Goal: Task Accomplishment & Management: Manage account settings

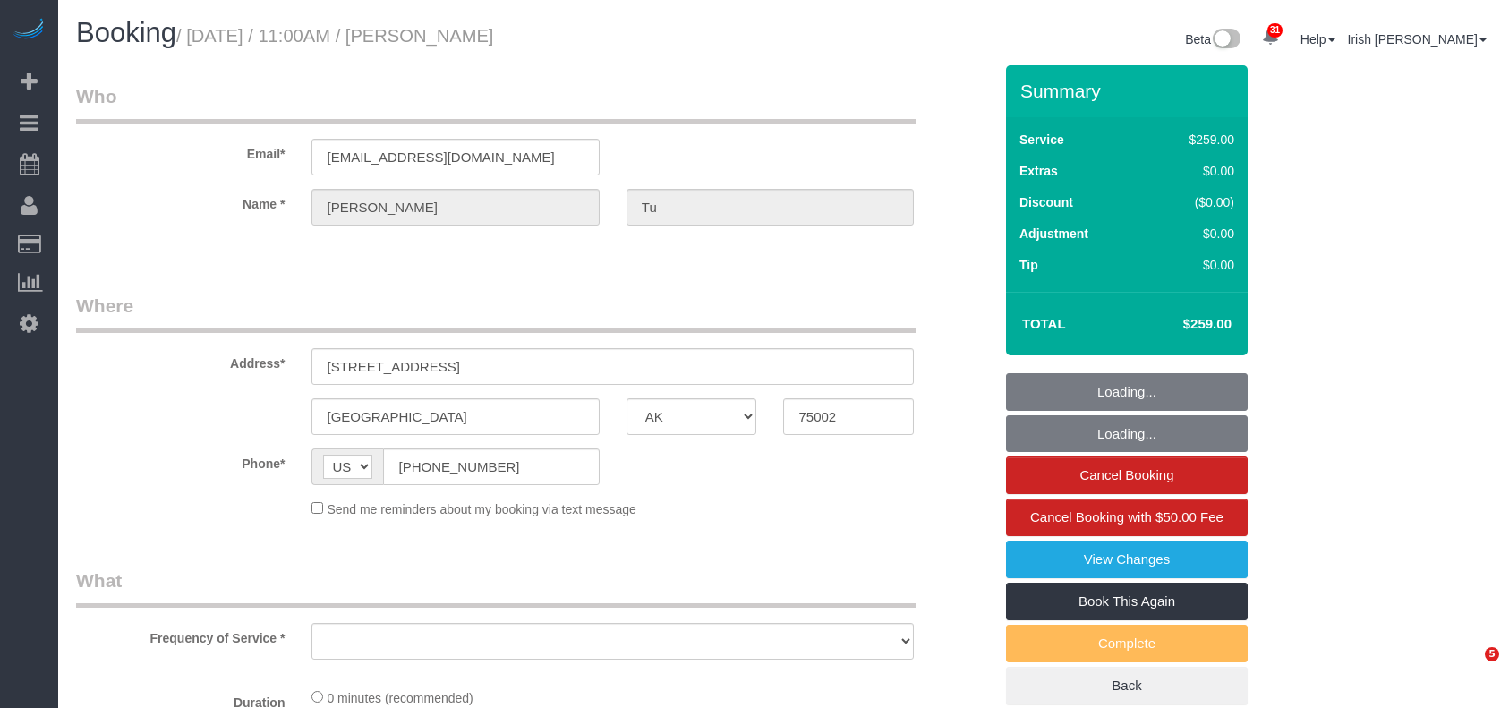
select select "[GEOGRAPHIC_DATA]"
select select "object:1706"
select select "3"
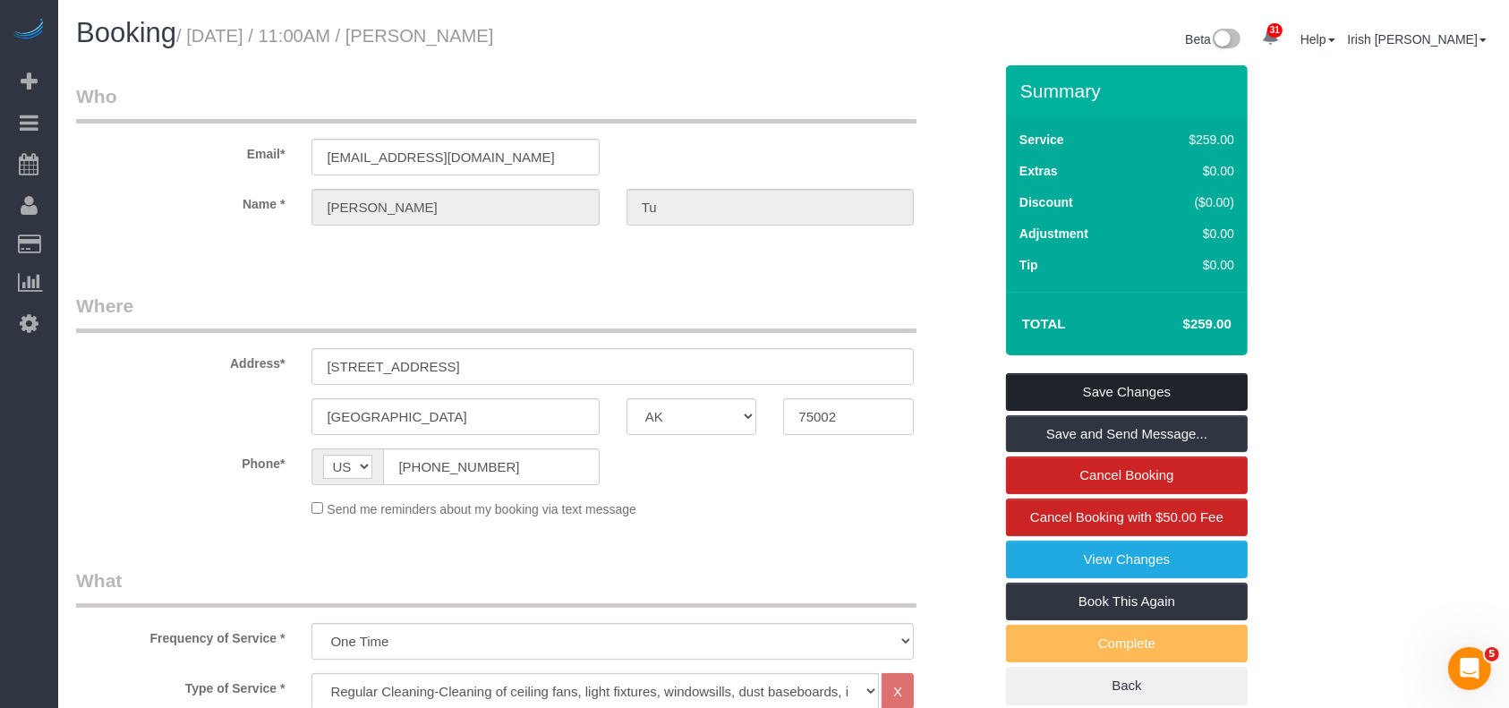
click at [1069, 397] on link "Save Changes" at bounding box center [1127, 392] width 242 height 38
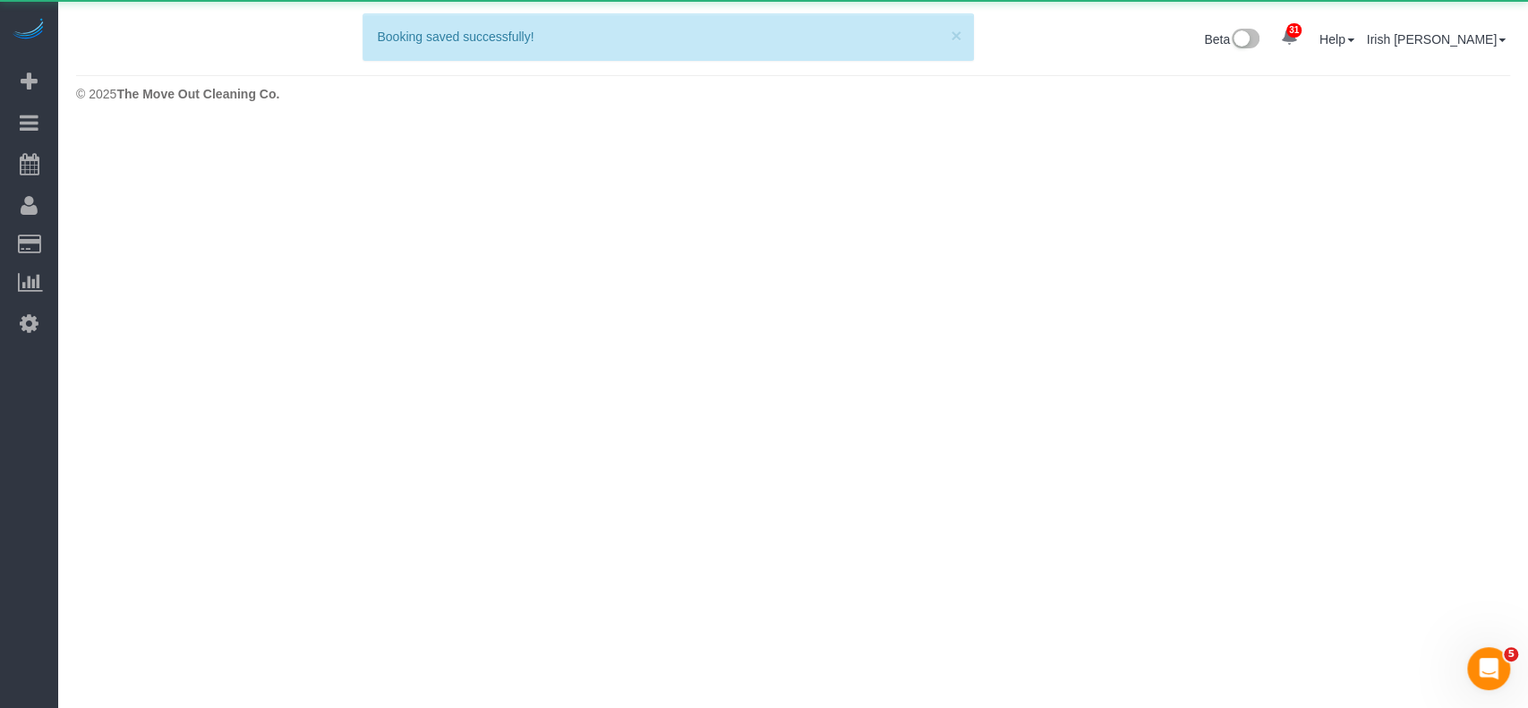
drag, startPoint x: 0, startPoint y: 570, endPoint x: 9, endPoint y: 560, distance: 13.3
click at [0, 570] on div "31 Beta Your Notifications You have 0 alerts × You have 1 to charge for [DATE] …" at bounding box center [29, 354] width 58 height 708
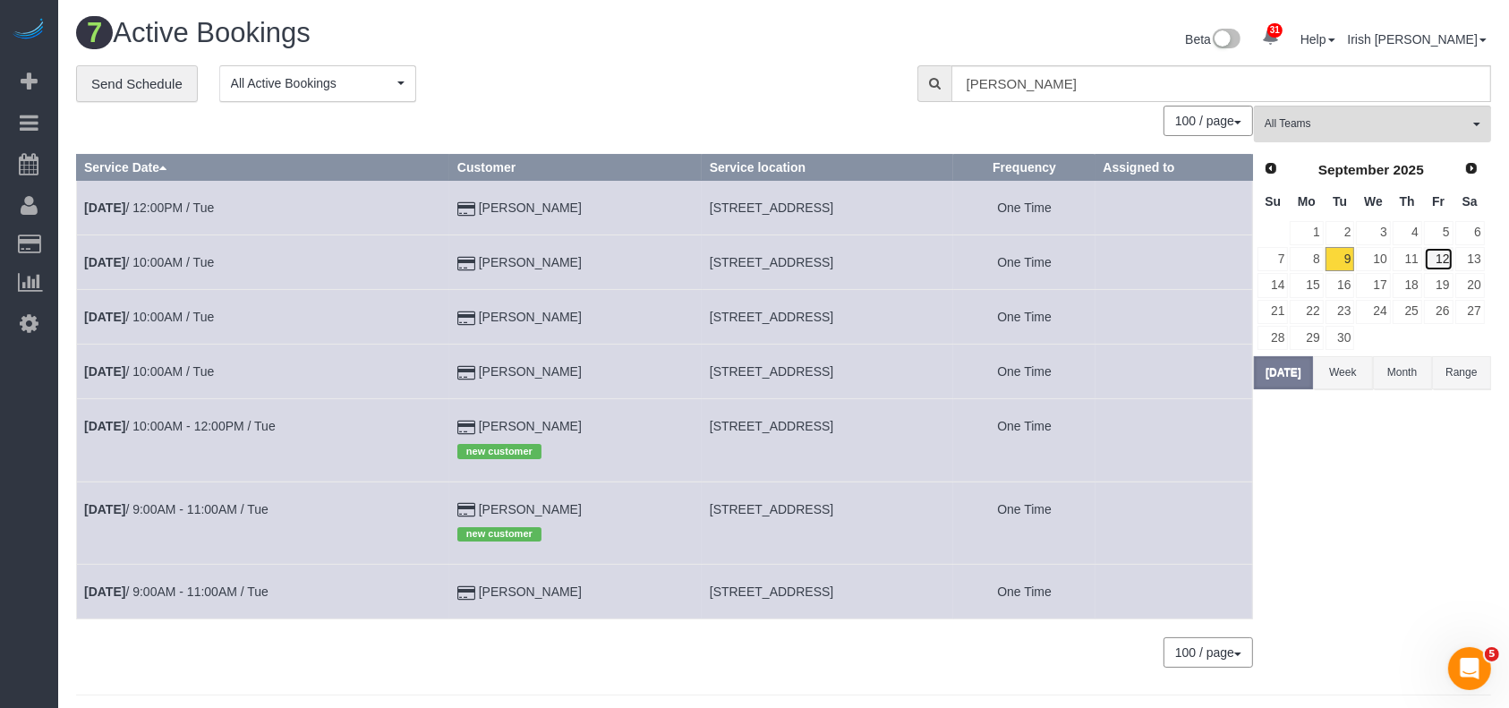
click at [1438, 257] on link "12" at bounding box center [1439, 259] width 30 height 24
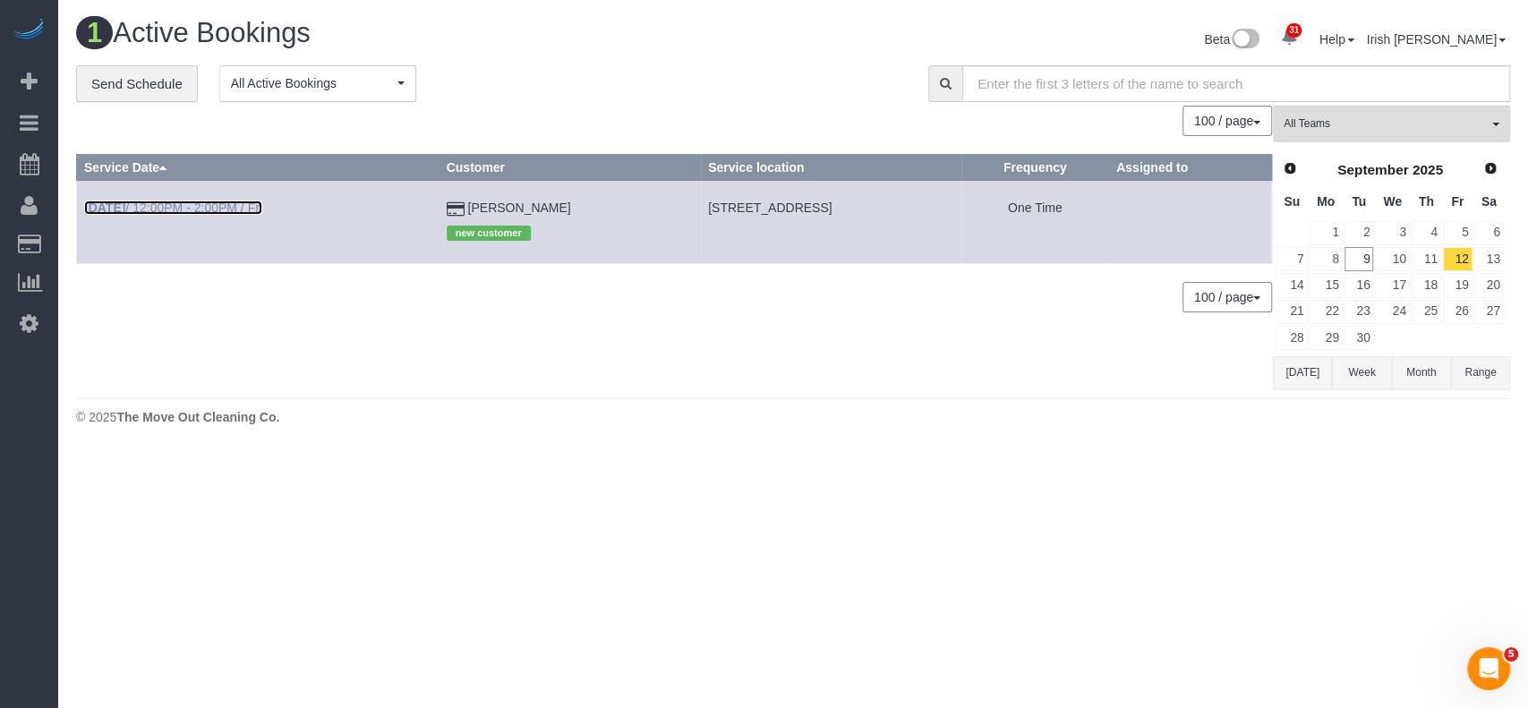
click at [235, 209] on link "[DATE] 12:00PM - 2:00PM / Fri" at bounding box center [173, 208] width 178 height 14
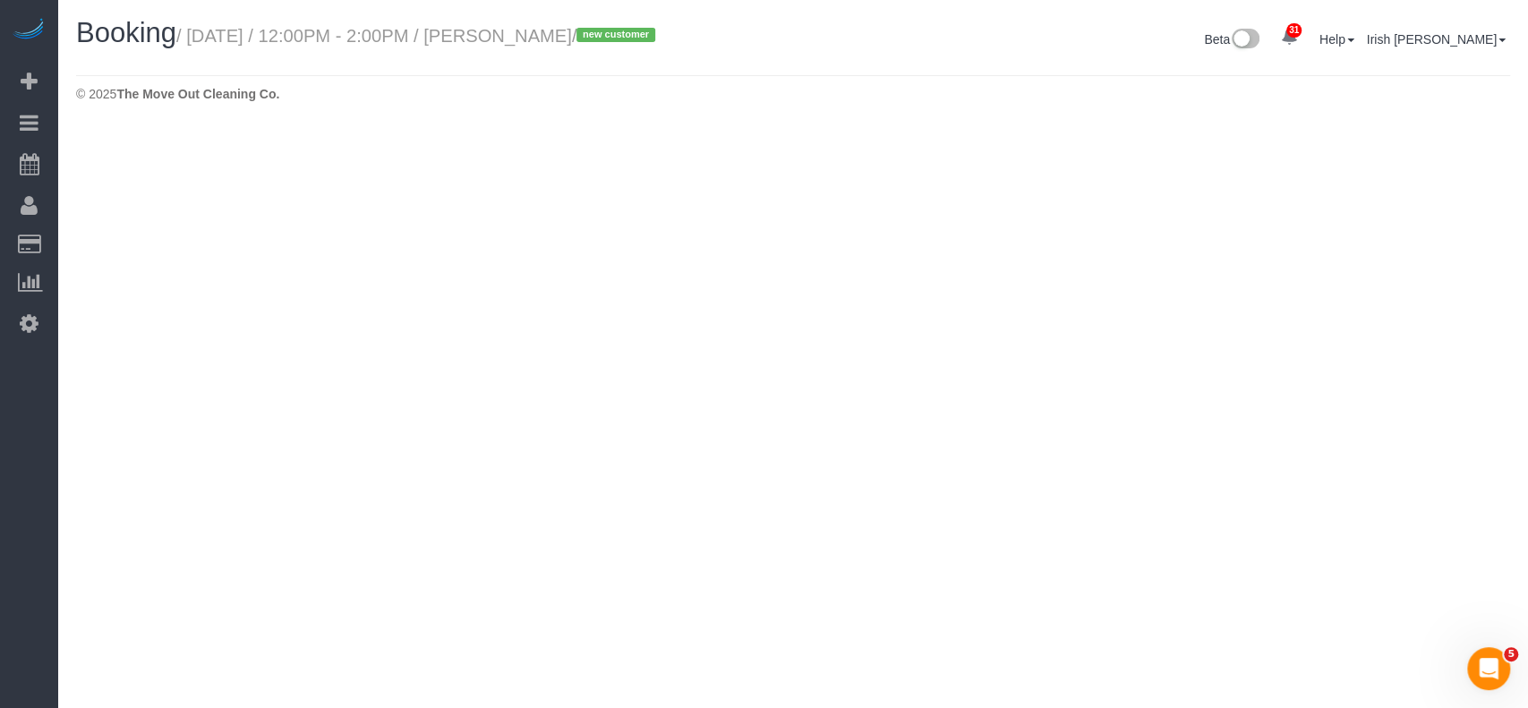
select select "[GEOGRAPHIC_DATA]"
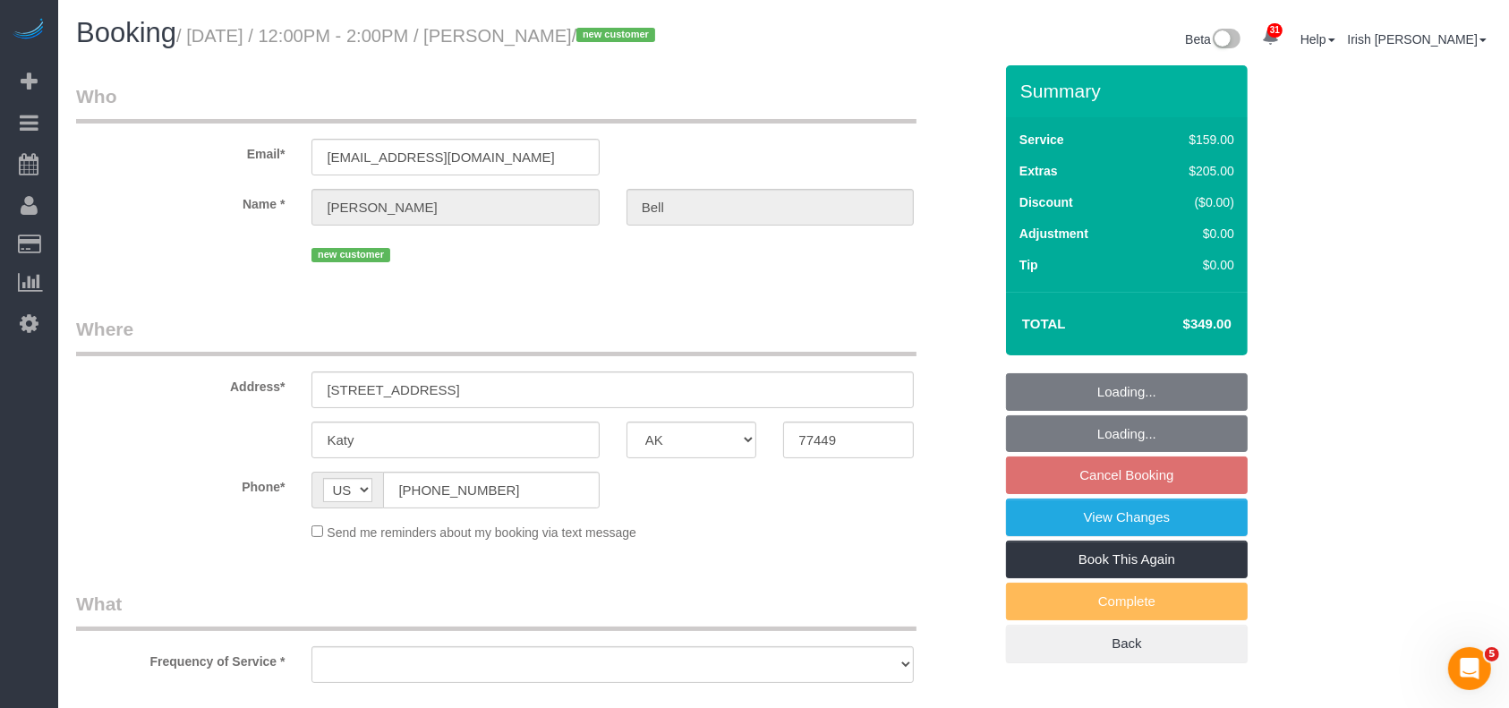
select select "string:fspay-9f20d73a-2606-48f5-a763-3d8b5ba7d44b"
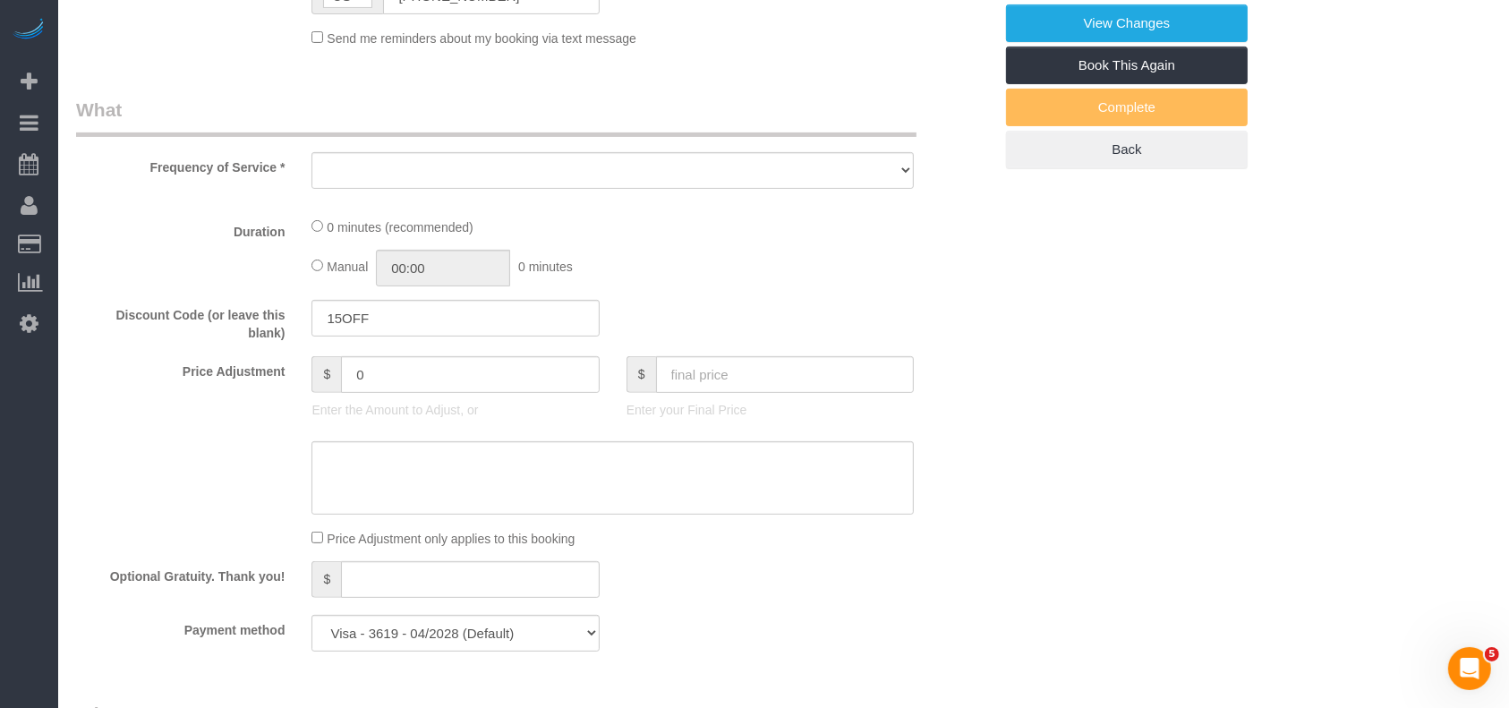
select select "object:2257"
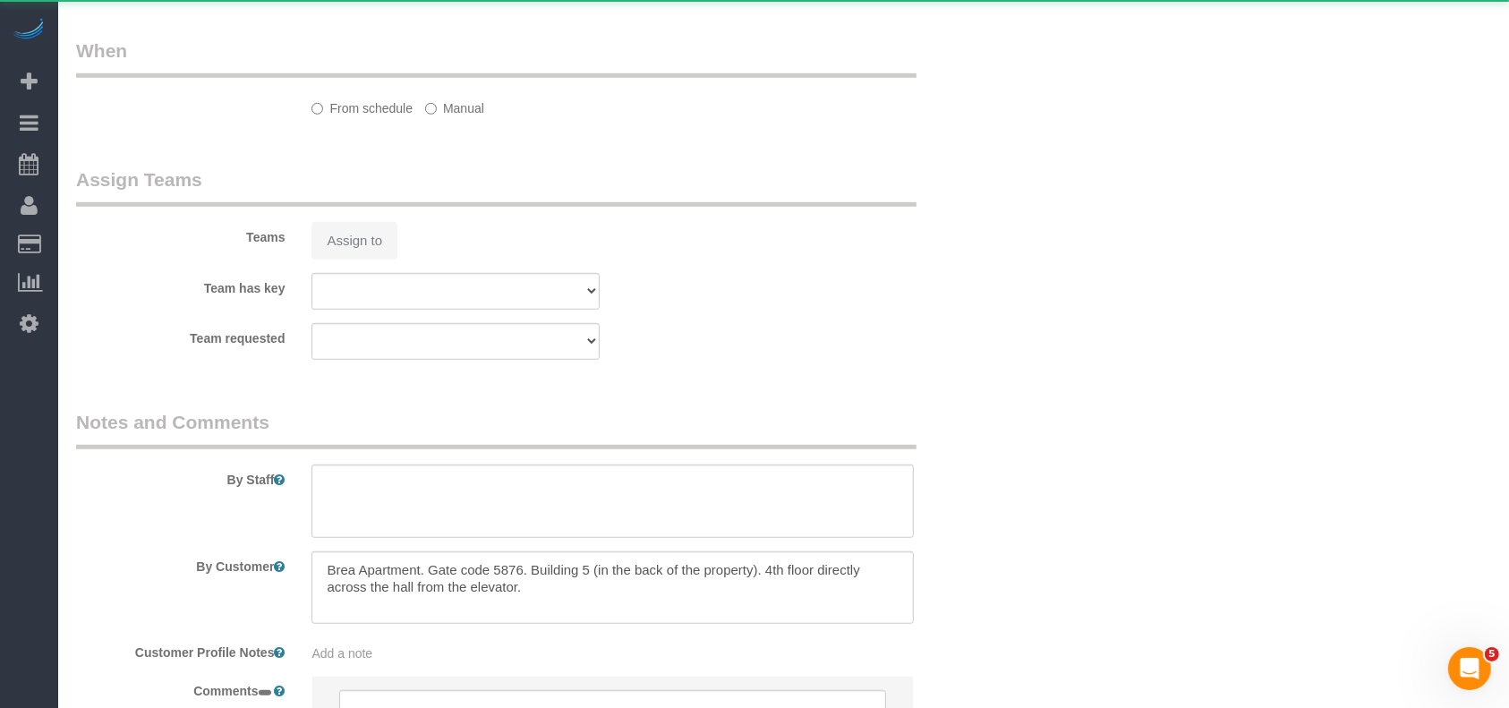
select select "3"
select select "spot24"
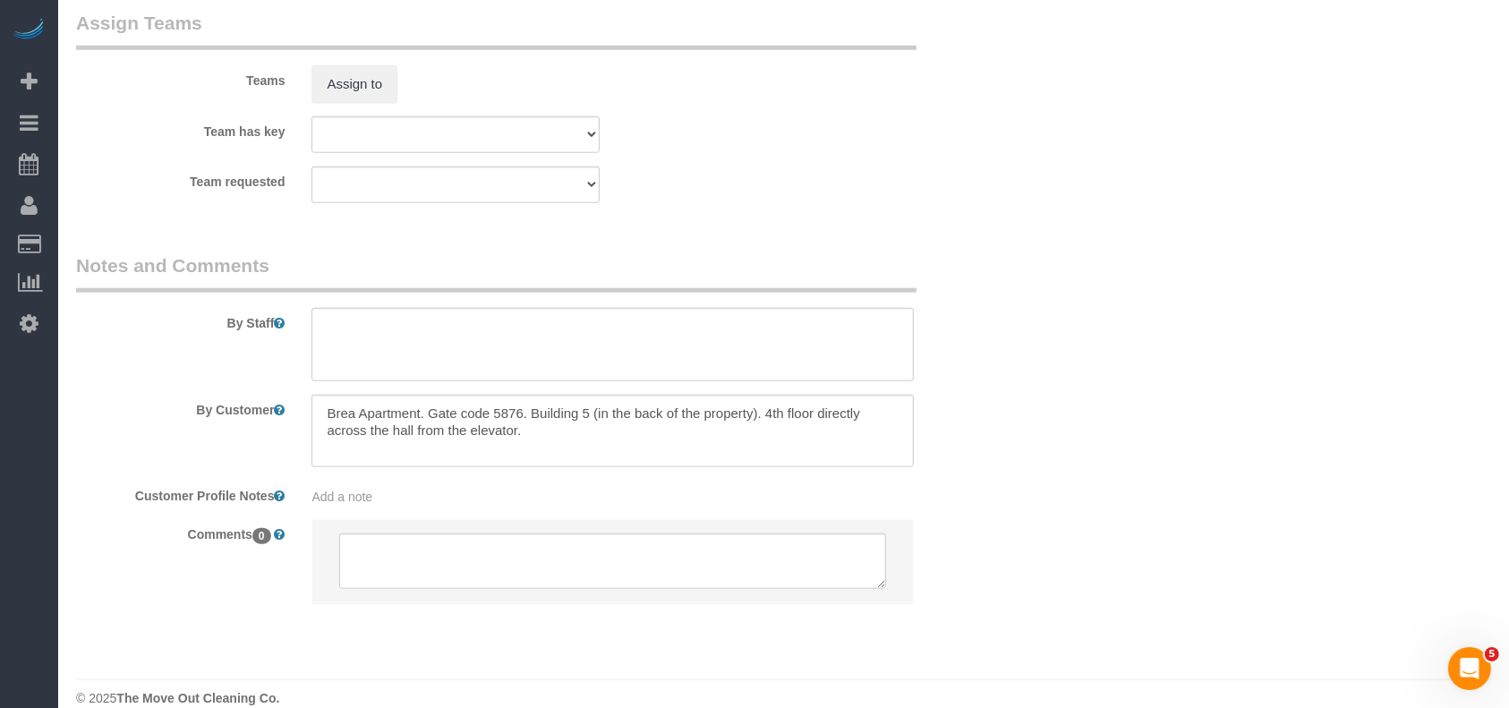
select select "object:2332"
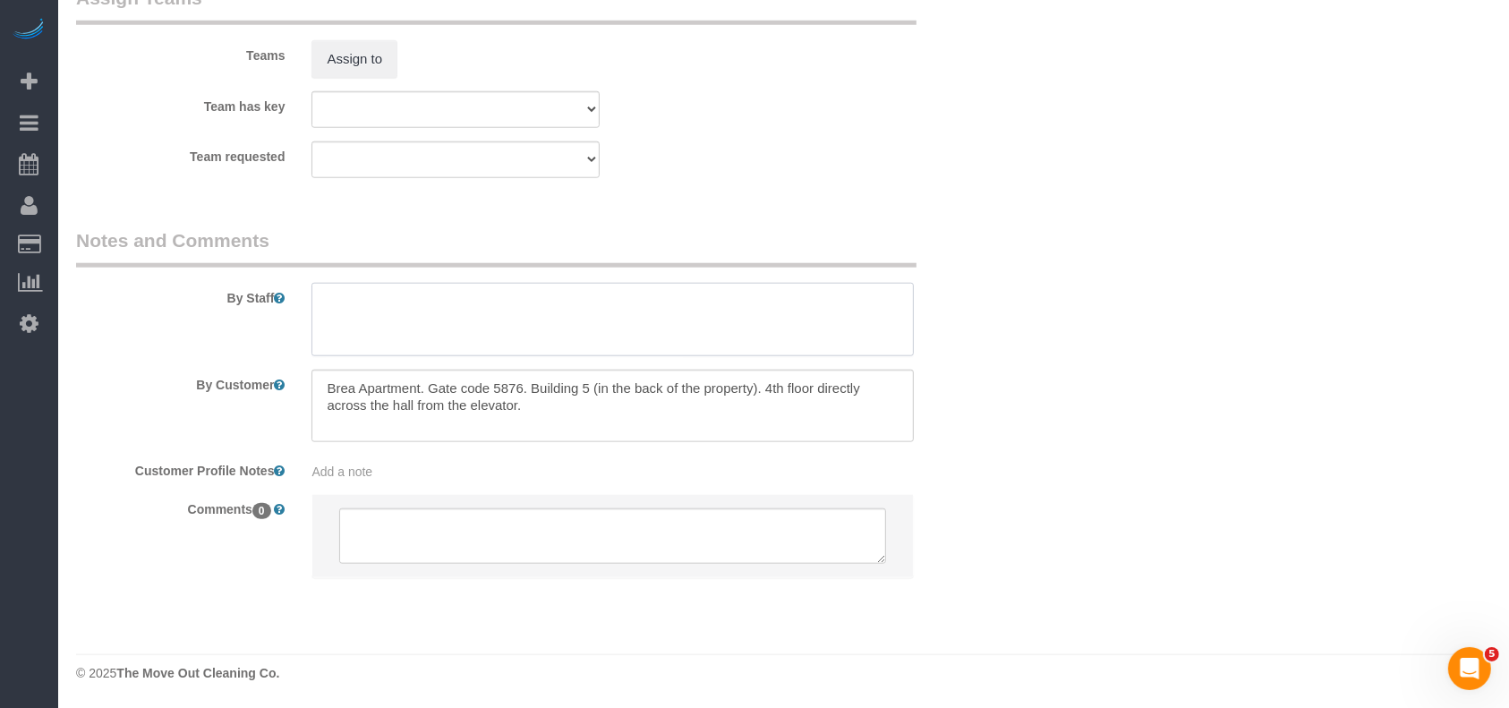
click at [395, 309] on textarea at bounding box center [613, 319] width 602 height 73
paste textarea "door will be unlocked already and they can just come right in and start."
type textarea "door will be unlocked already and they can just come right in and start."
click at [621, 412] on textarea at bounding box center [613, 406] width 602 height 73
paste textarea "Once they are done, please have them completely close the door."
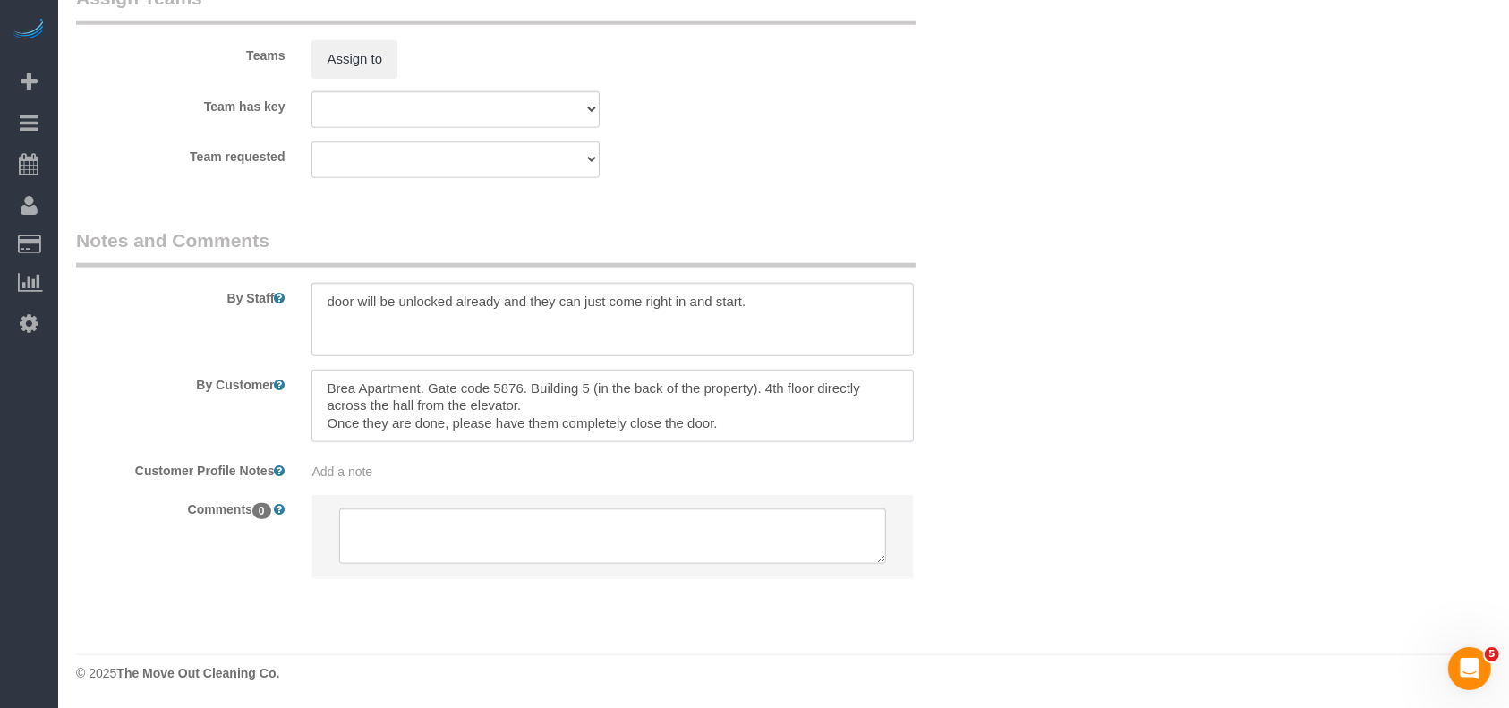
type textarea "Brea Apartment. Gate code 5876. Building 5 (in the back of the property). 4th f…"
click at [315, 300] on textarea at bounding box center [613, 319] width 602 height 73
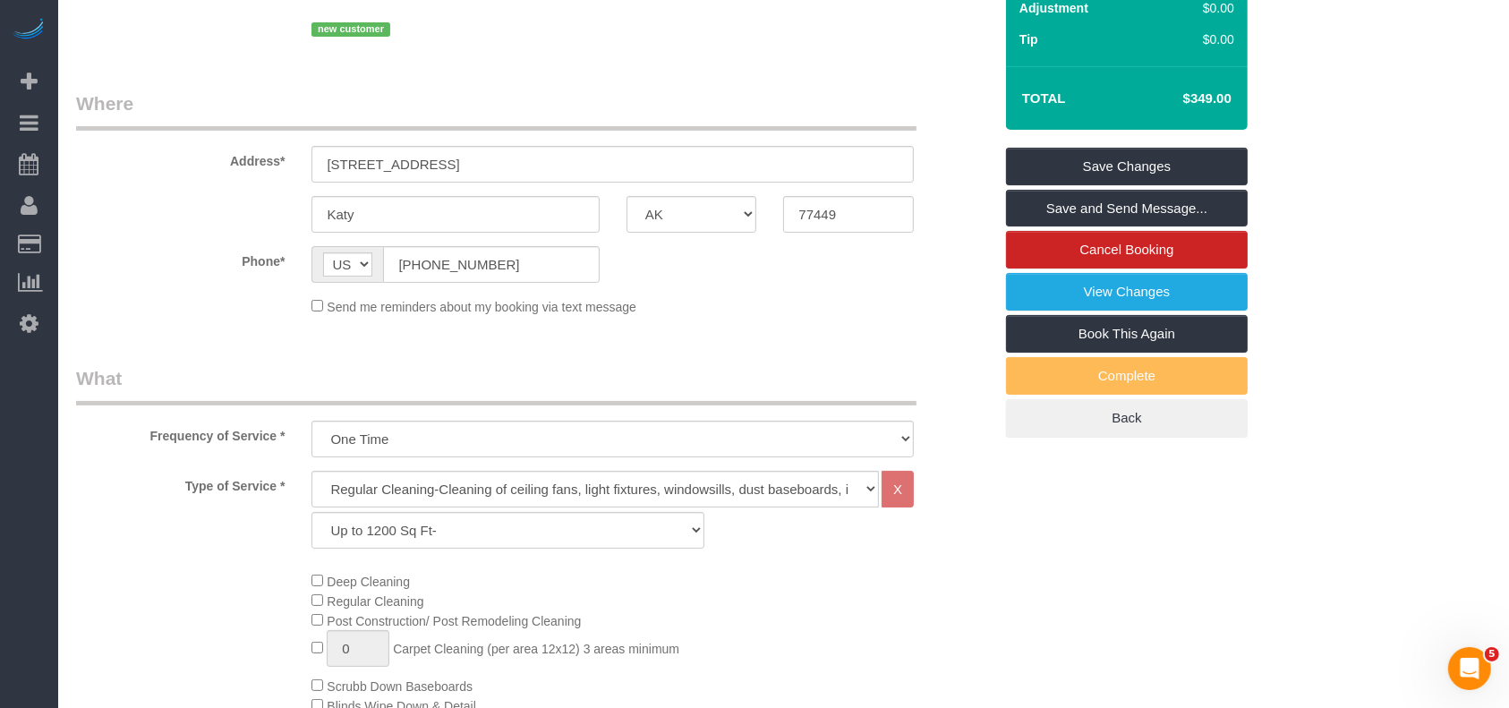
scroll to position [0, 0]
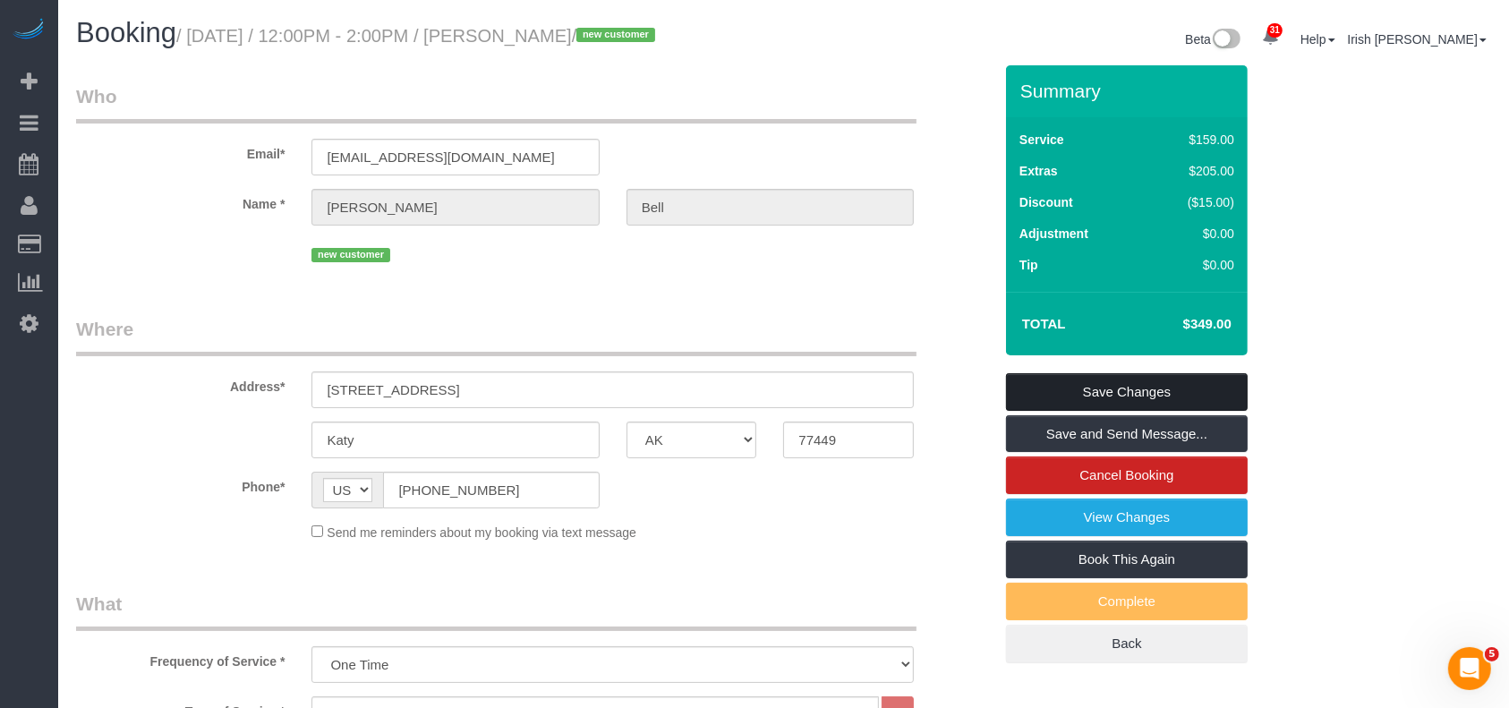
type textarea "* door will be unlocked already and they can just come right in and start."
click at [1189, 393] on link "Save Changes" at bounding box center [1127, 392] width 242 height 38
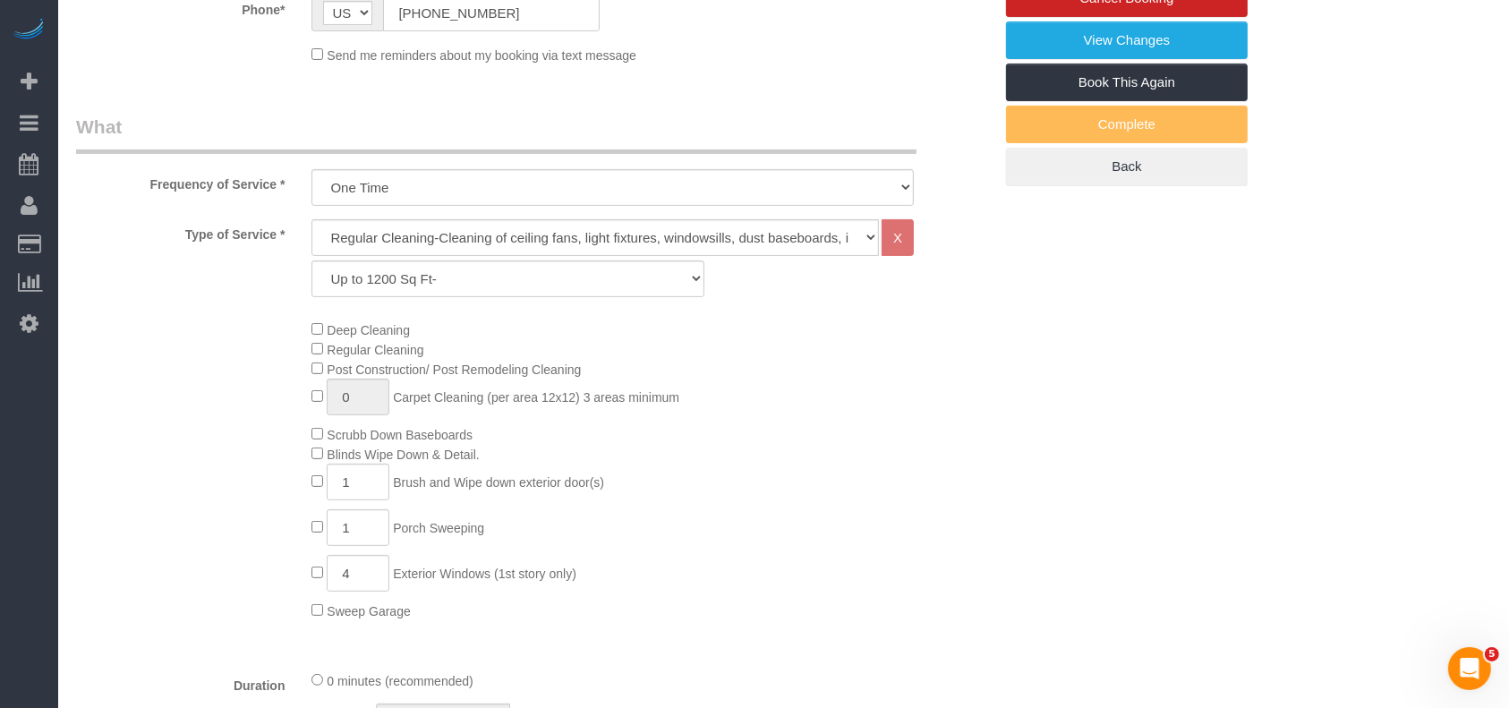
scroll to position [596, 0]
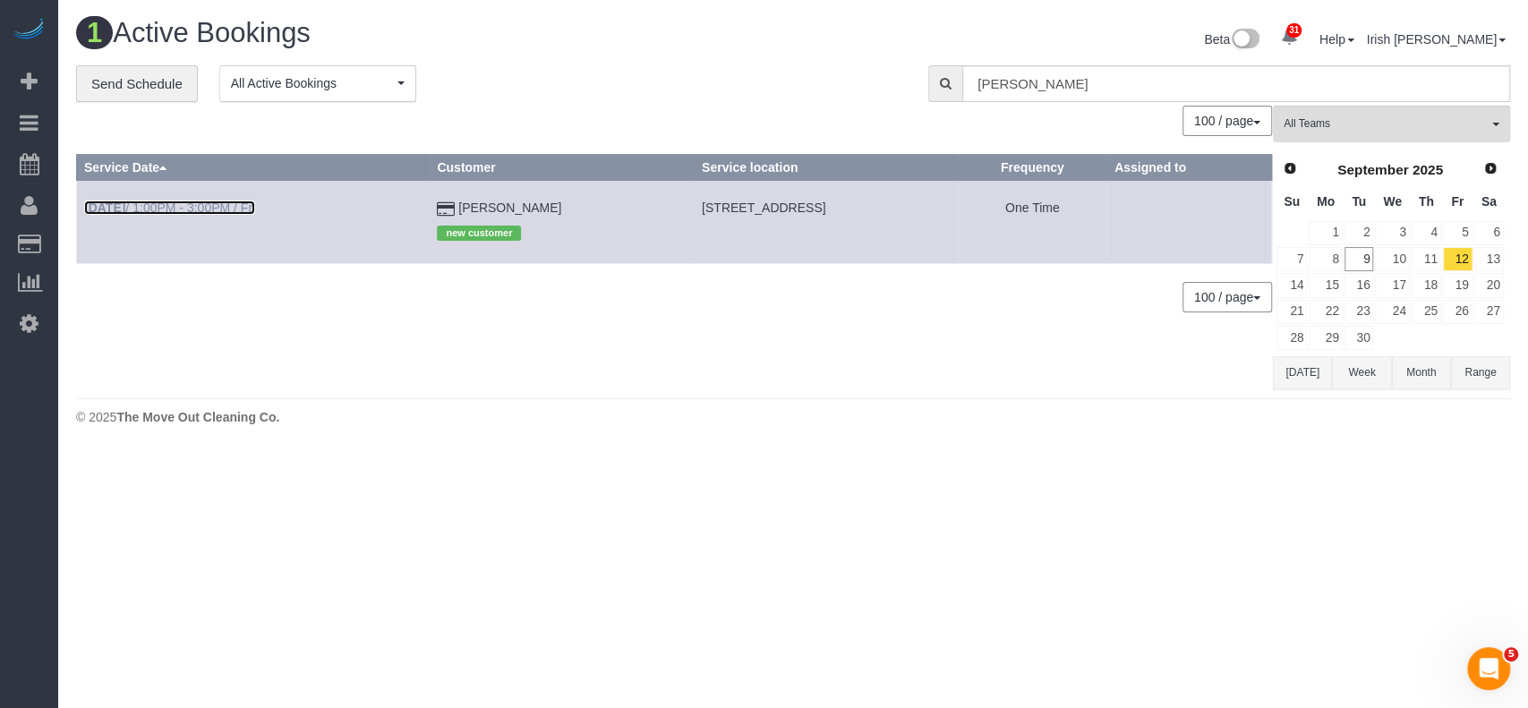
click at [206, 207] on link "[DATE] 1:00PM - 3:00PM / Fri" at bounding box center [169, 208] width 171 height 14
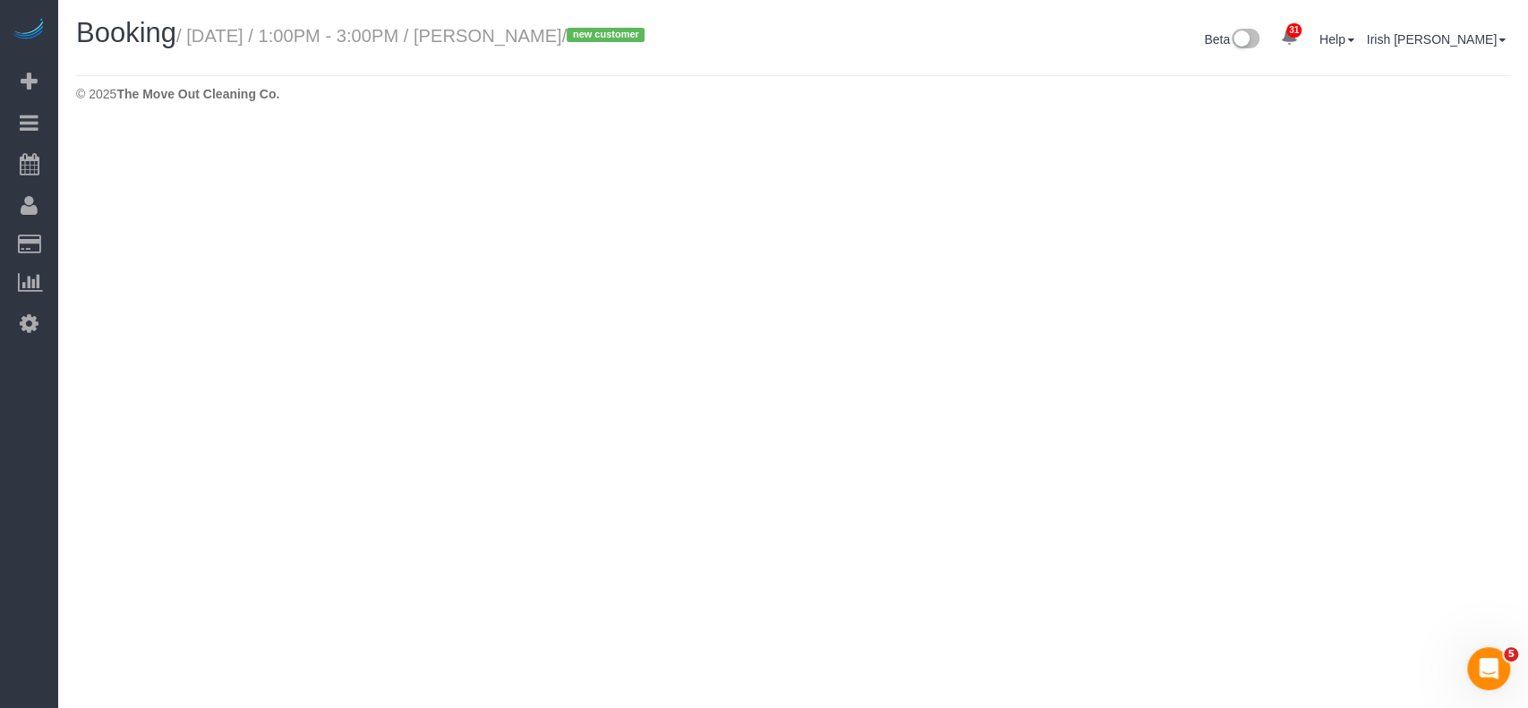
select select "[GEOGRAPHIC_DATA]"
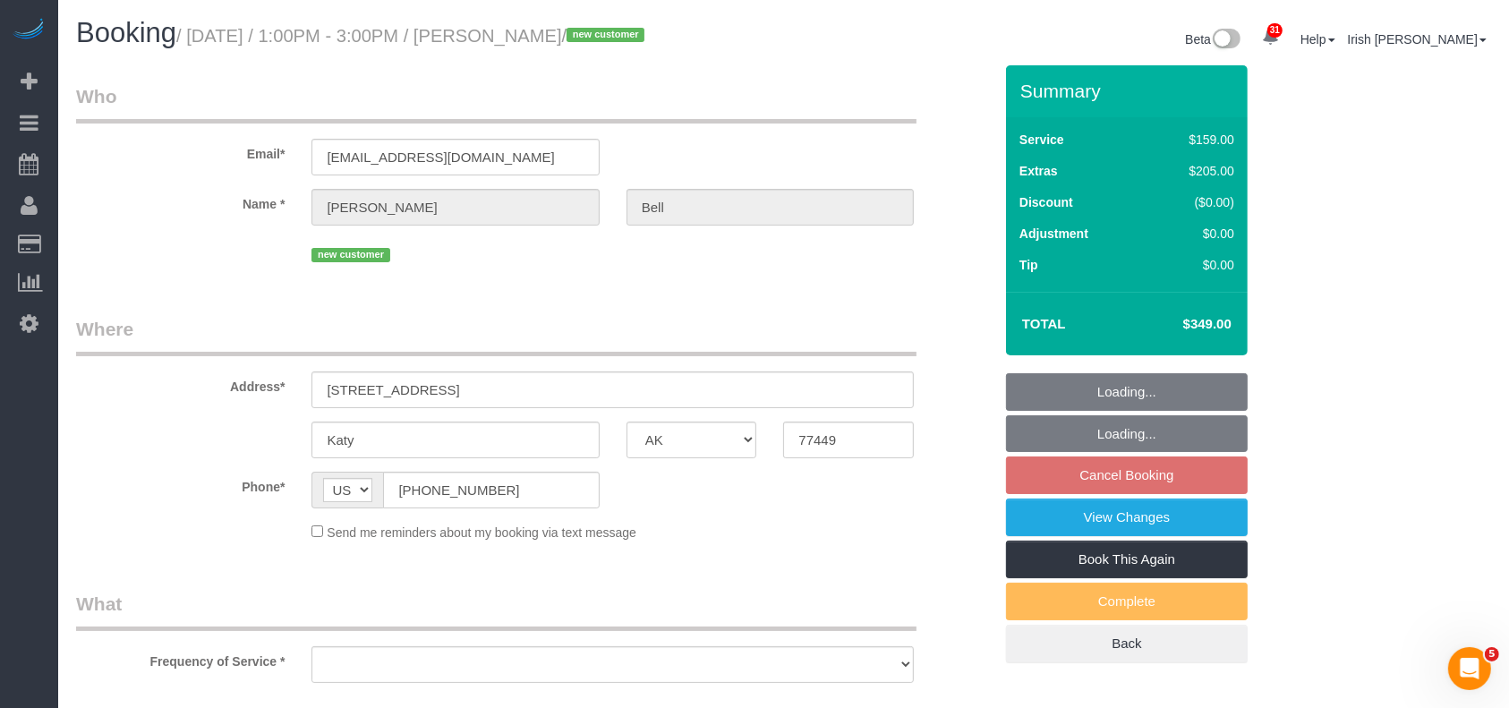
select select "string:fspay-9f20d73a-2606-48f5-a763-3d8b5ba7d44b"
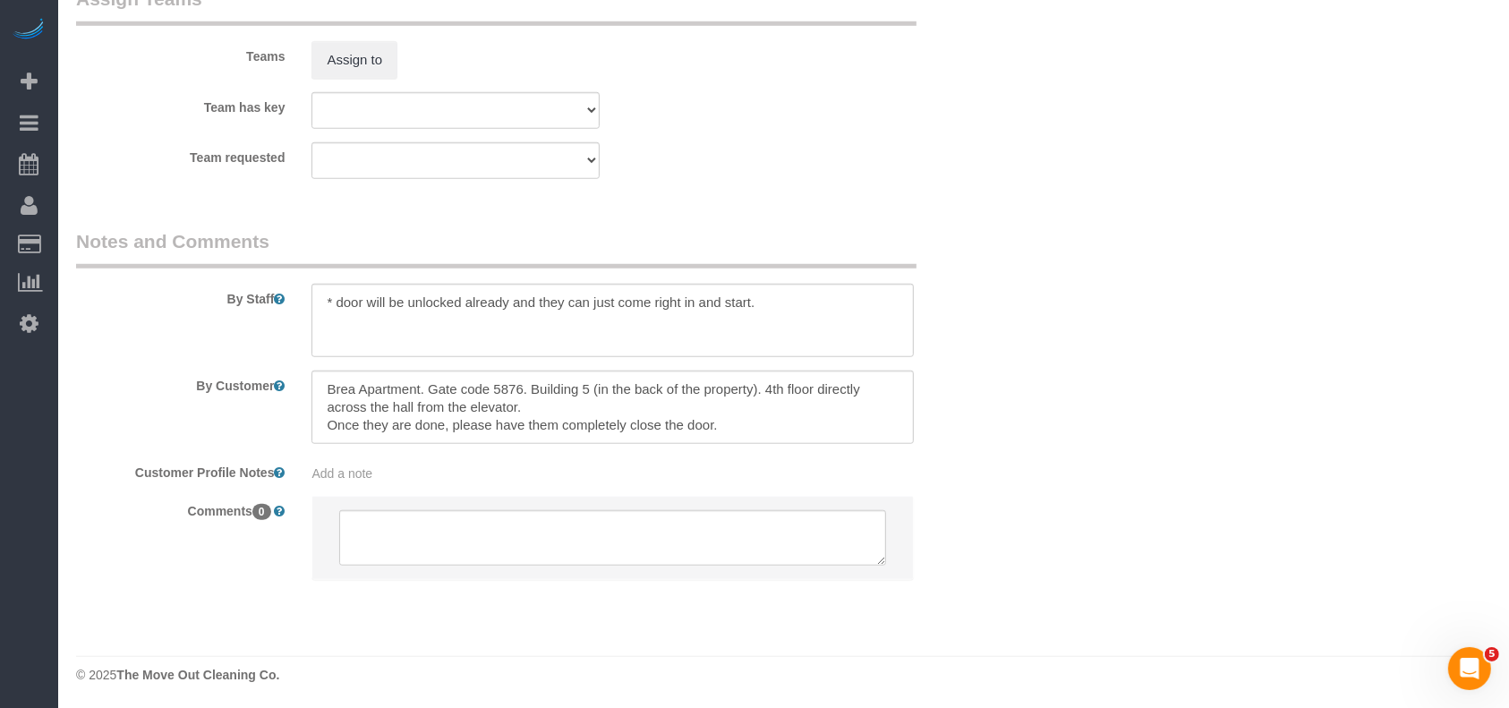
select select "object:2785"
select select "3"
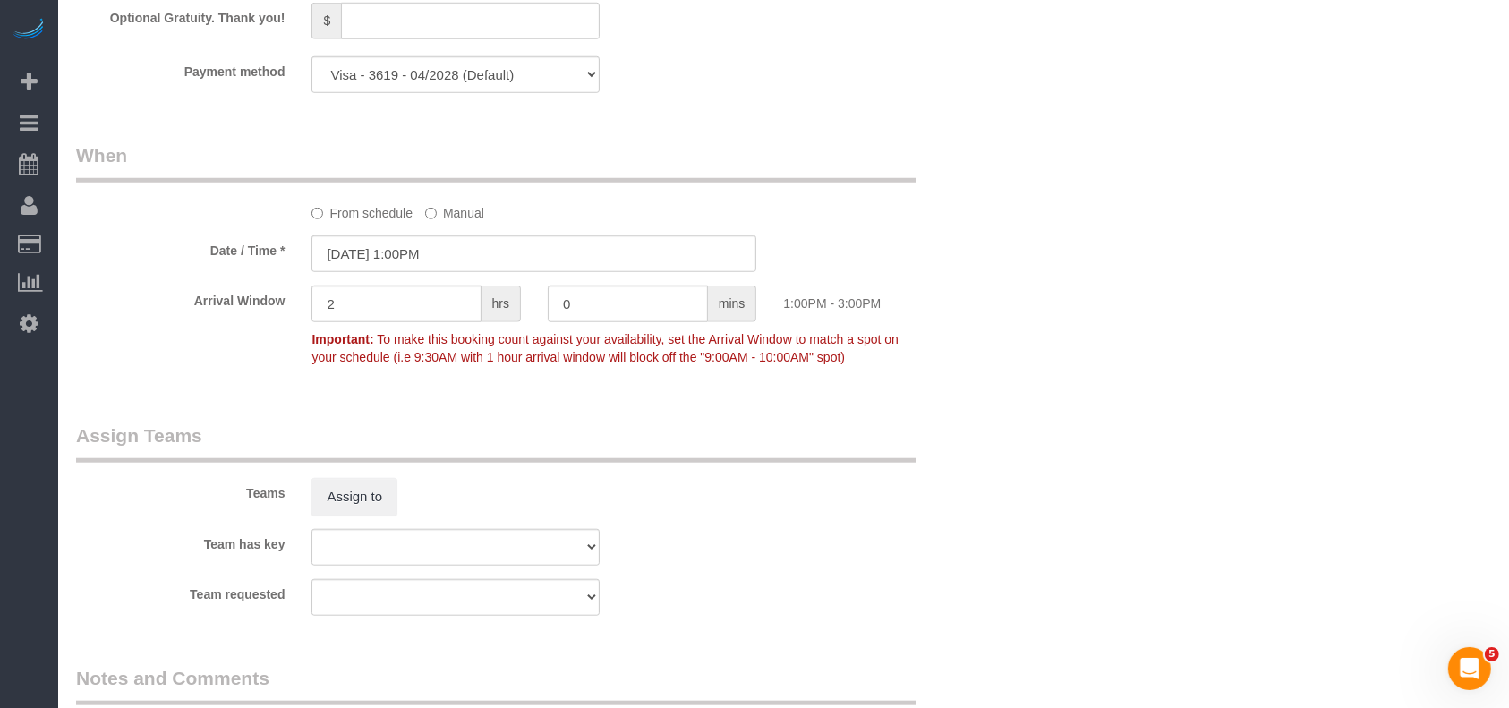
scroll to position [1931, 0]
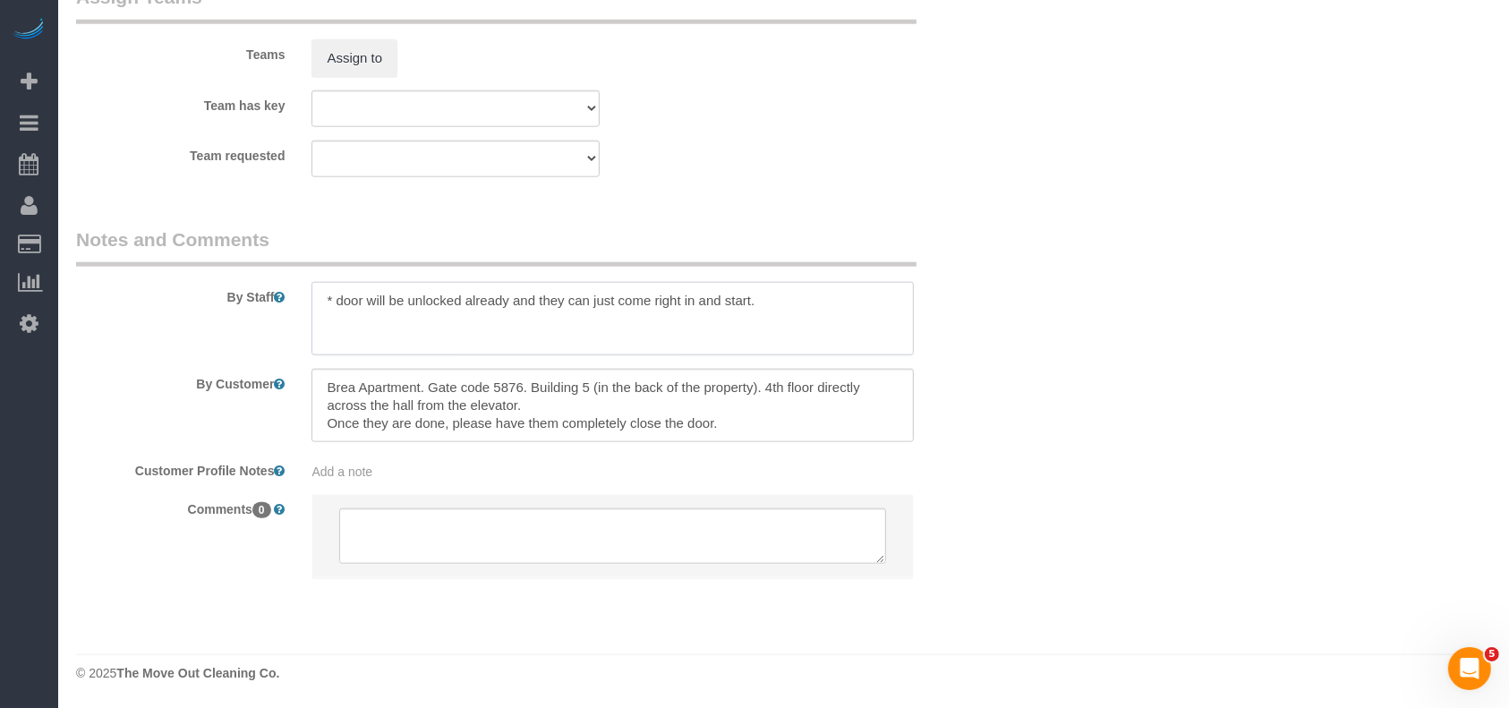
click at [788, 310] on textarea at bounding box center [613, 318] width 602 height 73
paste textarea "The apt is in building 5. It’s in the back of the property. It’s on the 4th flo…"
click at [477, 312] on textarea at bounding box center [613, 318] width 602 height 73
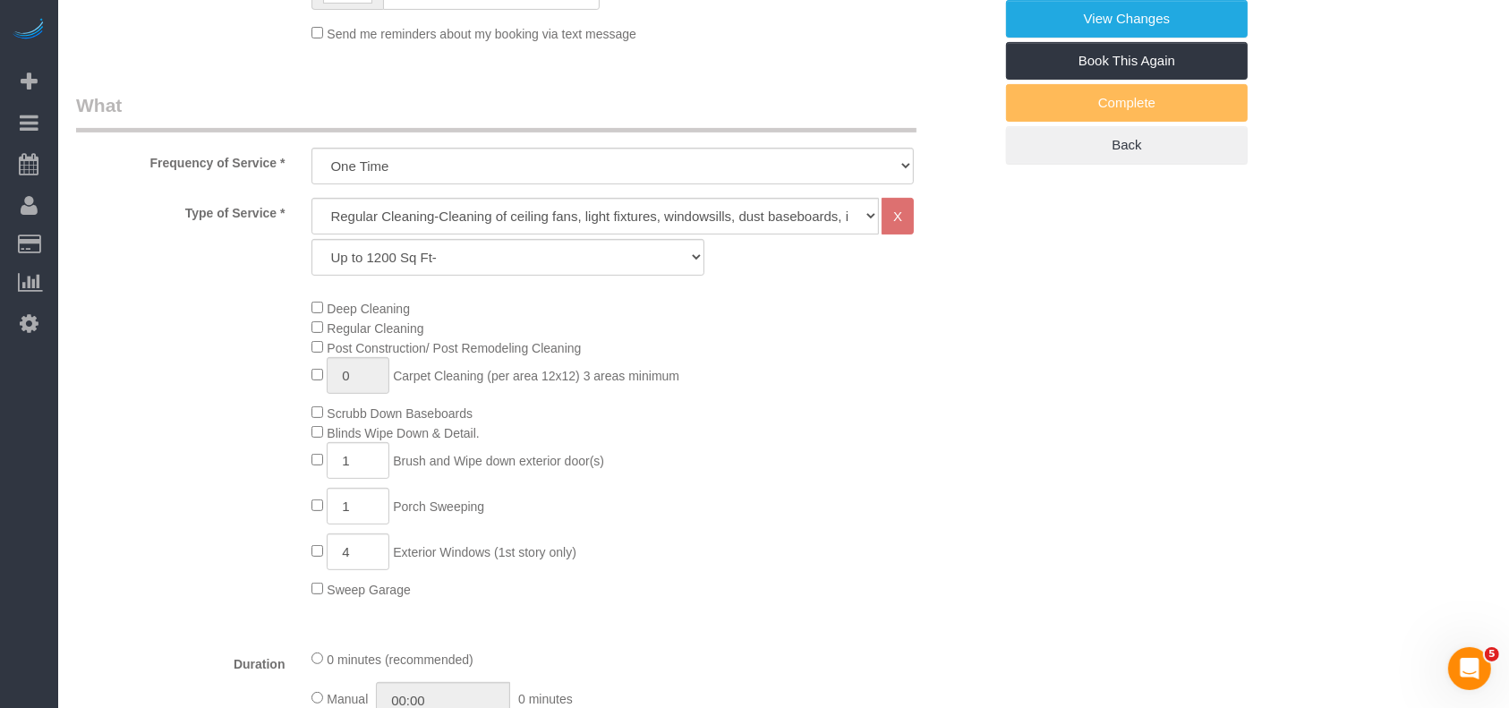
scroll to position [0, 0]
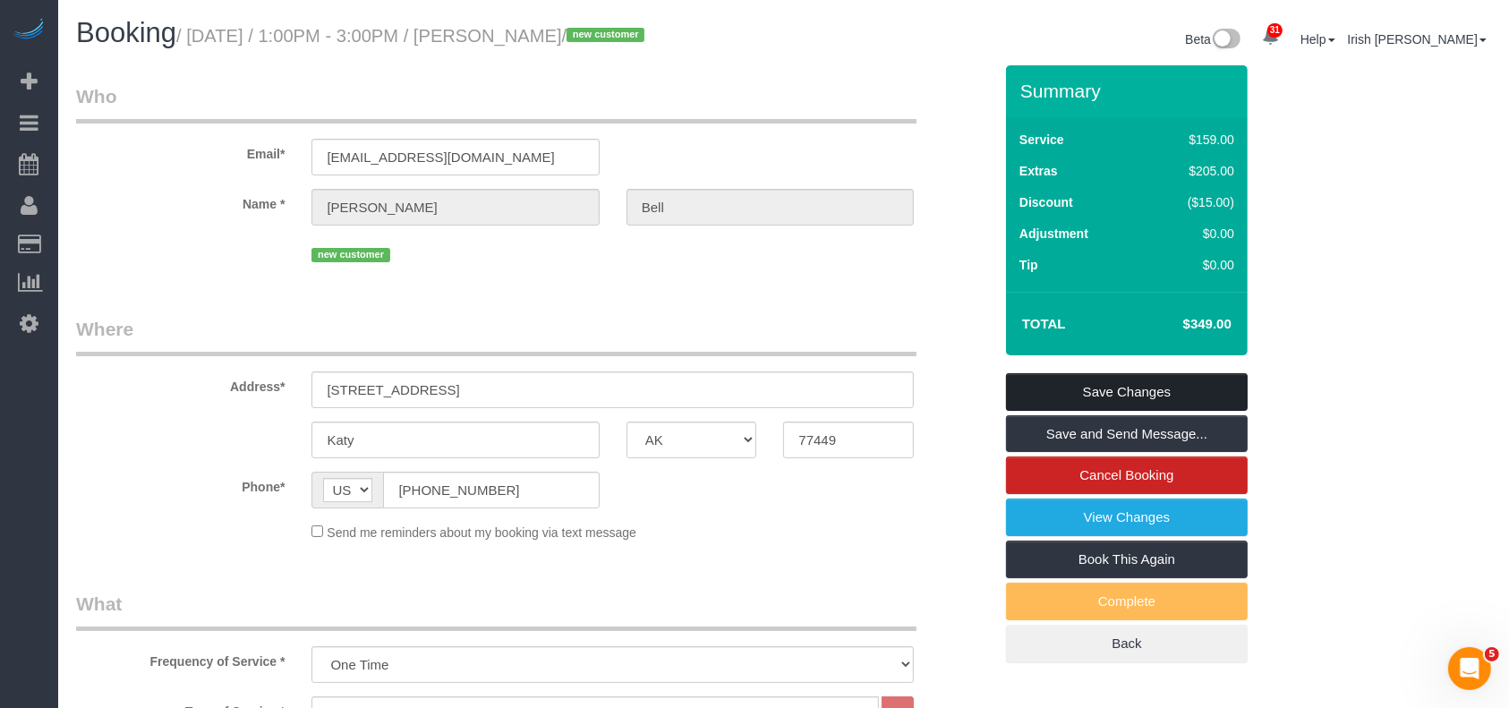
type textarea "* door will be unlocked already and they can just come right in and start. * Th…"
click at [1155, 383] on link "Save Changes" at bounding box center [1127, 392] width 242 height 38
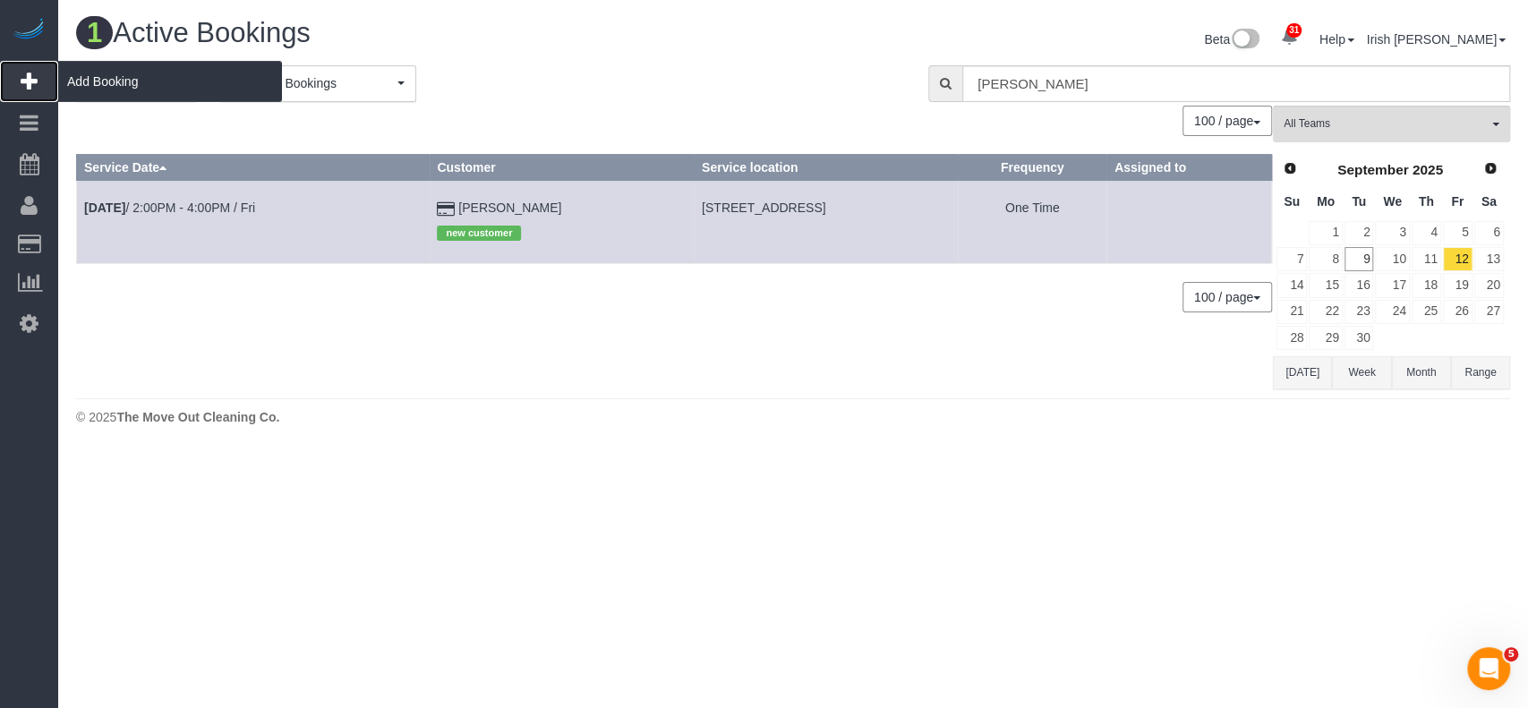
click at [111, 75] on span "Add Booking" at bounding box center [170, 81] width 224 height 41
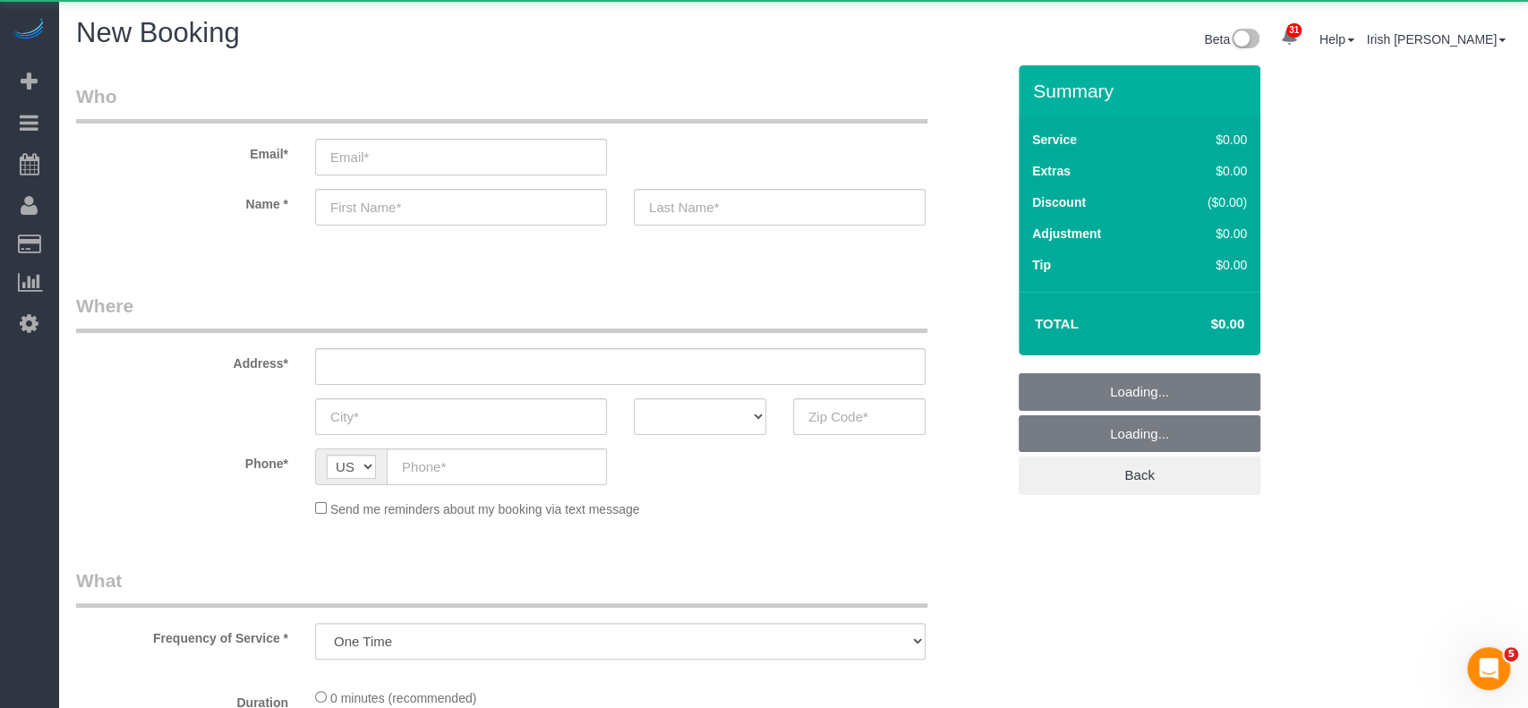
select select "object:3305"
select select "3"
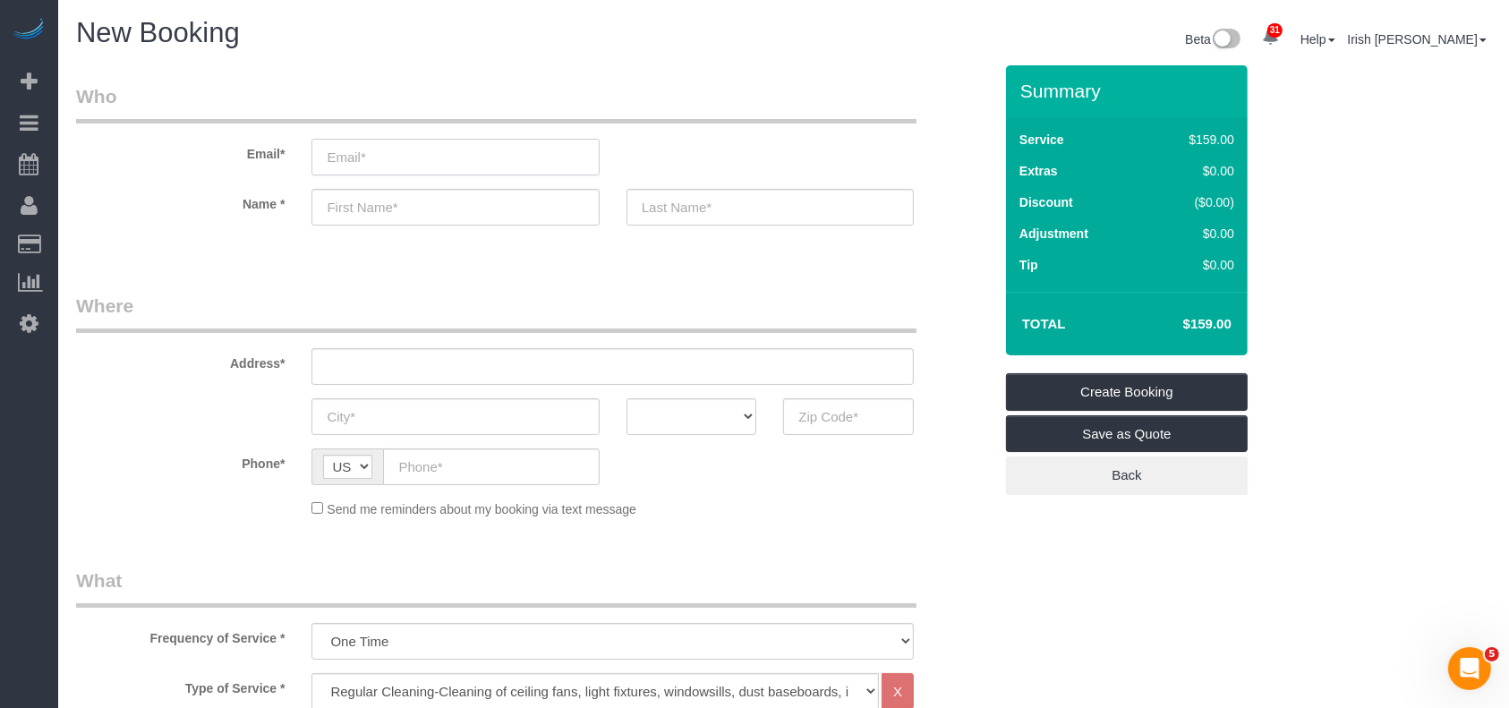
click at [422, 161] on input "email" at bounding box center [455, 157] width 287 height 37
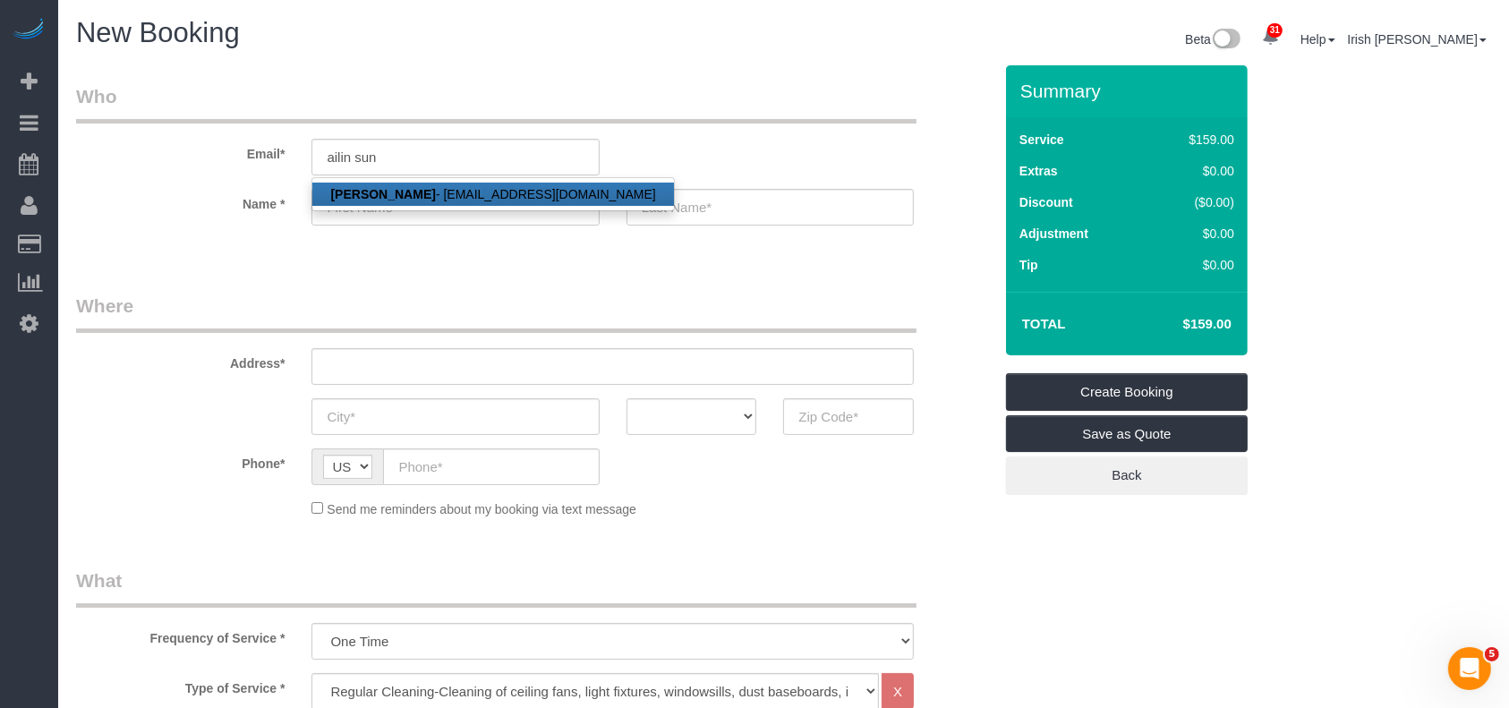
click at [394, 181] on ul "[PERSON_NAME] - [PERSON_NAME][EMAIL_ADDRESS][DOMAIN_NAME]" at bounding box center [493, 194] width 363 height 34
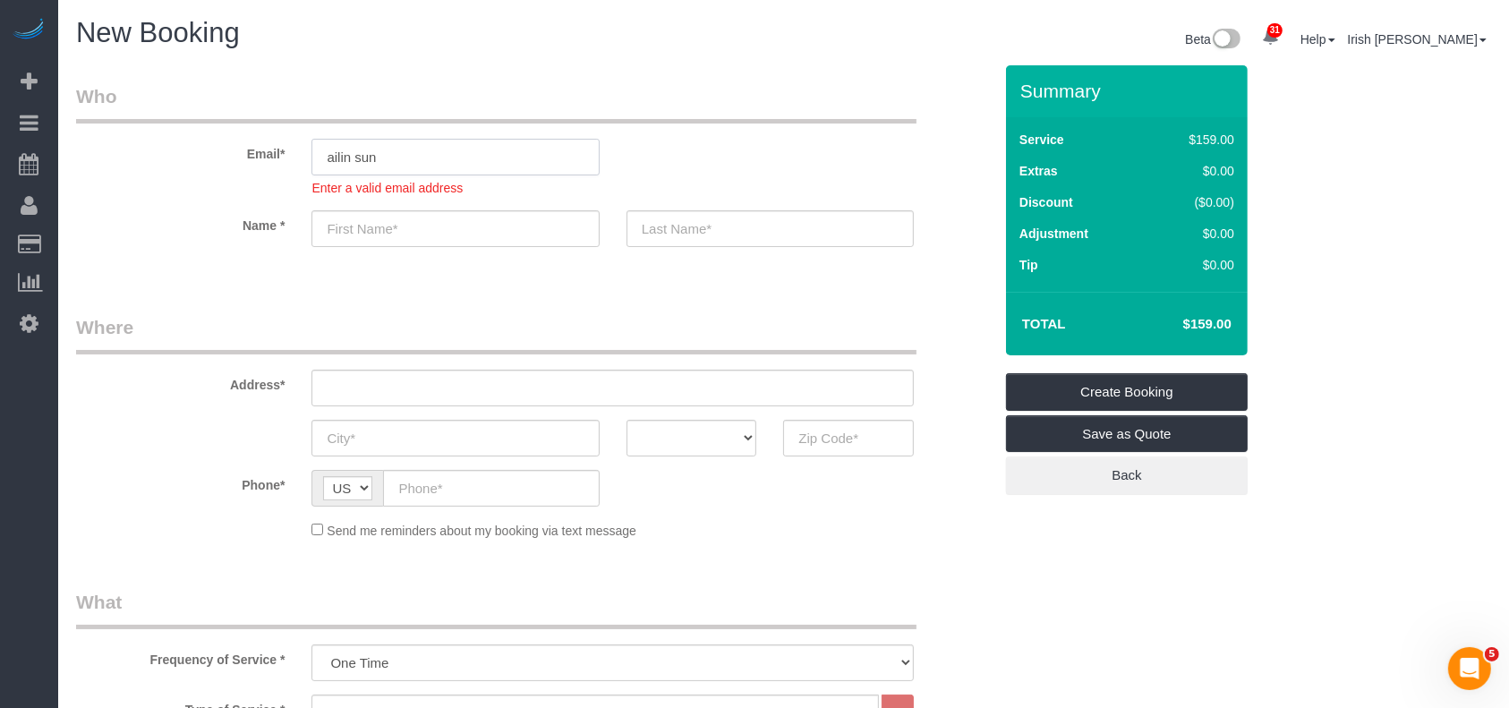
click at [417, 155] on input "ailin sun" at bounding box center [455, 157] width 287 height 37
drag, startPoint x: 297, startPoint y: 159, endPoint x: 221, endPoint y: 149, distance: 76.7
click at [220, 159] on div "Email* ailin sun Enter a valid email address" at bounding box center [534, 140] width 943 height 114
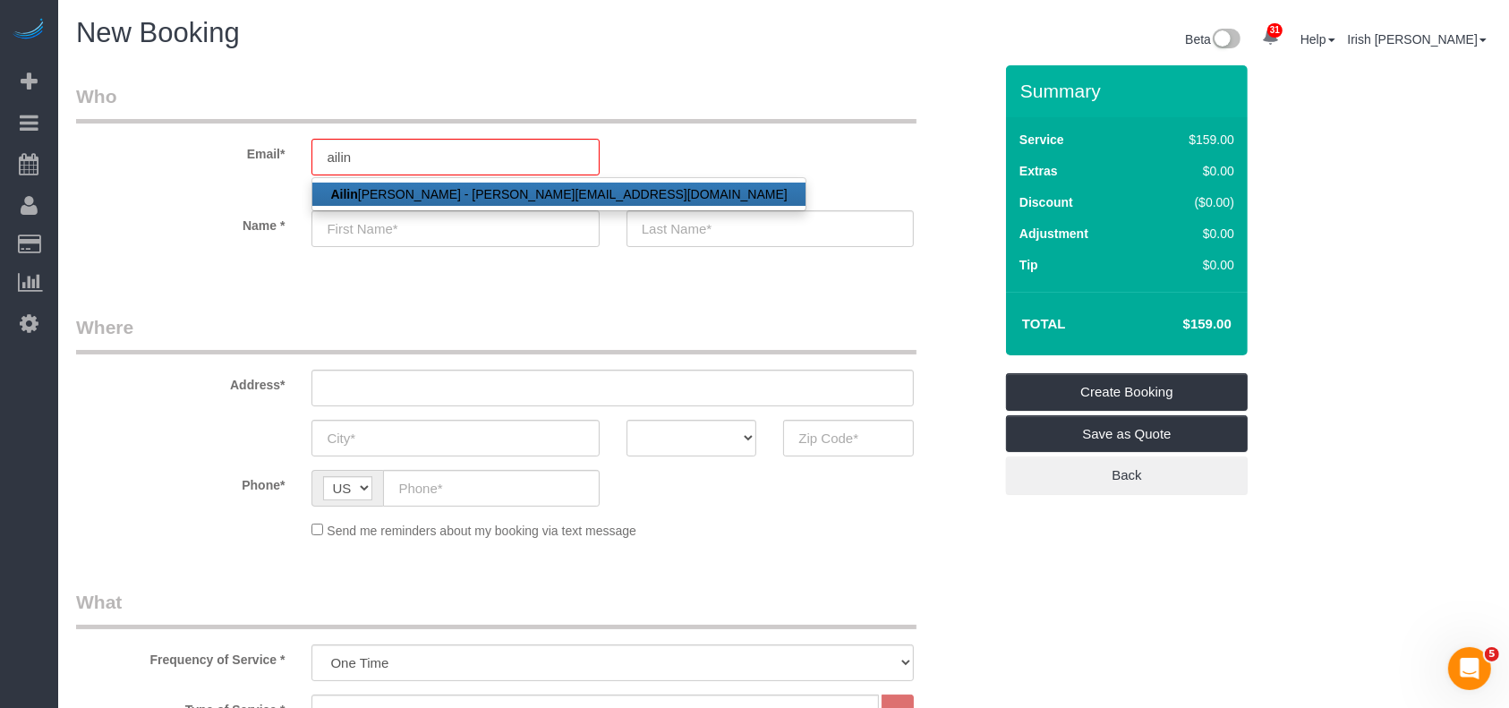
click at [358, 194] on link "[PERSON_NAME] - [PERSON_NAME][EMAIL_ADDRESS][DOMAIN_NAME]" at bounding box center [558, 194] width 492 height 23
type input "[EMAIL_ADDRESS][DOMAIN_NAME]"
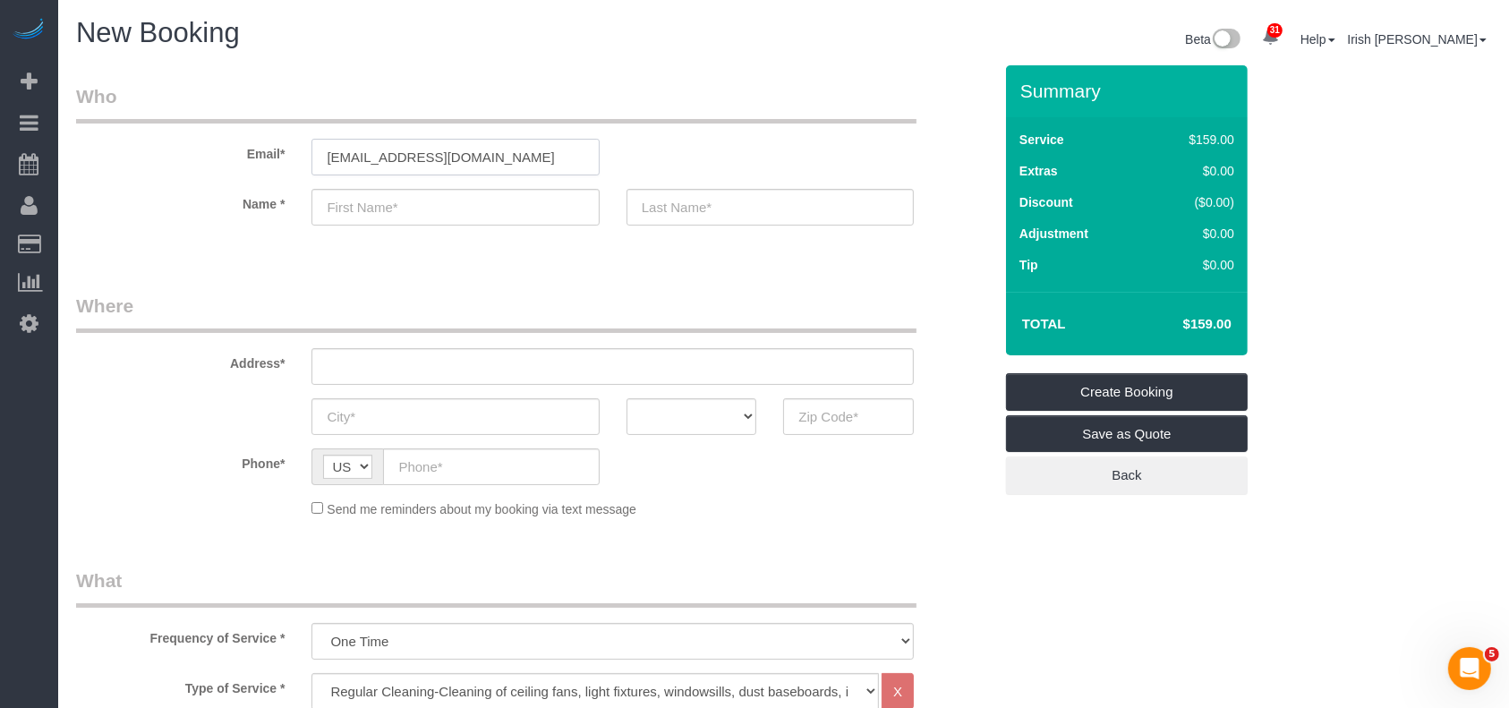
type input "Ailin"
type input "Sun"
type input "[PHONE_NUMBER]"
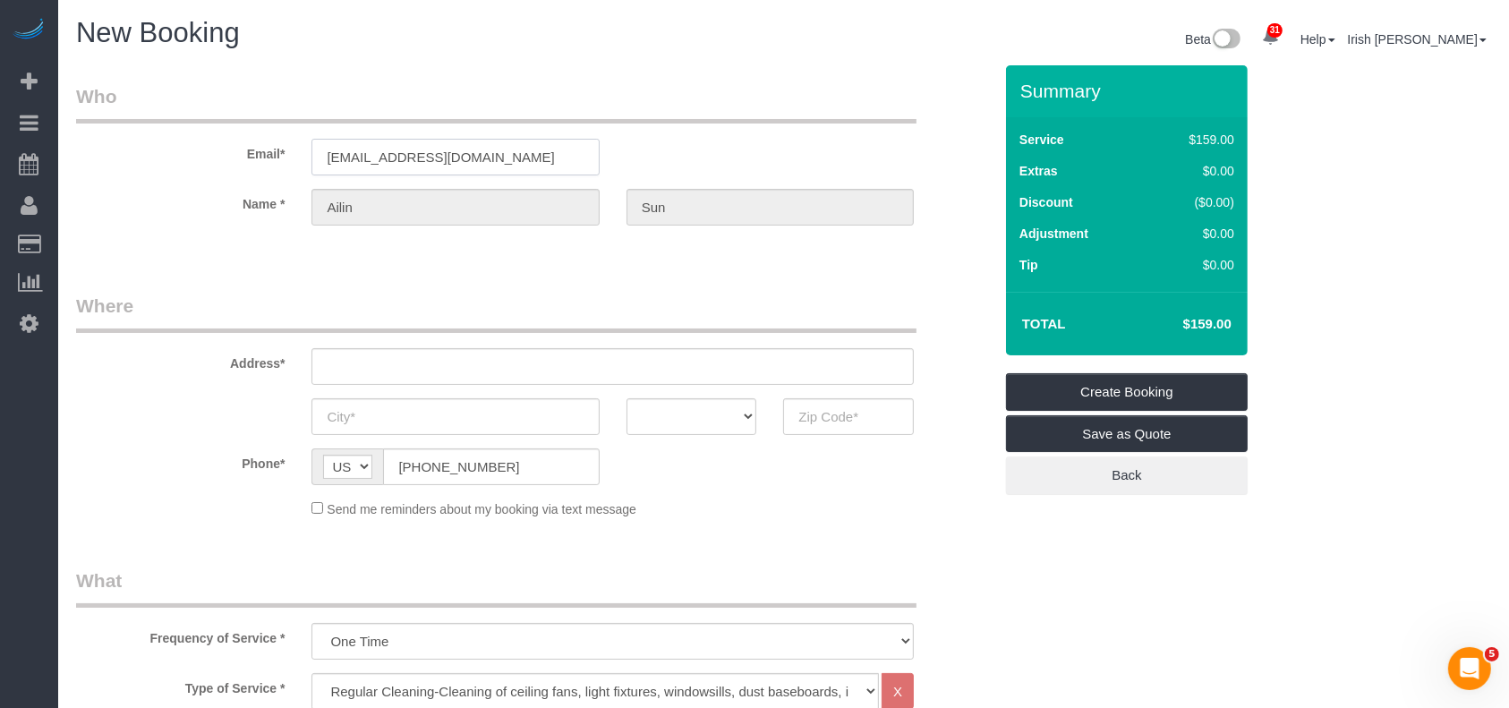
type input "9700 [GEOGRAPHIC_DATA], 1411"
type input "[GEOGRAPHIC_DATA]"
select select "[GEOGRAPHIC_DATA]"
type input "77099"
select select "string:fspay-451ee181-e932-4d8d-9e3f-430176062e31"
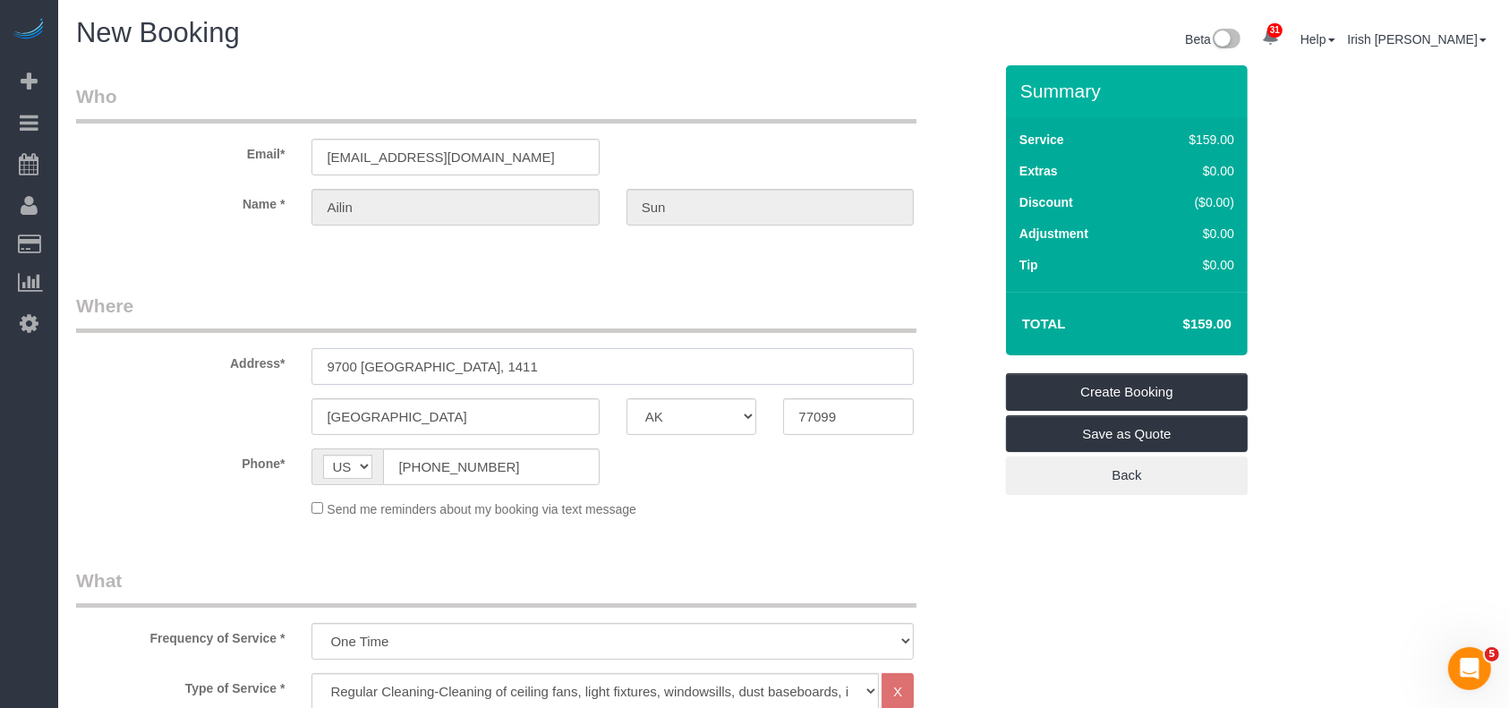
drag, startPoint x: 527, startPoint y: 362, endPoint x: 157, endPoint y: 371, distance: 370.7
click at [157, 371] on div "Address* 9700 [GEOGRAPHIC_DATA], 1411" at bounding box center [534, 339] width 943 height 92
paste input "[STREET_ADDRESS]"
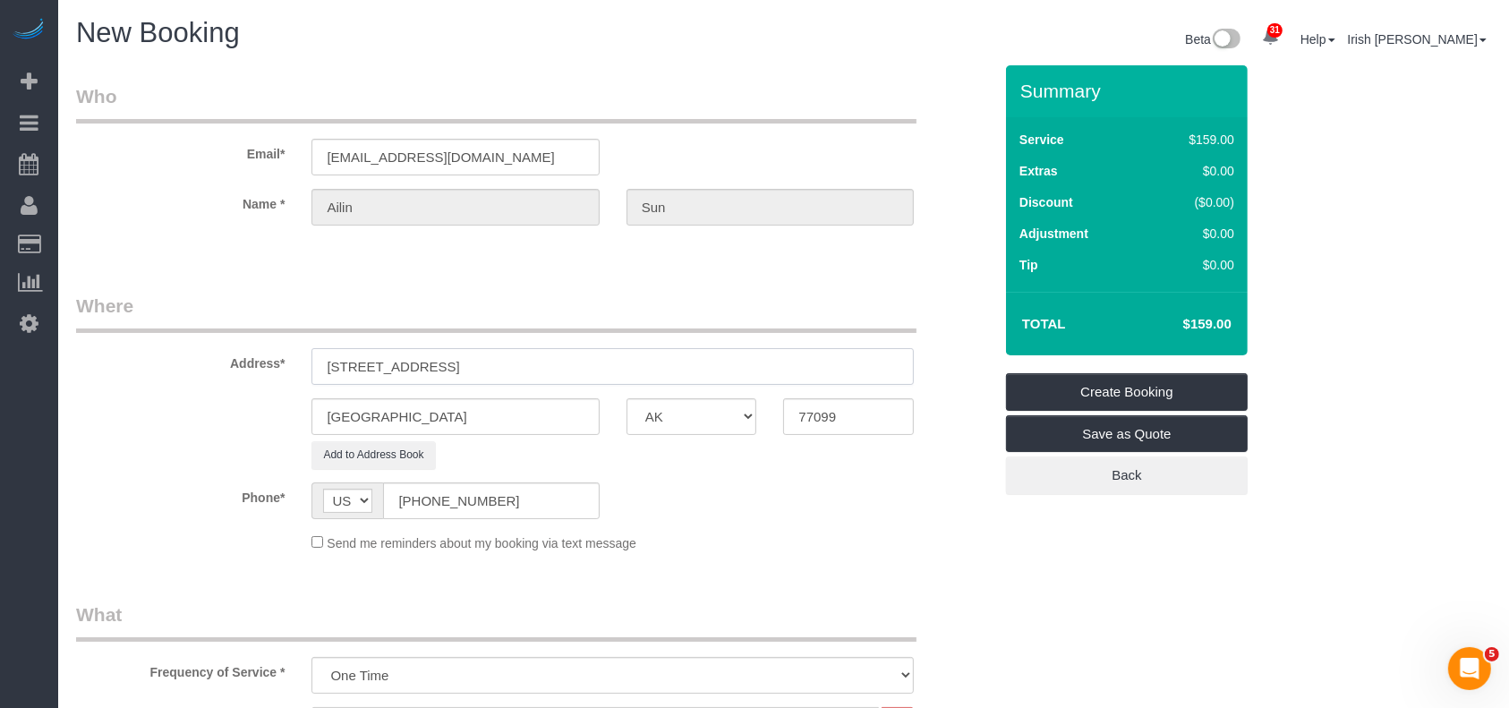
click at [498, 363] on input "[STREET_ADDRESS]" at bounding box center [613, 366] width 602 height 37
type input "[STREET_ADDRESS]"
drag, startPoint x: 376, startPoint y: 429, endPoint x: 231, endPoint y: 425, distance: 145.1
click at [231, 425] on div "[GEOGRAPHIC_DATA] AK AL AR AZ CA CO CT DC DE [GEOGRAPHIC_DATA] [GEOGRAPHIC_DATA…" at bounding box center [534, 416] width 943 height 37
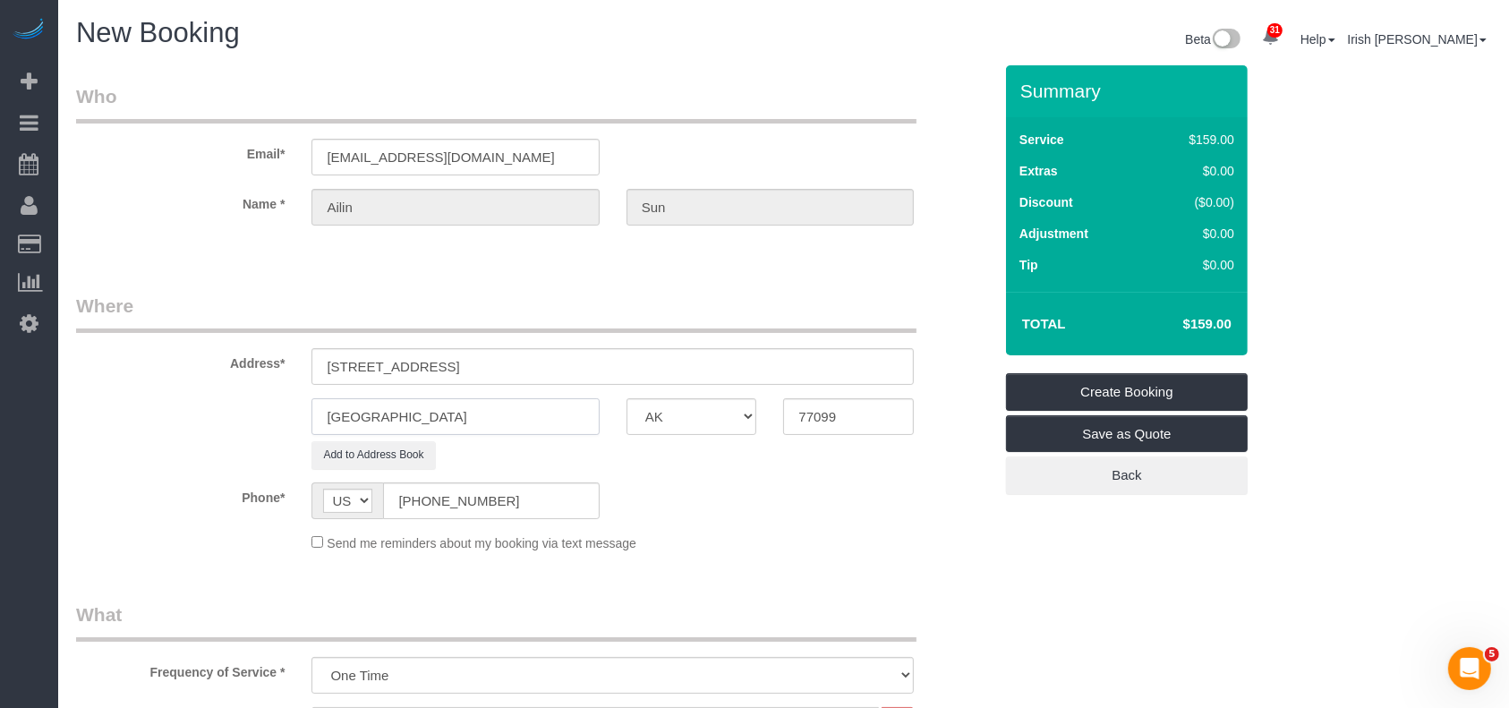
paste input "Katy"
type input "Katy"
click at [543, 364] on input "[STREET_ADDRESS]" at bounding box center [613, 366] width 602 height 37
drag, startPoint x: 847, startPoint y: 415, endPoint x: 711, endPoint y: 419, distance: 136.1
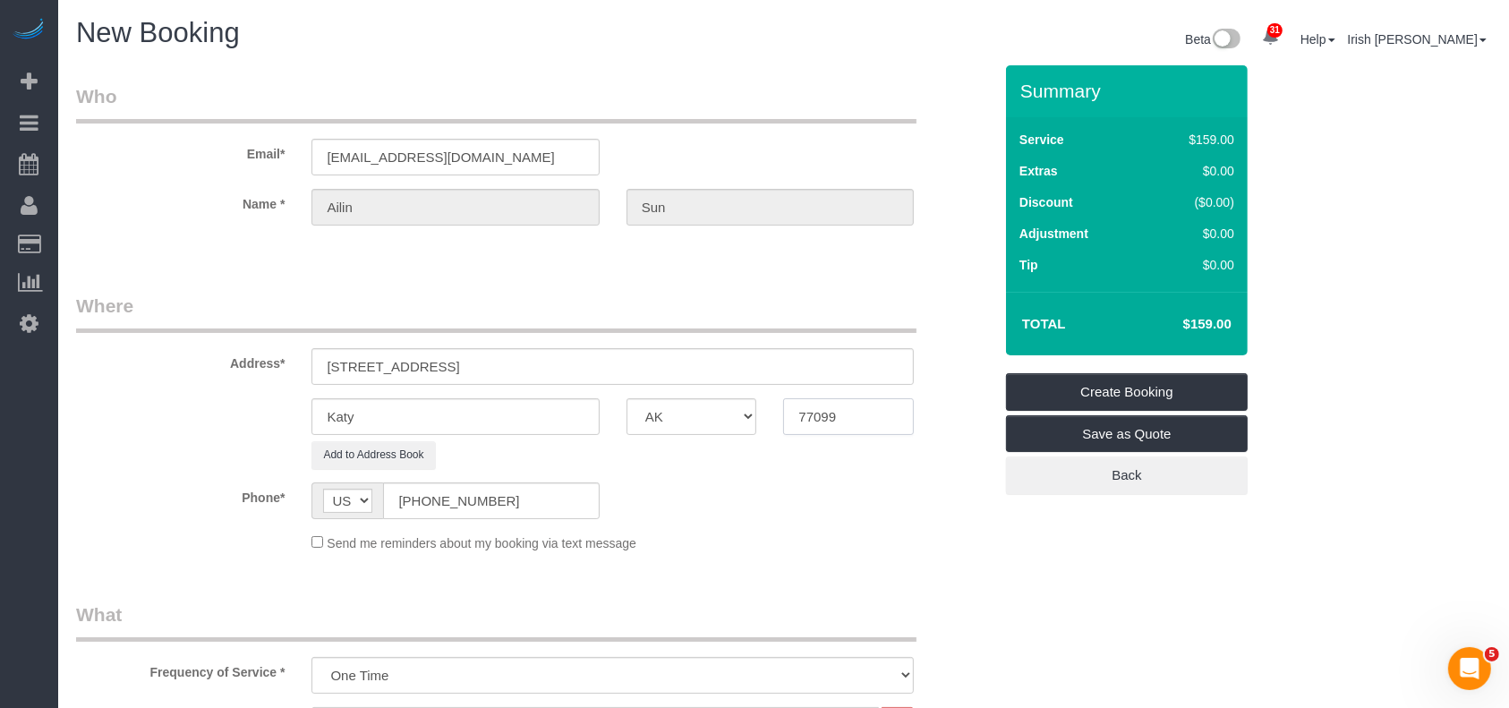
click at [711, 419] on div "Katy AK AL AR AZ CA CO CT DC DE [GEOGRAPHIC_DATA] [GEOGRAPHIC_DATA] HI IA ID IL…" at bounding box center [534, 416] width 943 height 37
paste input "493"
type input "77493"
drag, startPoint x: 587, startPoint y: 359, endPoint x: 474, endPoint y: 359, distance: 113.7
click at [474, 359] on input "[STREET_ADDRESS]" at bounding box center [613, 366] width 602 height 37
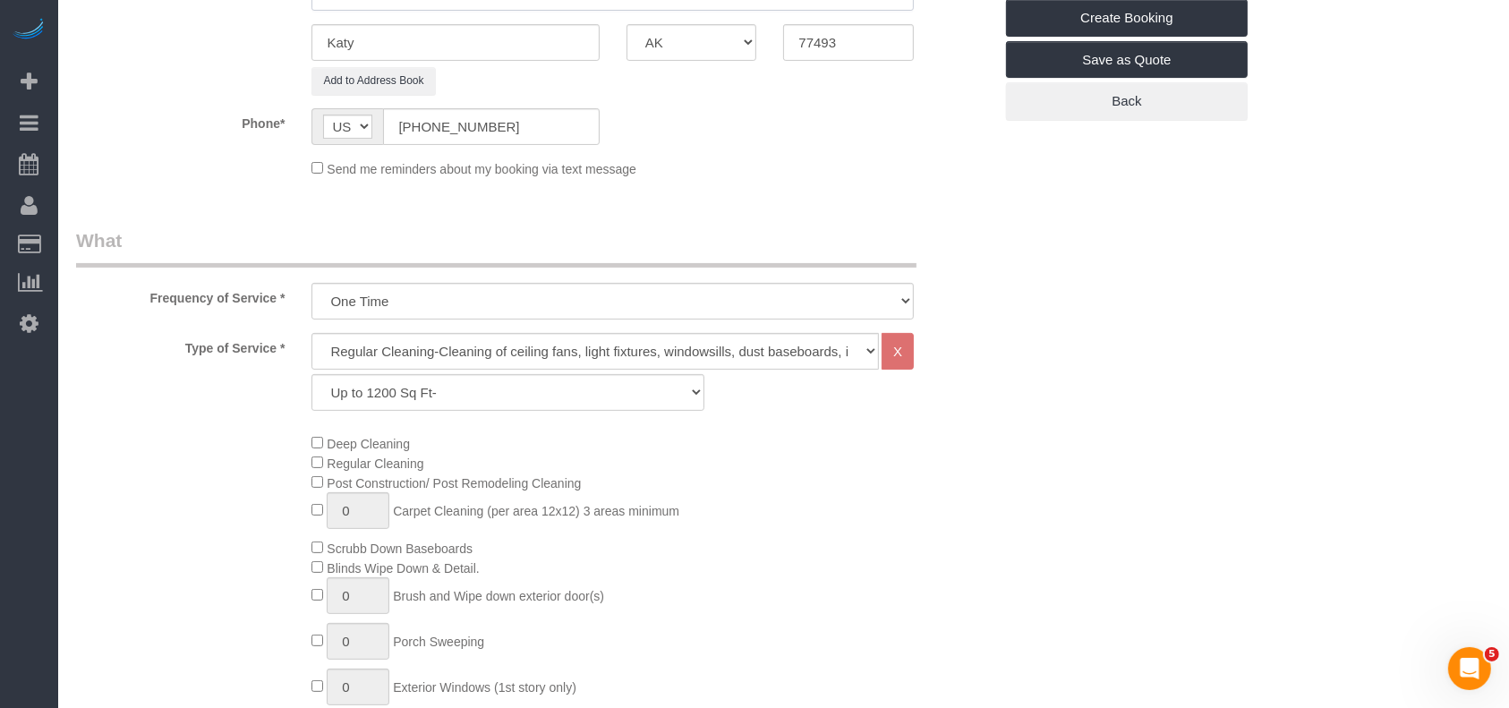
scroll to position [596, 0]
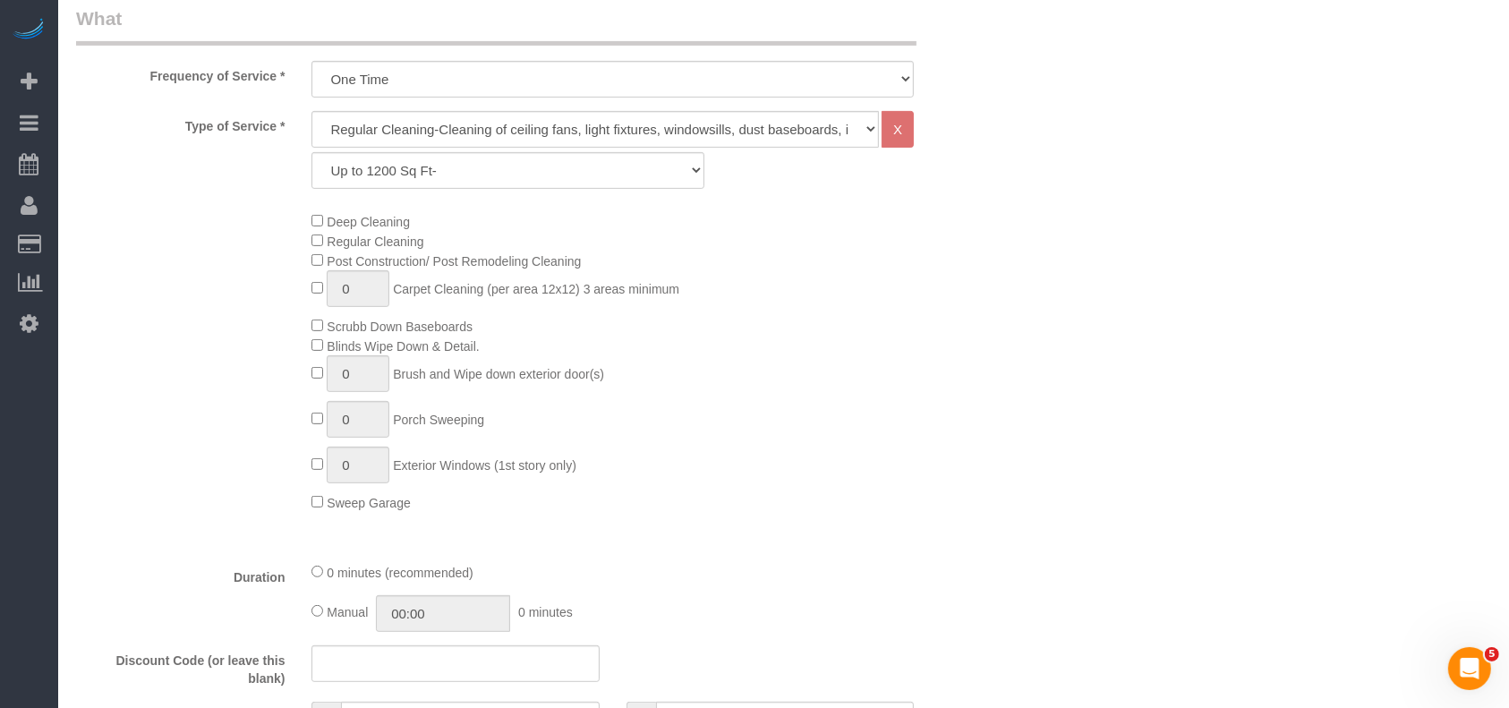
type input "[STREET_ADDRESS]"
click at [467, 167] on select "Up to 1200 Sq Ft- [DATE]-[DATE] Sq Ft [DATE]-[DATE] Sq Ft [DATE]-[DATE] Sq Ft […" at bounding box center [508, 170] width 392 height 37
select select "65"
click at [312, 152] on select "Up to 1200 Sq Ft- [DATE]-[DATE] Sq Ft [DATE]-[DATE] Sq Ft [DATE]-[DATE] Sq Ft […" at bounding box center [508, 170] width 392 height 37
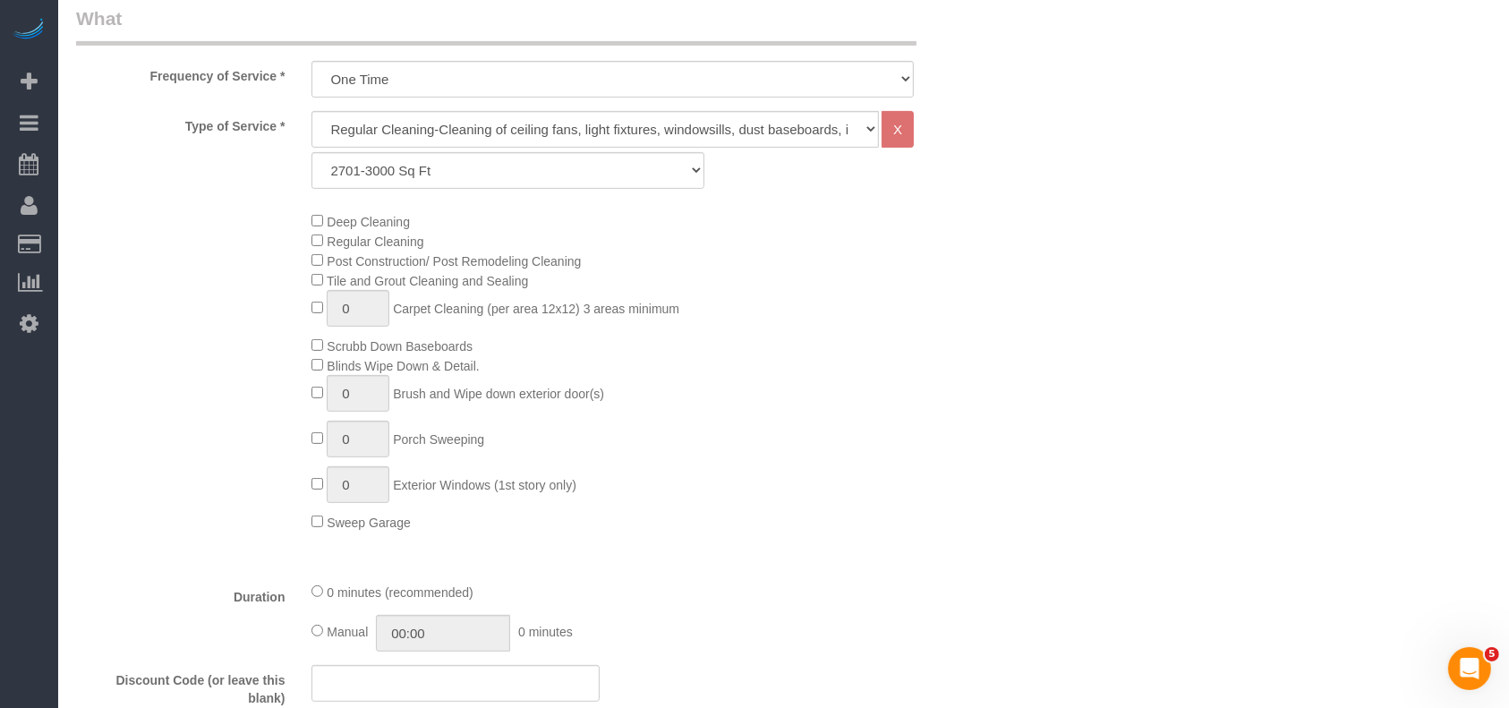
click at [870, 428] on div "Deep Cleaning Regular Cleaning Post Construction/ Post Remodeling Cleaning Tile…" at bounding box center [651, 371] width 707 height 320
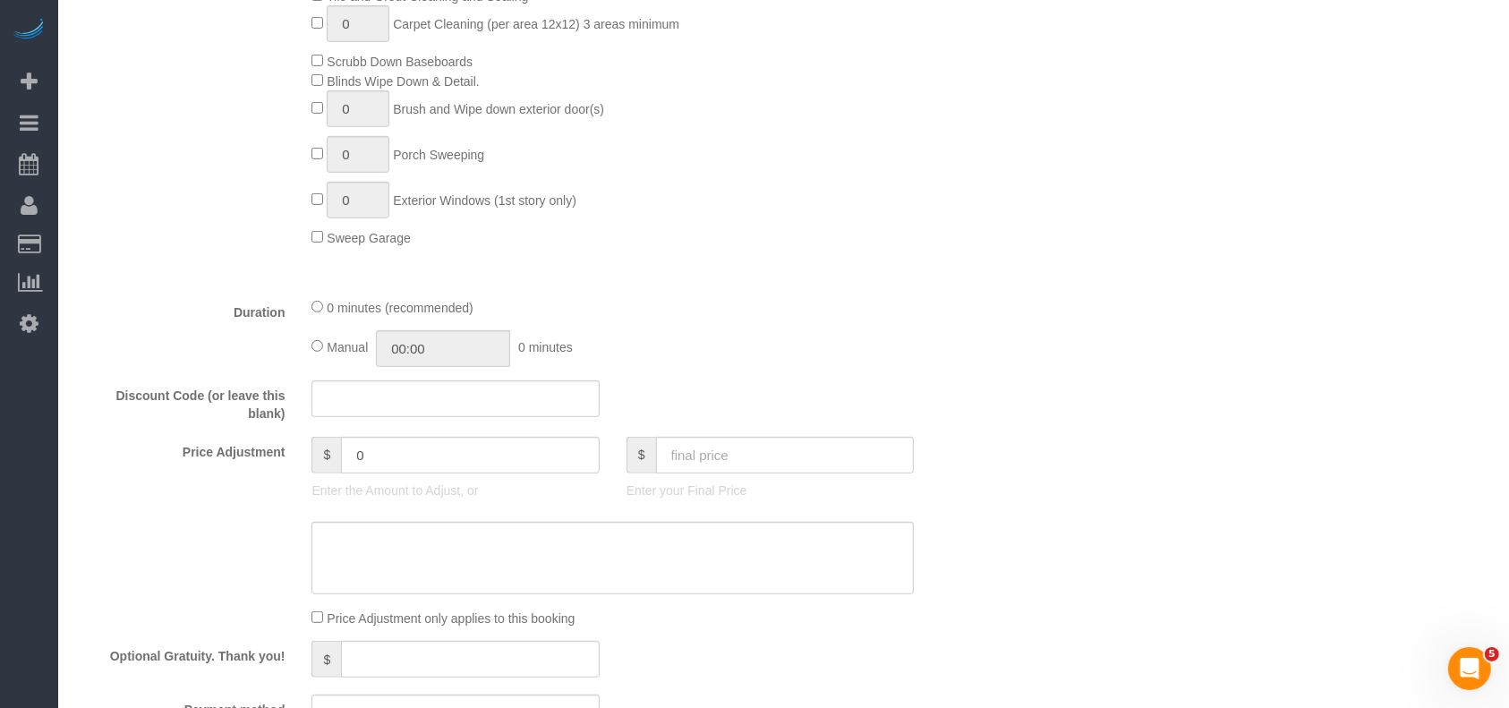
scroll to position [1193, 0]
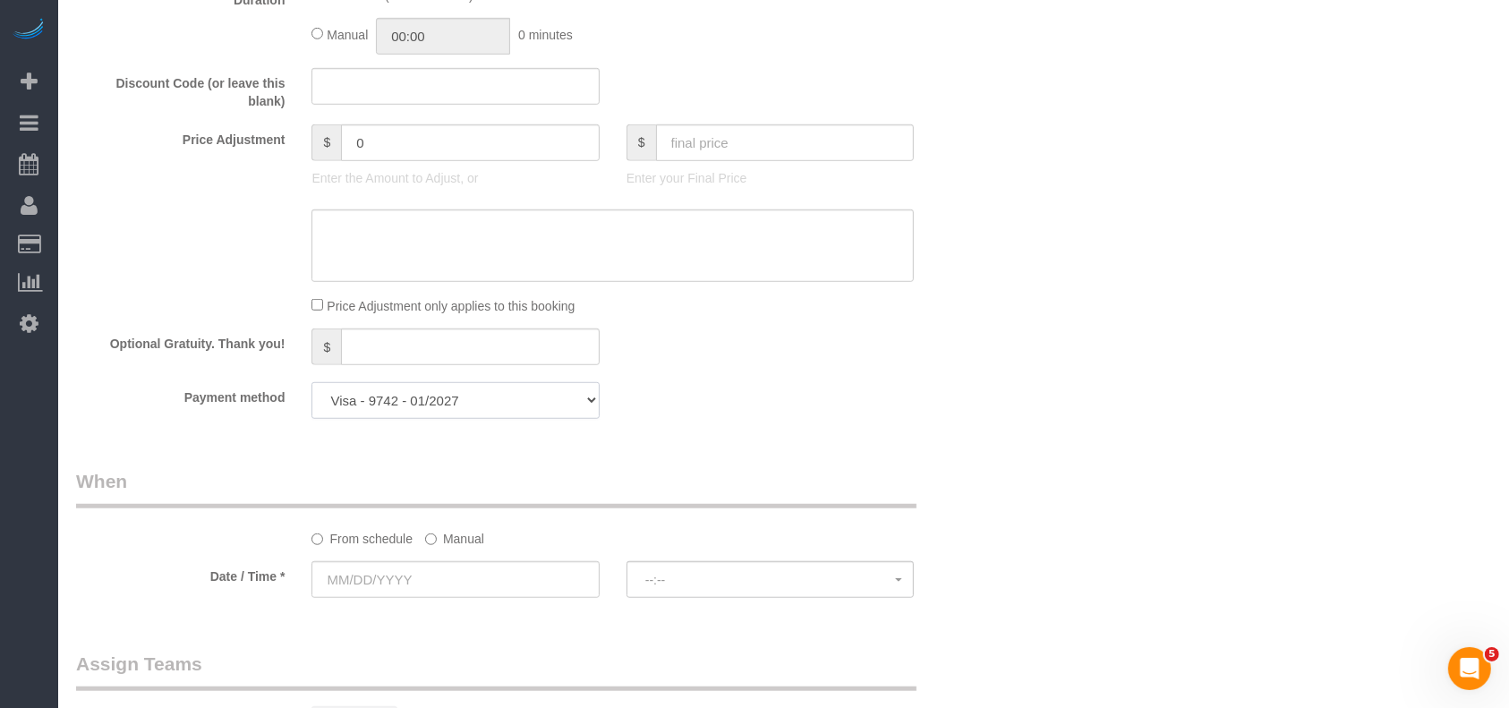
click at [455, 405] on select "Visa - 9742 - 01/2027 Add Credit Card ─────────────── Cash Check Paypal" at bounding box center [455, 400] width 287 height 37
click at [836, 465] on div "Who Email* [EMAIL_ADDRESS][DOMAIN_NAME] Name * [GEOGRAPHIC_DATA] Sun Where Addr…" at bounding box center [534, 35] width 943 height 2326
click at [460, 533] on label "Manual" at bounding box center [454, 536] width 59 height 24
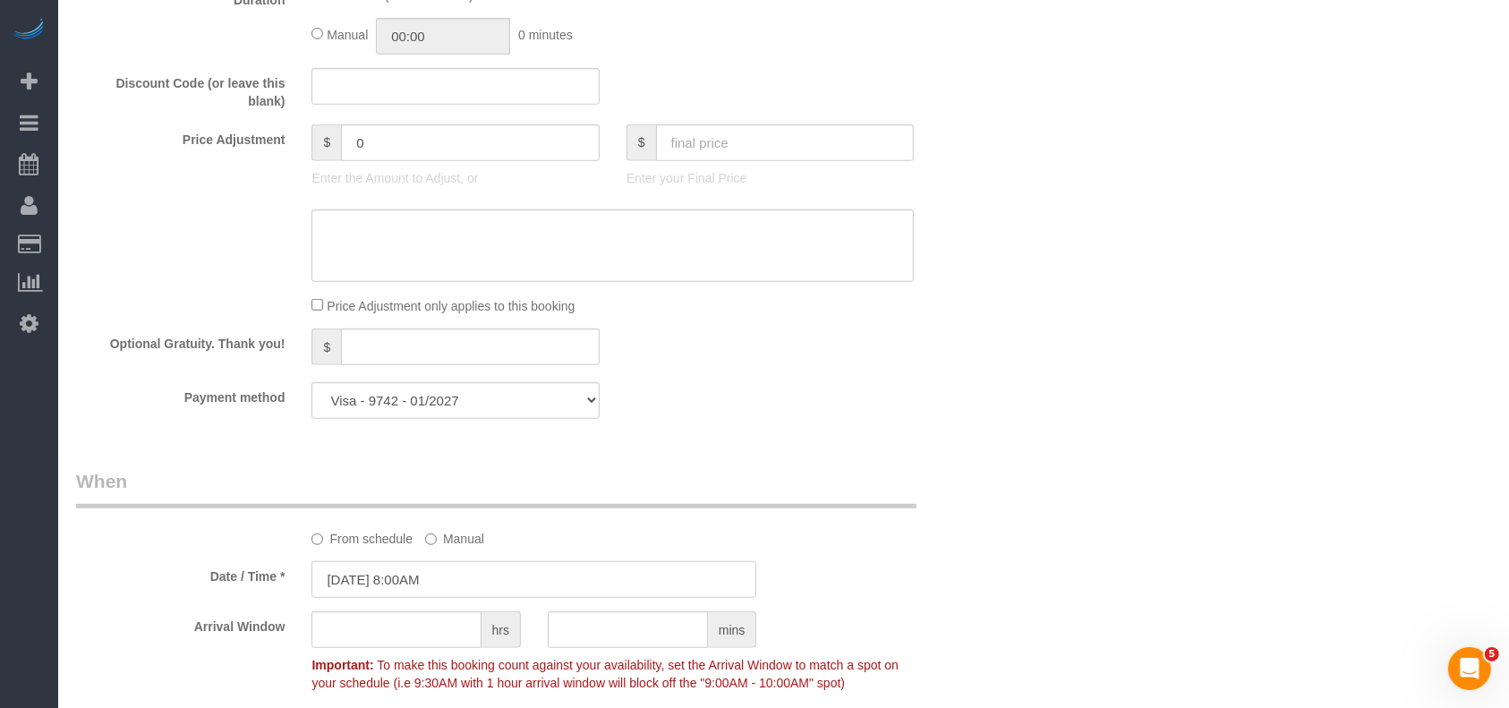
click at [429, 582] on input "[DATE] 8:00AM" at bounding box center [534, 579] width 445 height 37
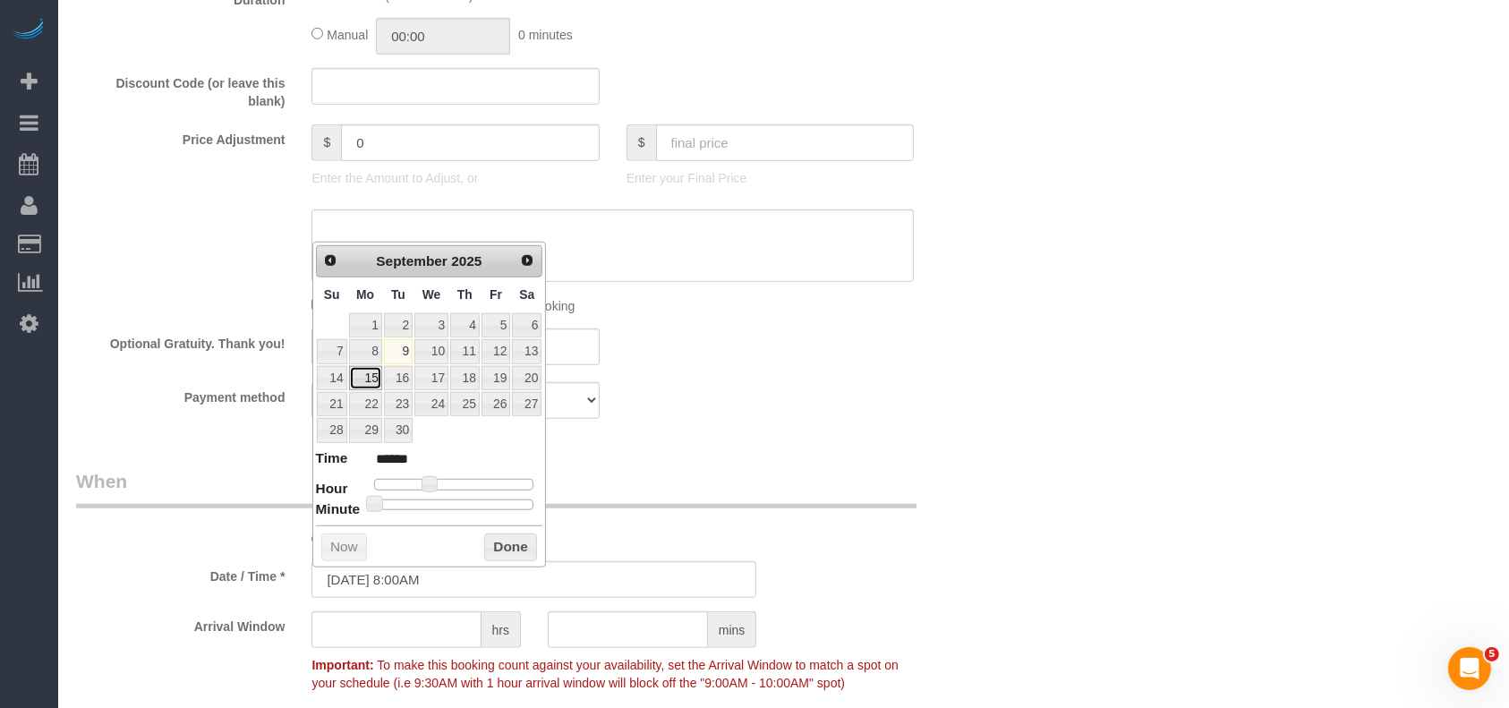
click at [366, 375] on link "15" at bounding box center [365, 378] width 33 height 24
type input "[DATE] 8:00AM"
drag, startPoint x: 516, startPoint y: 538, endPoint x: 624, endPoint y: 433, distance: 150.7
click at [516, 538] on button "Done" at bounding box center [510, 548] width 53 height 29
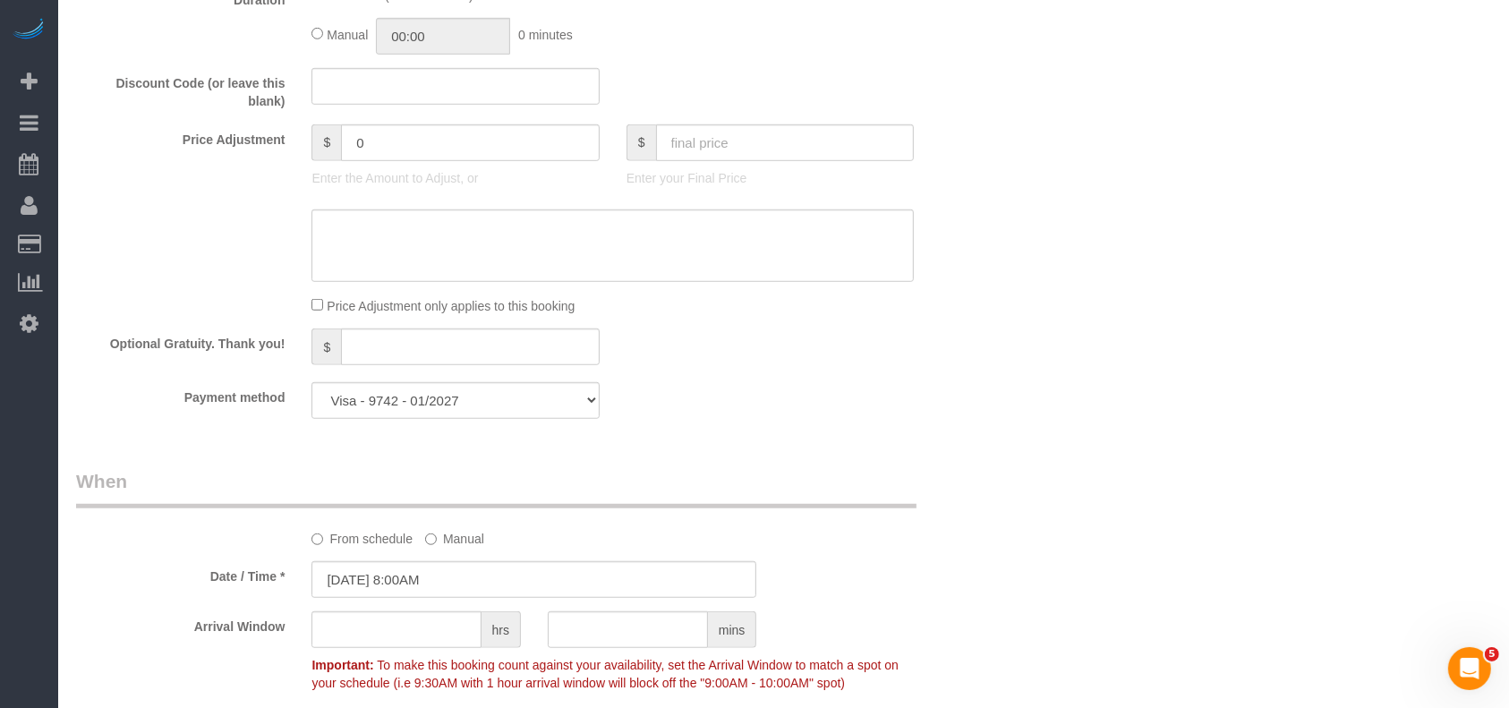
click at [778, 366] on div "Optional Gratuity. Thank you! $" at bounding box center [534, 349] width 943 height 40
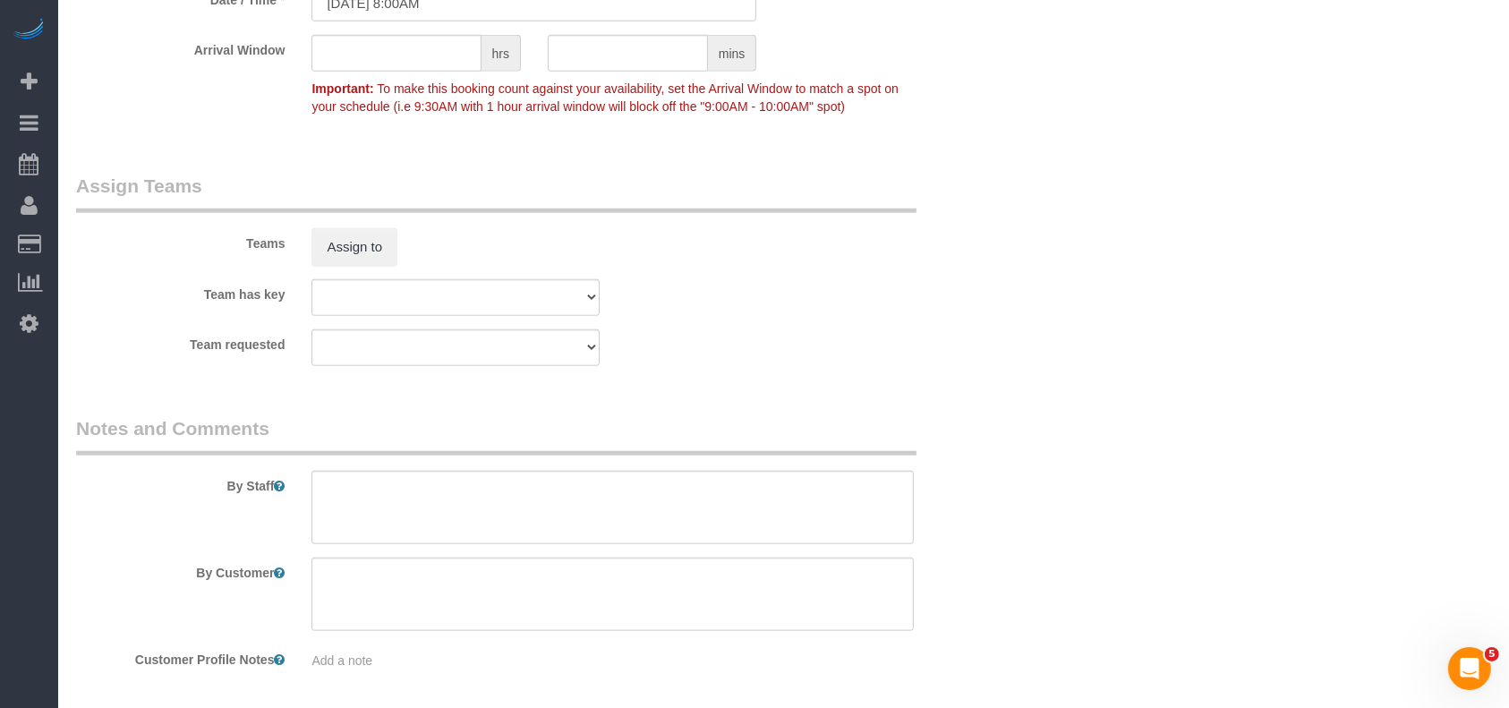
scroll to position [1846, 0]
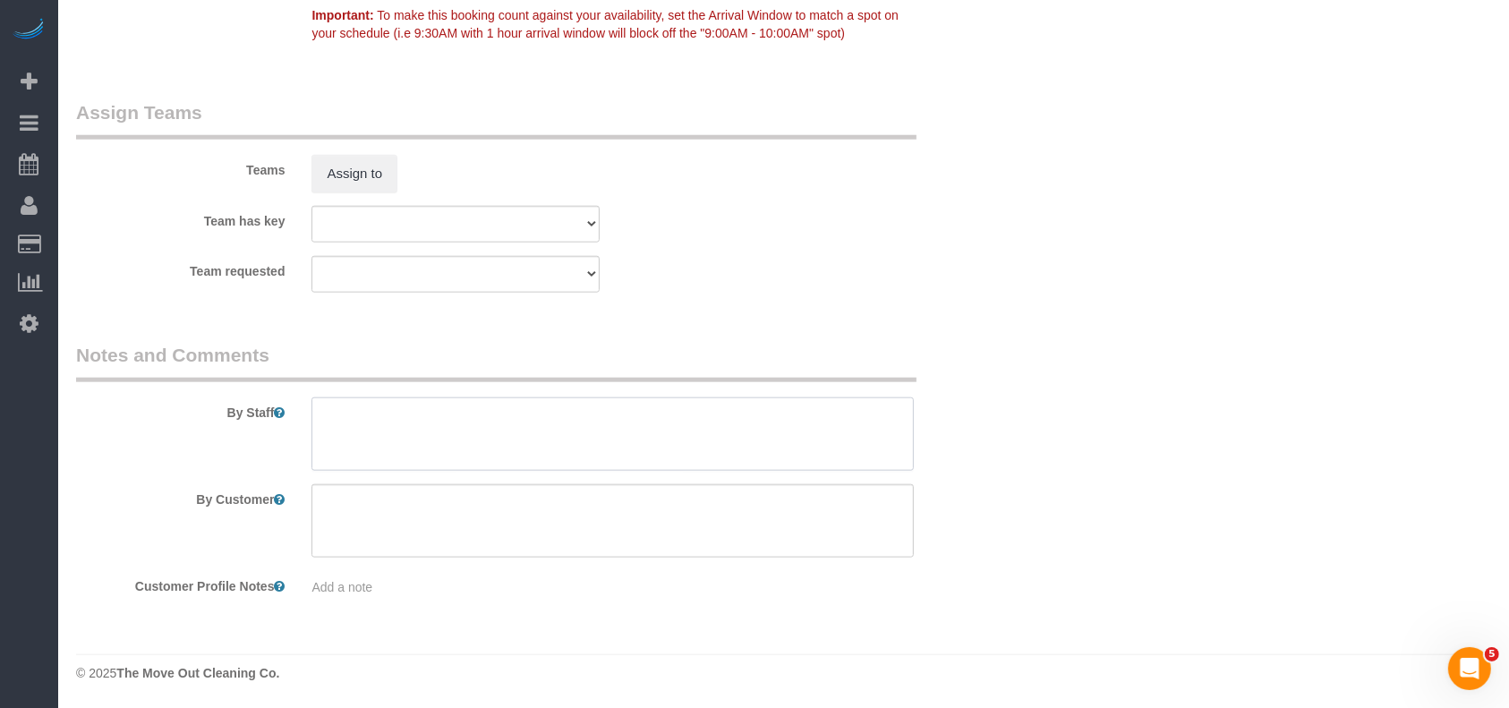
click at [468, 426] on textarea at bounding box center [613, 433] width 602 height 73
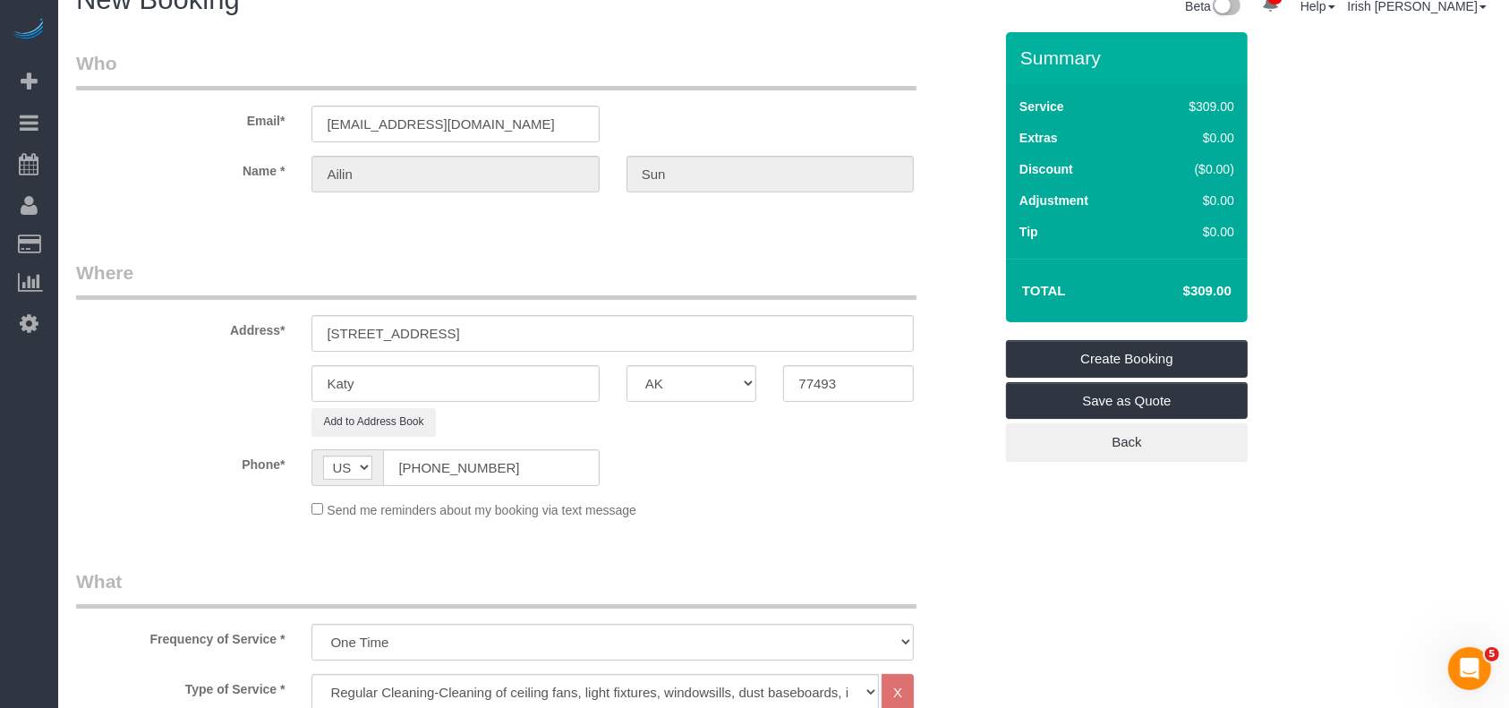
scroll to position [0, 0]
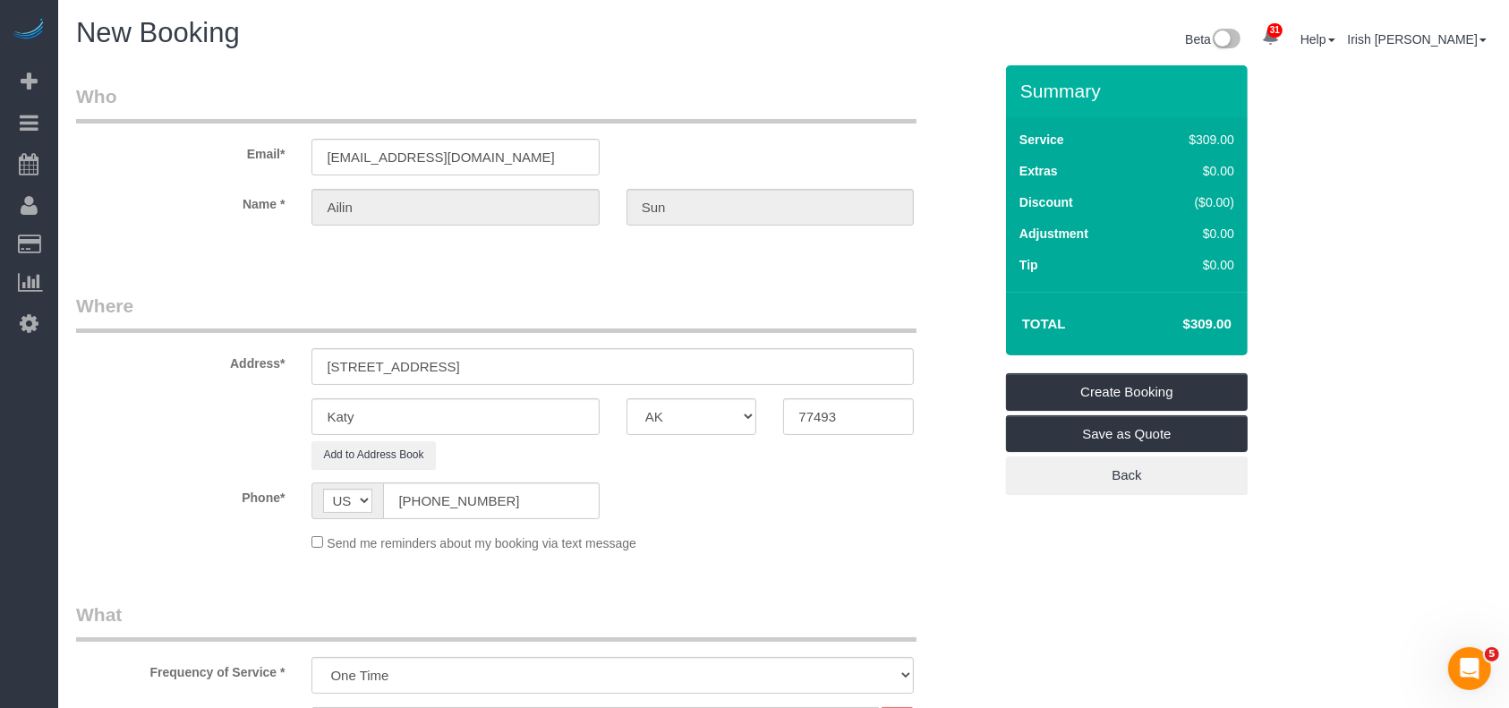
type textarea "* morning cleaning"
click at [1143, 388] on link "Create Booking" at bounding box center [1127, 392] width 242 height 38
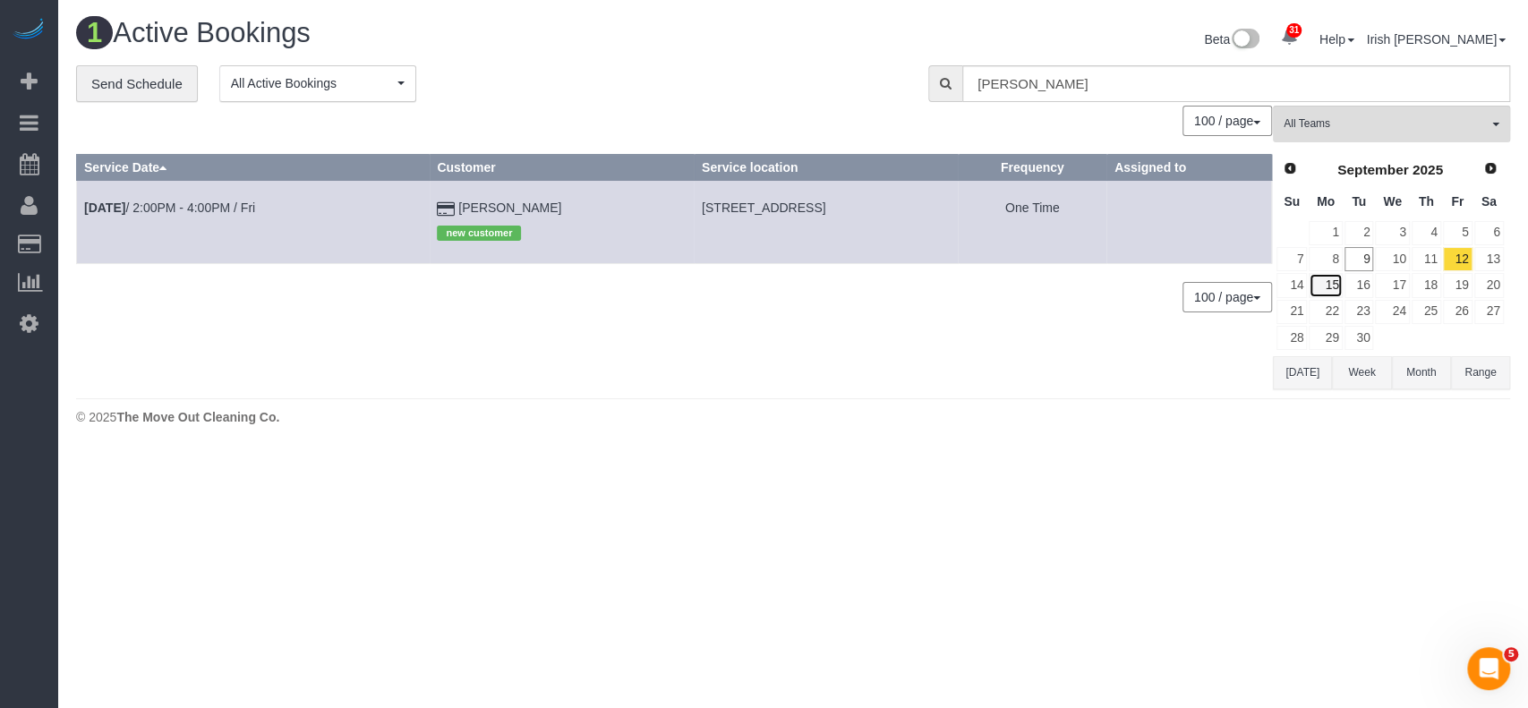
click at [1335, 281] on link "15" at bounding box center [1325, 285] width 33 height 24
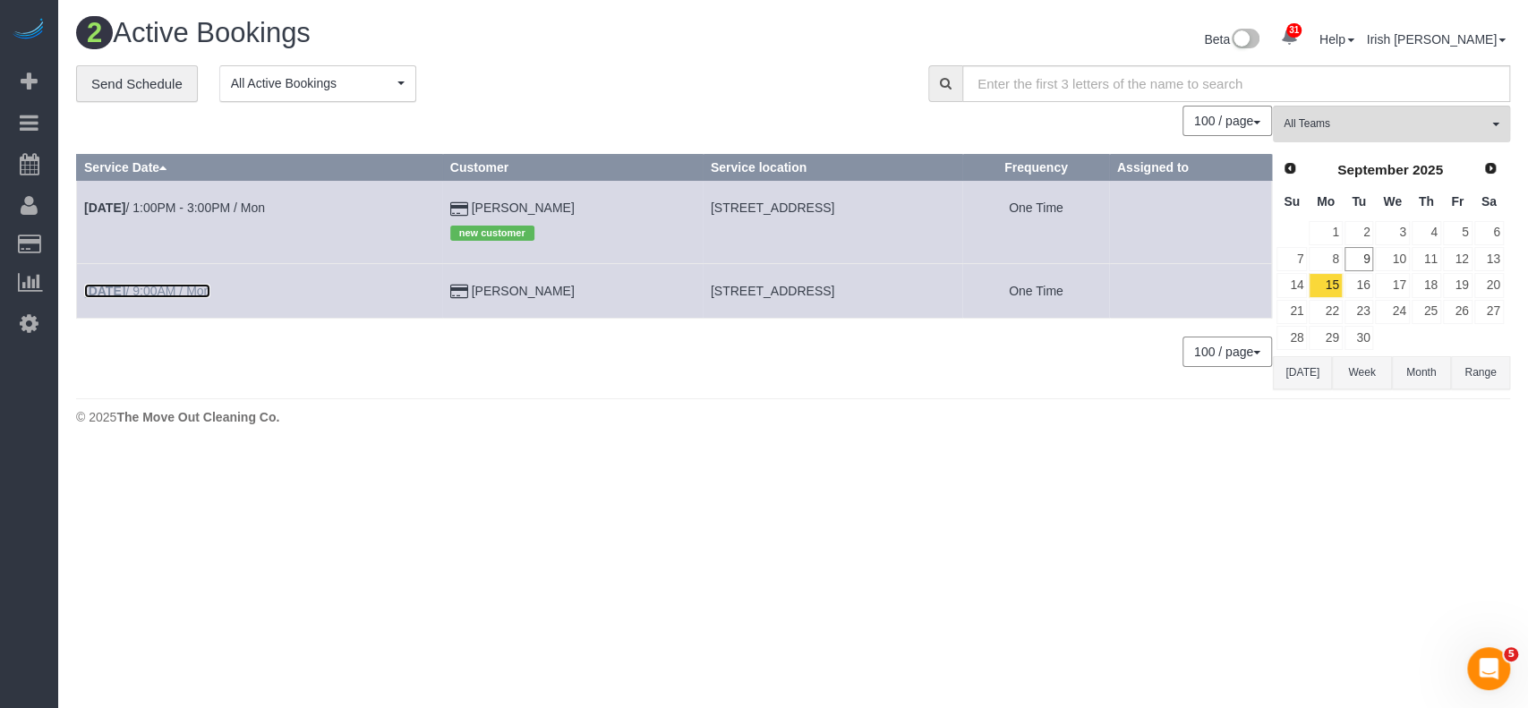
click at [170, 291] on link "[DATE] 9:00AM / Mon" at bounding box center [147, 291] width 126 height 14
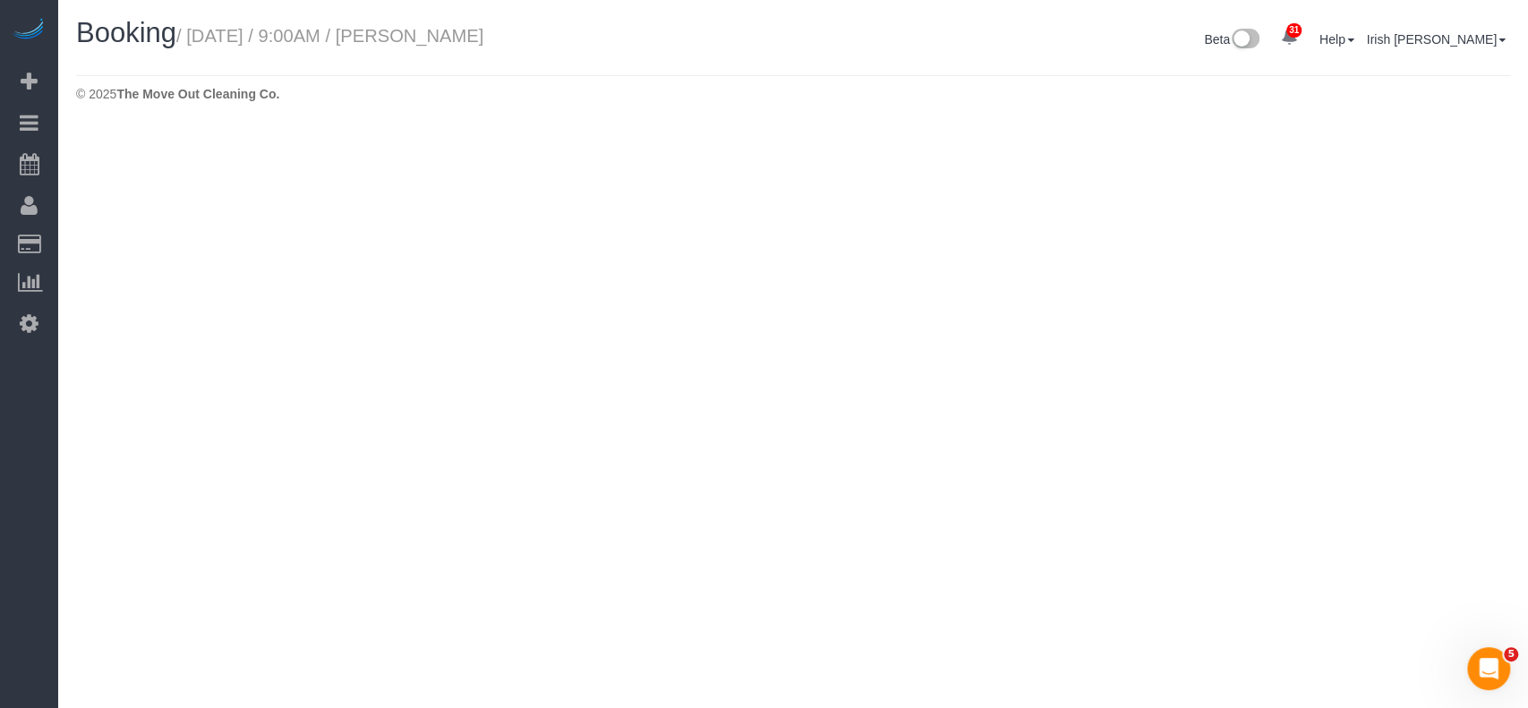
select select "[GEOGRAPHIC_DATA]"
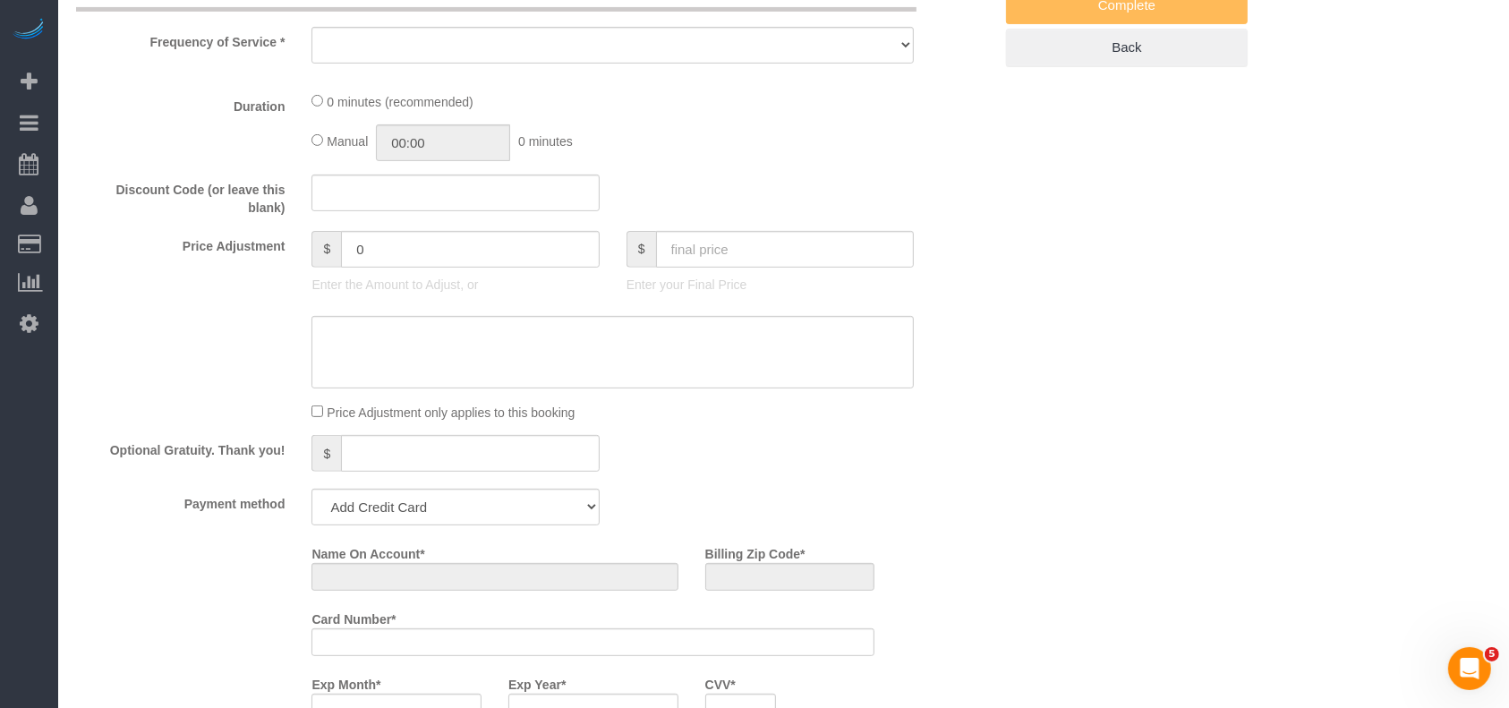
select select "object:3834"
select select "string:fspay-451ee181-e932-4d8d-9e3f-430176062e31"
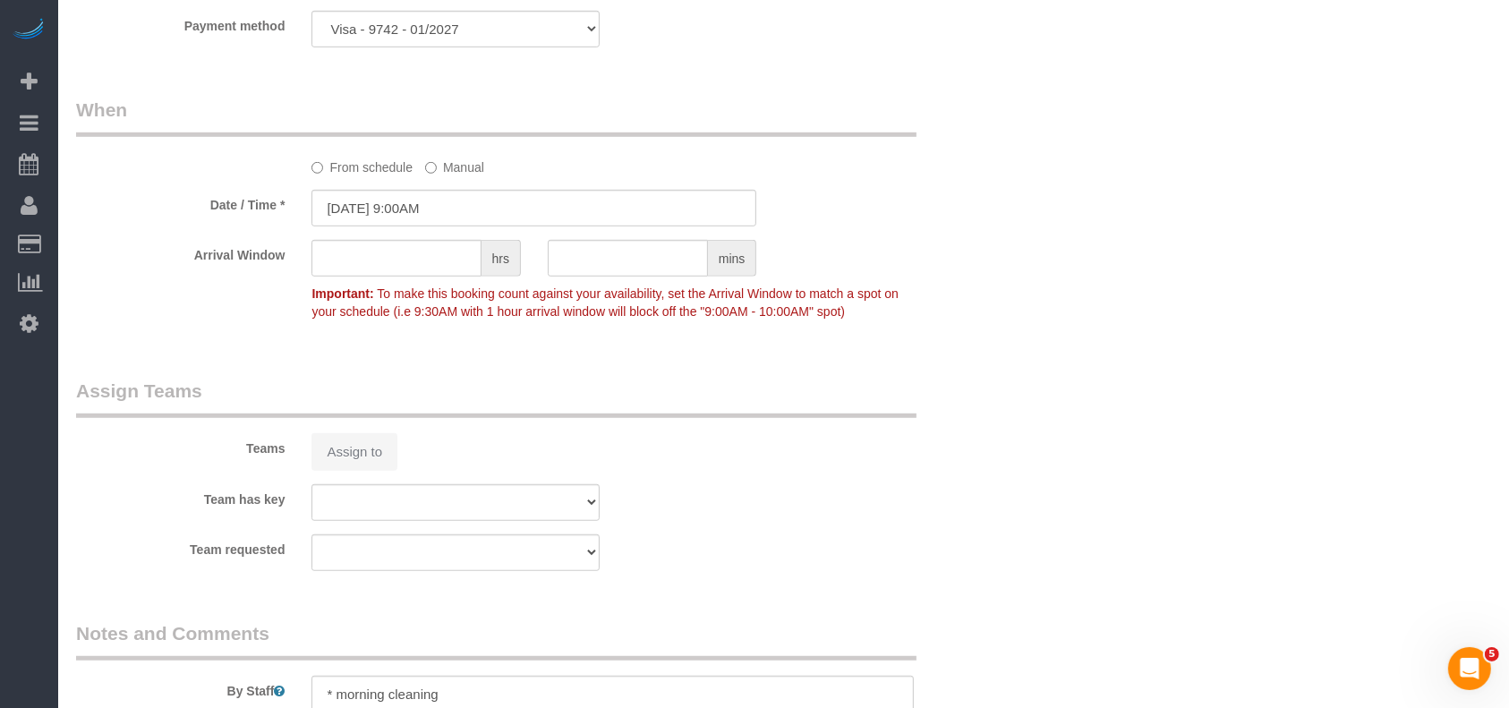
select select "3"
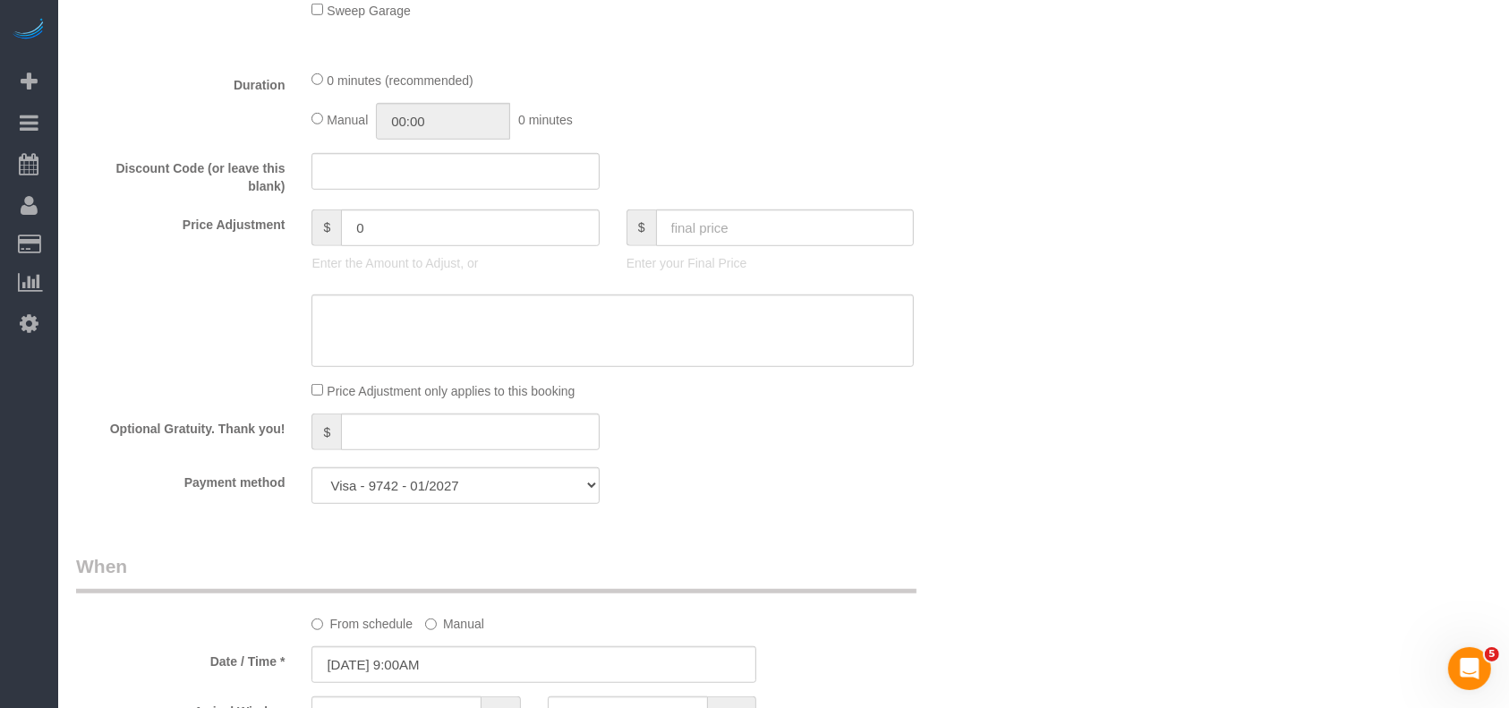
scroll to position [1535, 0]
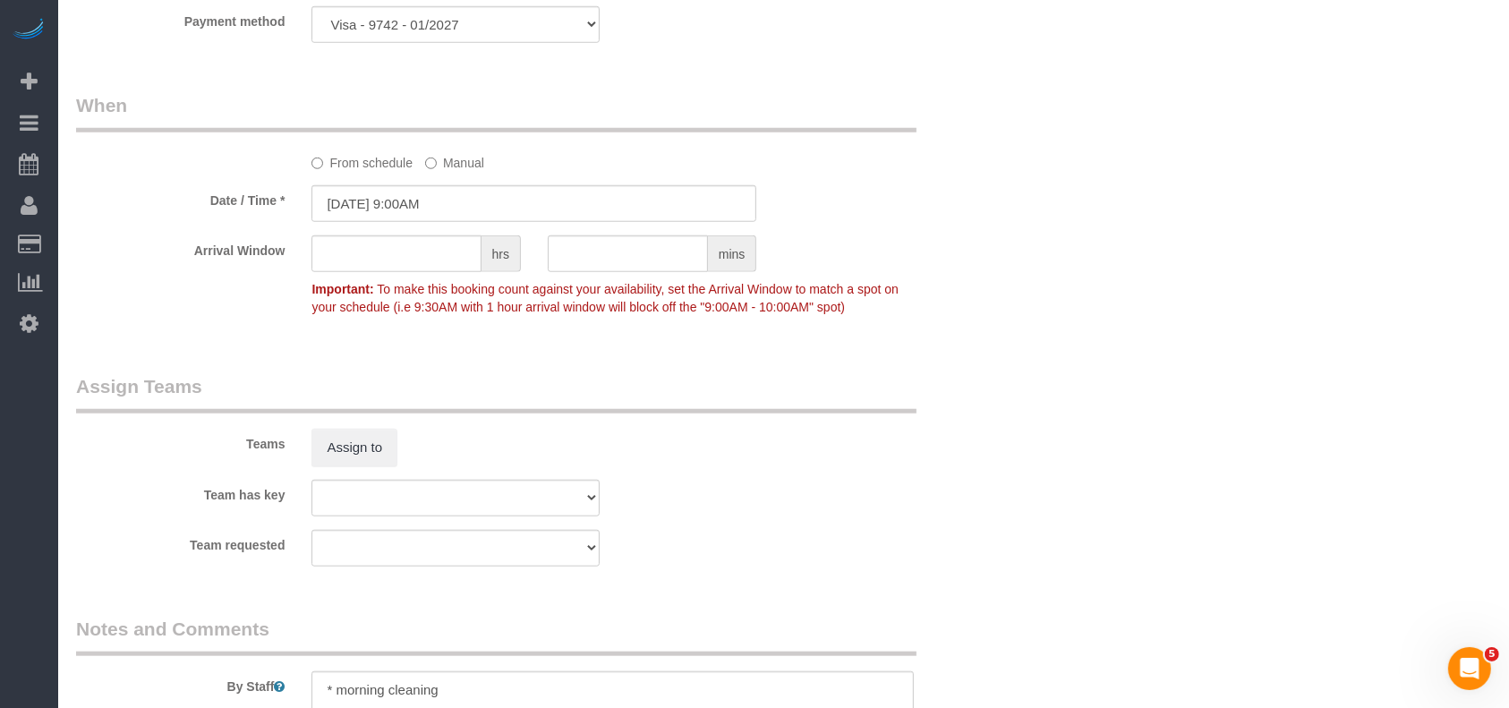
select select "object:3921"
click at [450, 218] on input "[DATE] 9:00AM" at bounding box center [534, 203] width 445 height 37
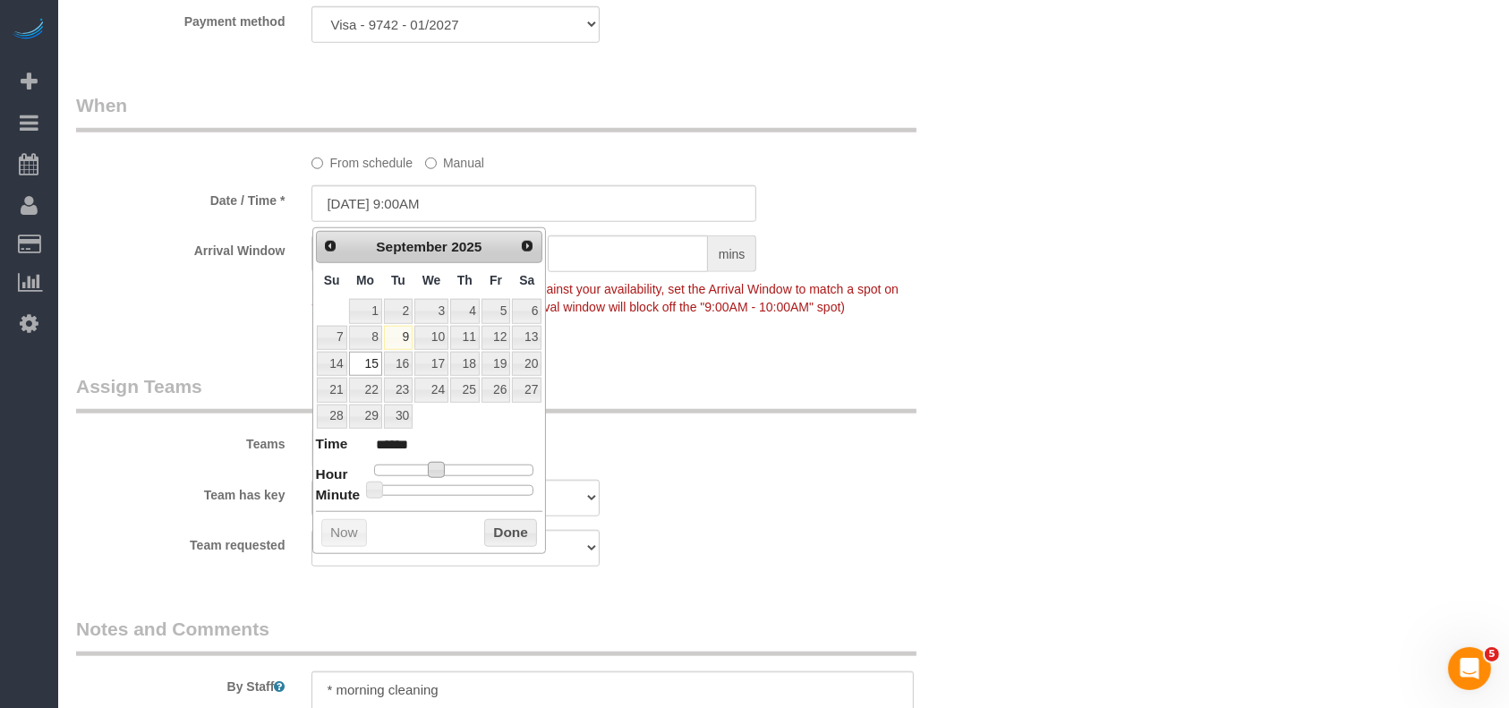
type input "[DATE] 8:00AM"
type input "******"
type input "[DATE] 7:00AM"
type input "******"
type input "[DATE] 8:00AM"
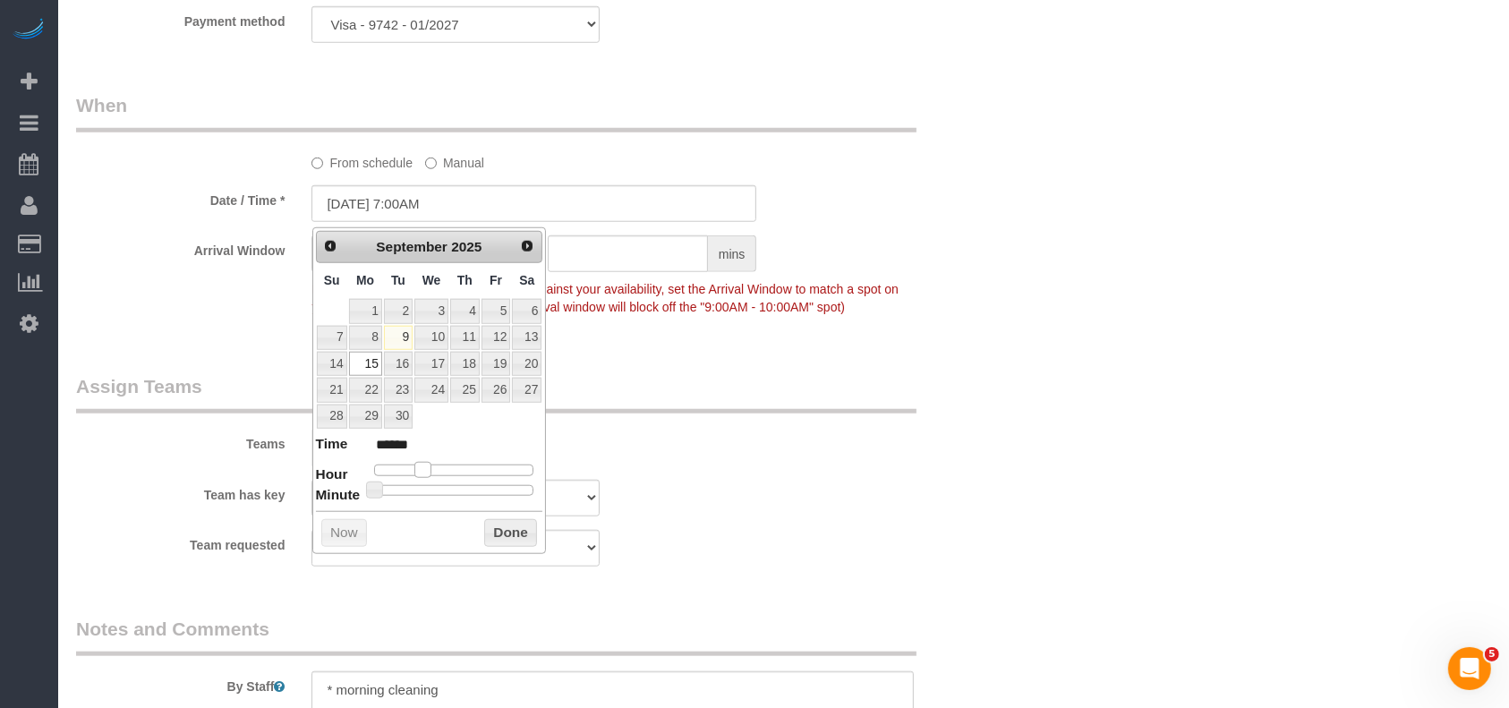
type input "******"
click at [423, 462] on span at bounding box center [430, 470] width 16 height 16
click at [491, 519] on button "Done" at bounding box center [510, 533] width 53 height 29
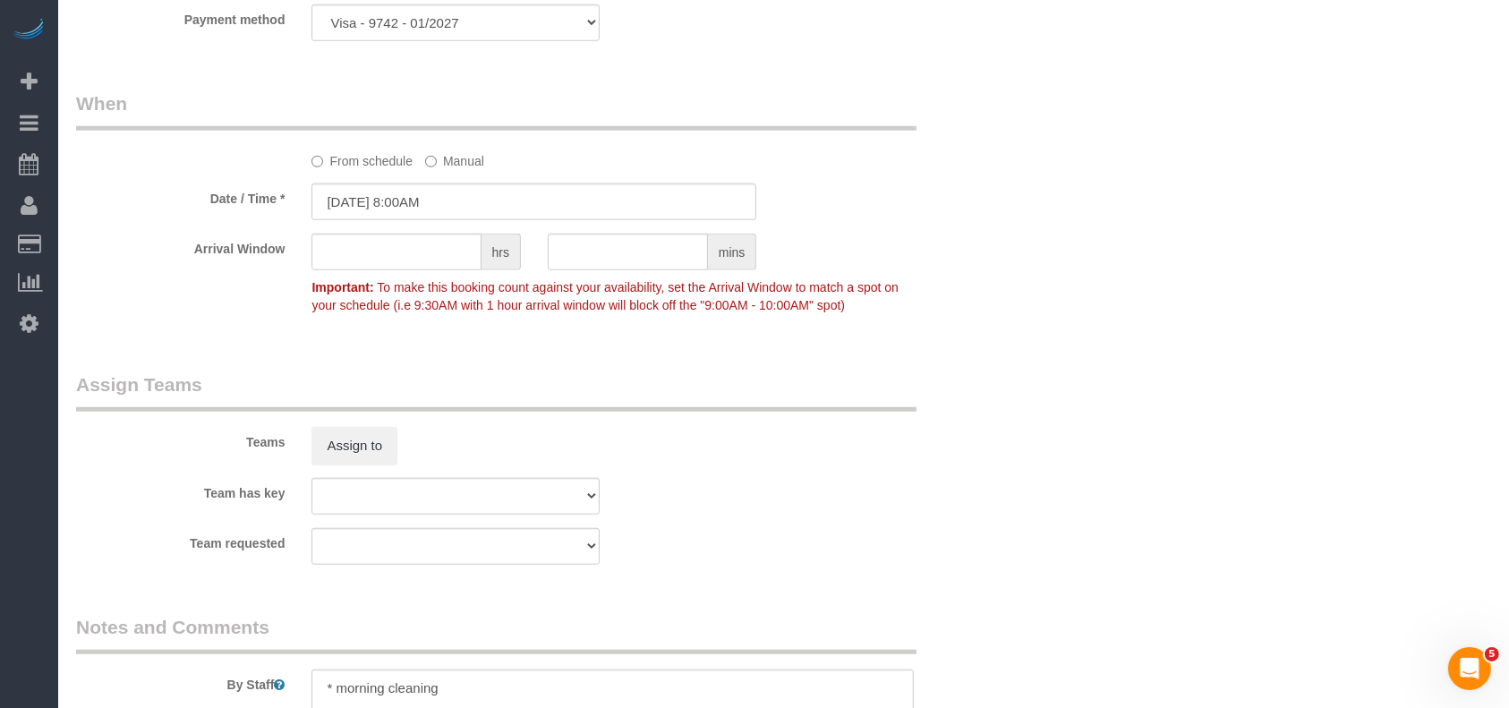
scroll to position [1893, 0]
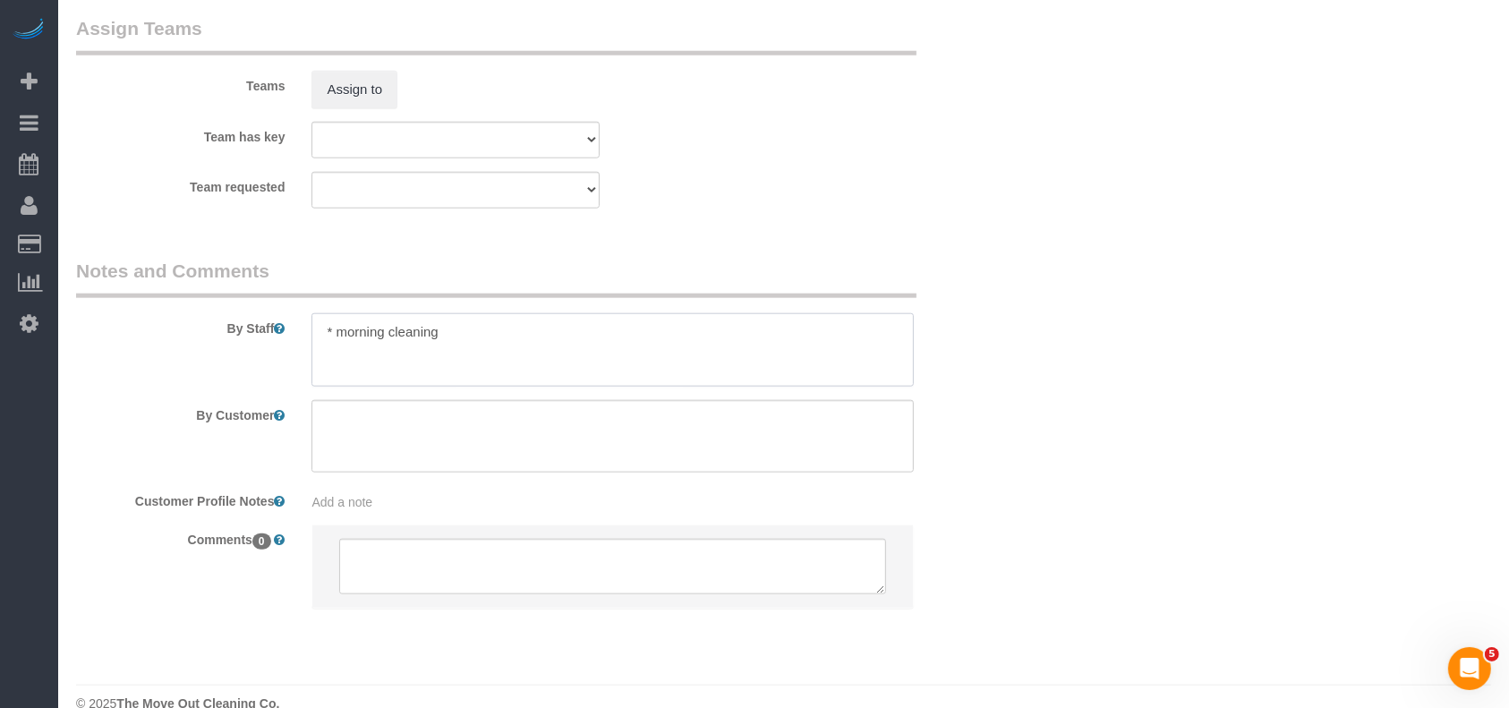
click at [475, 342] on textarea at bounding box center [613, 349] width 602 height 73
type textarea "* morning cleaning, photos scheduled in the afternoon."
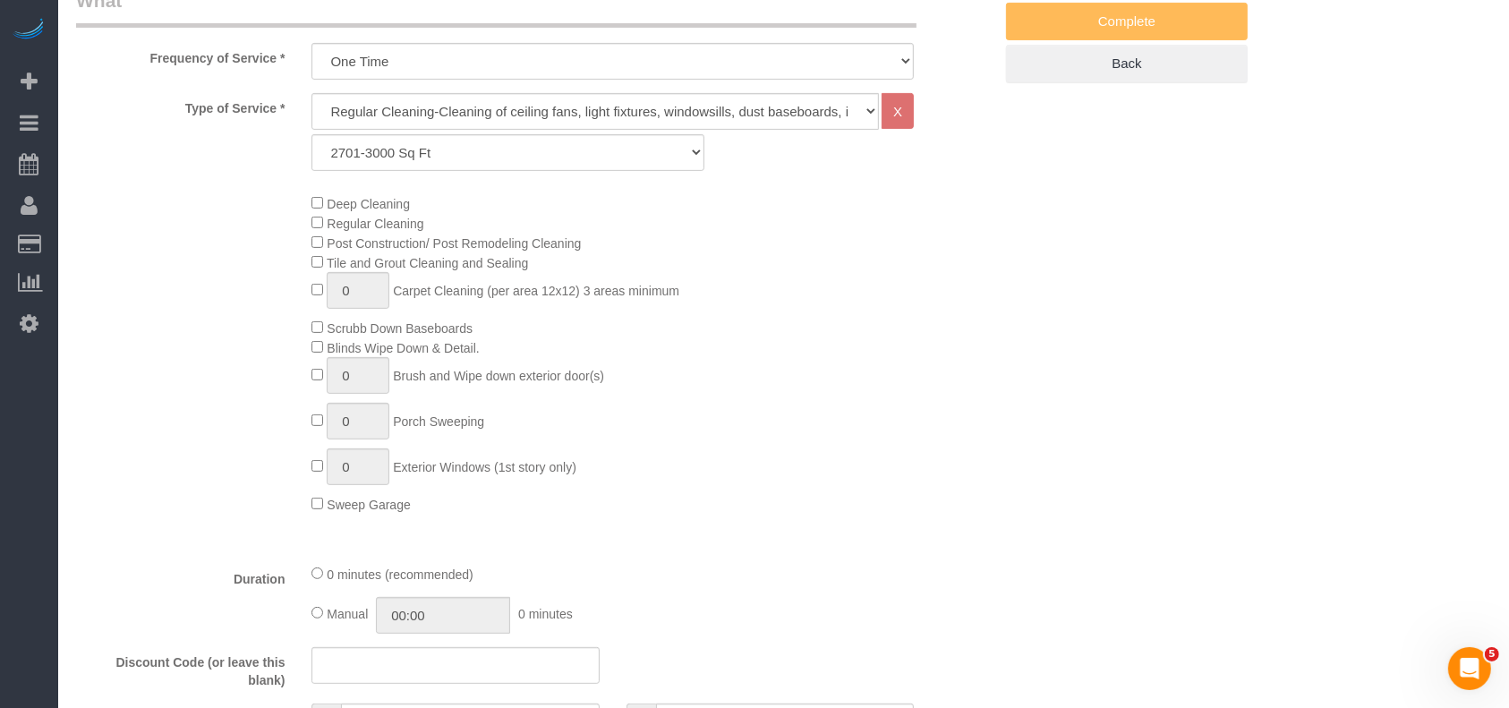
scroll to position [103, 0]
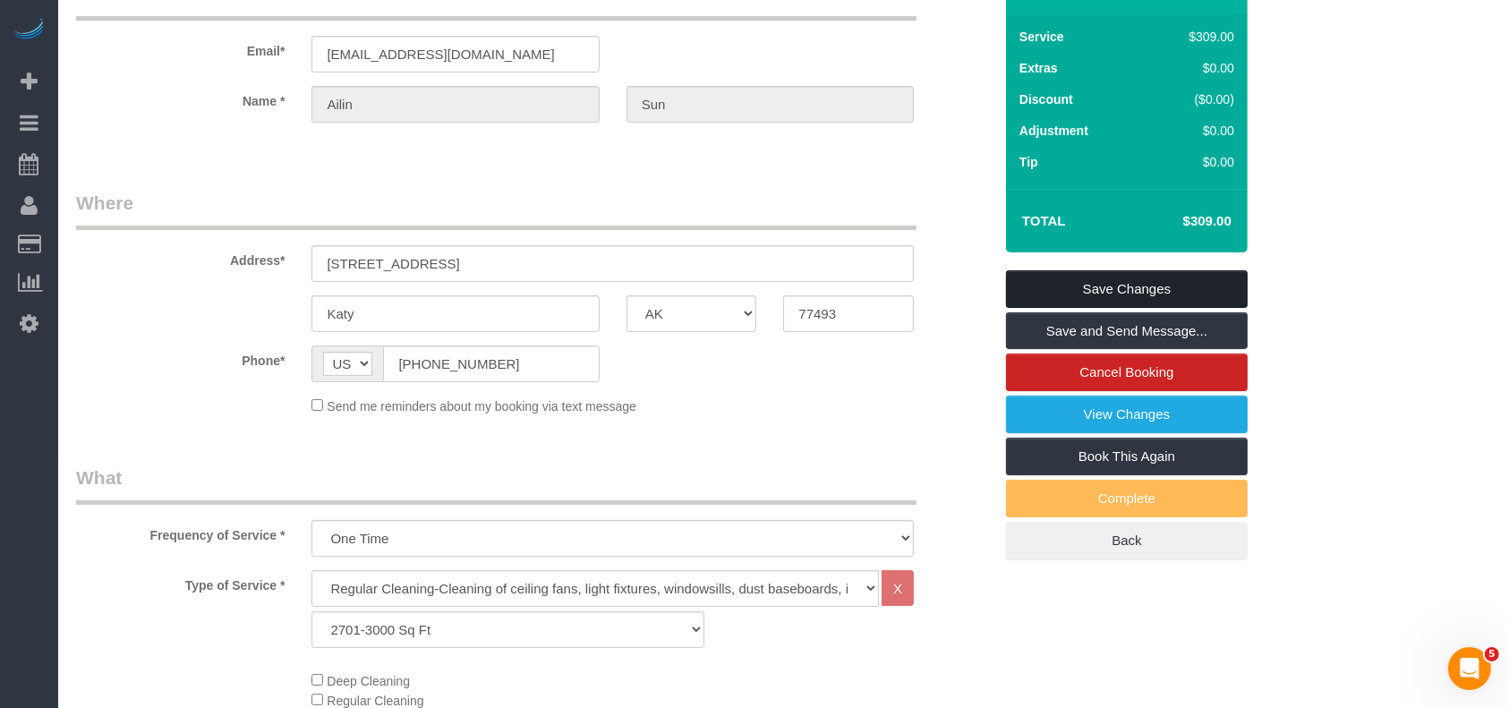
click at [1175, 285] on link "Save Changes" at bounding box center [1127, 289] width 242 height 38
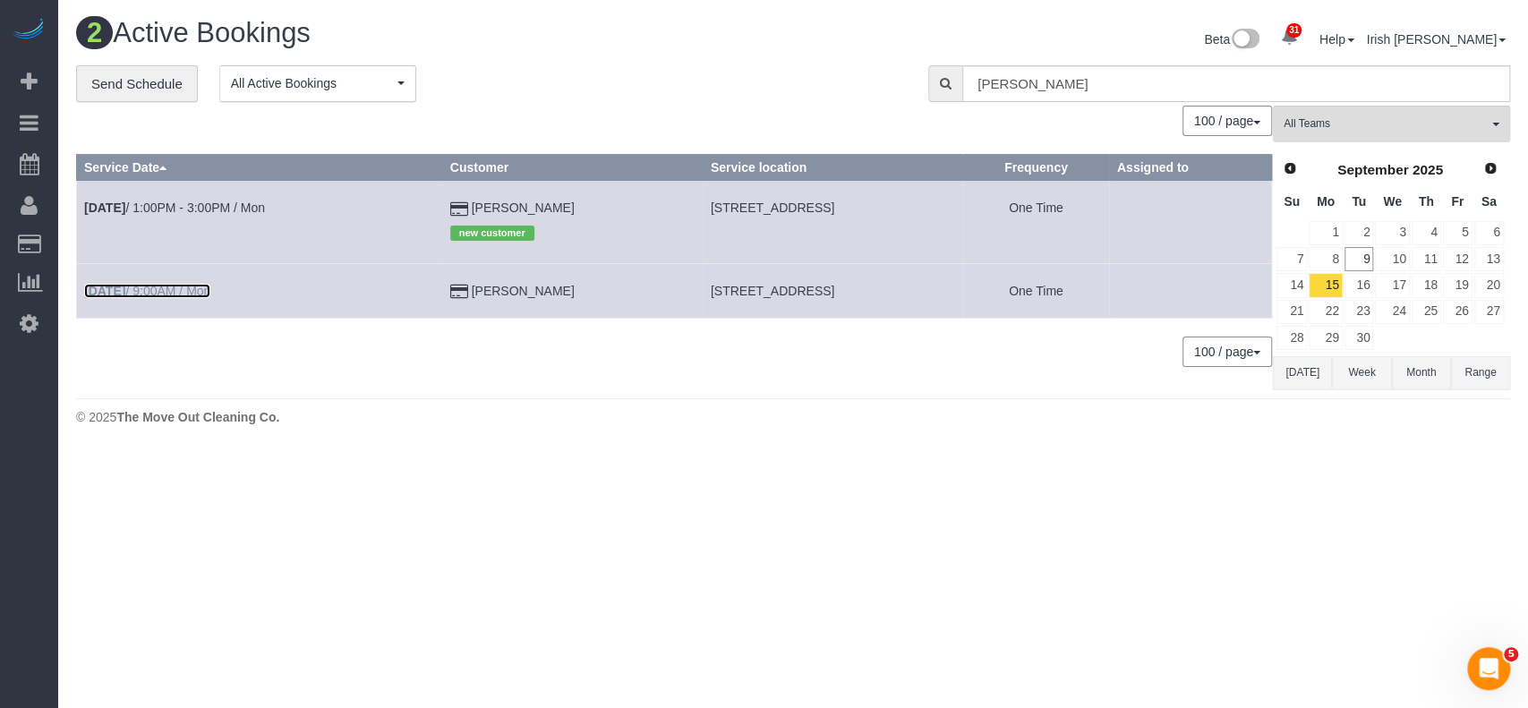
click at [192, 285] on link "[DATE] 9:00AM / Mon" at bounding box center [147, 291] width 126 height 14
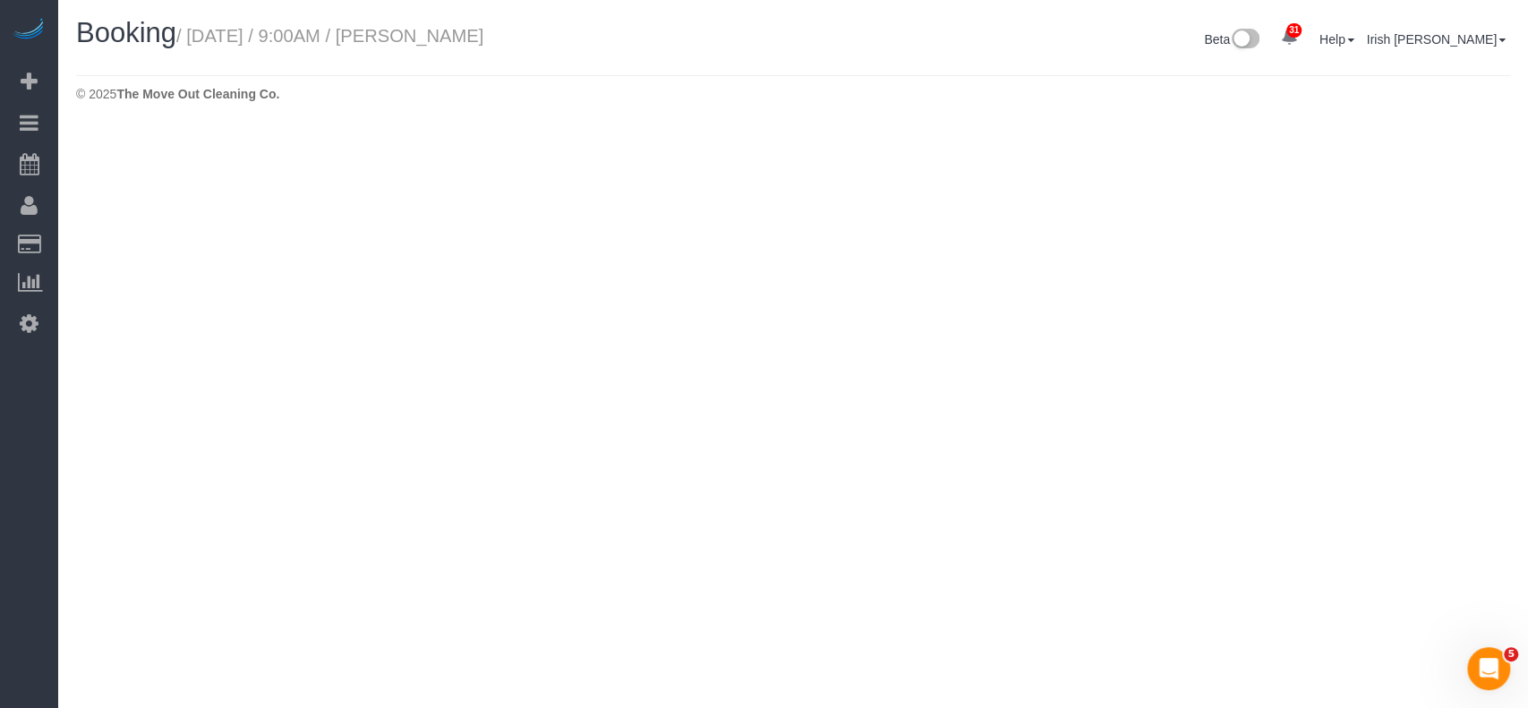
select select "[GEOGRAPHIC_DATA]"
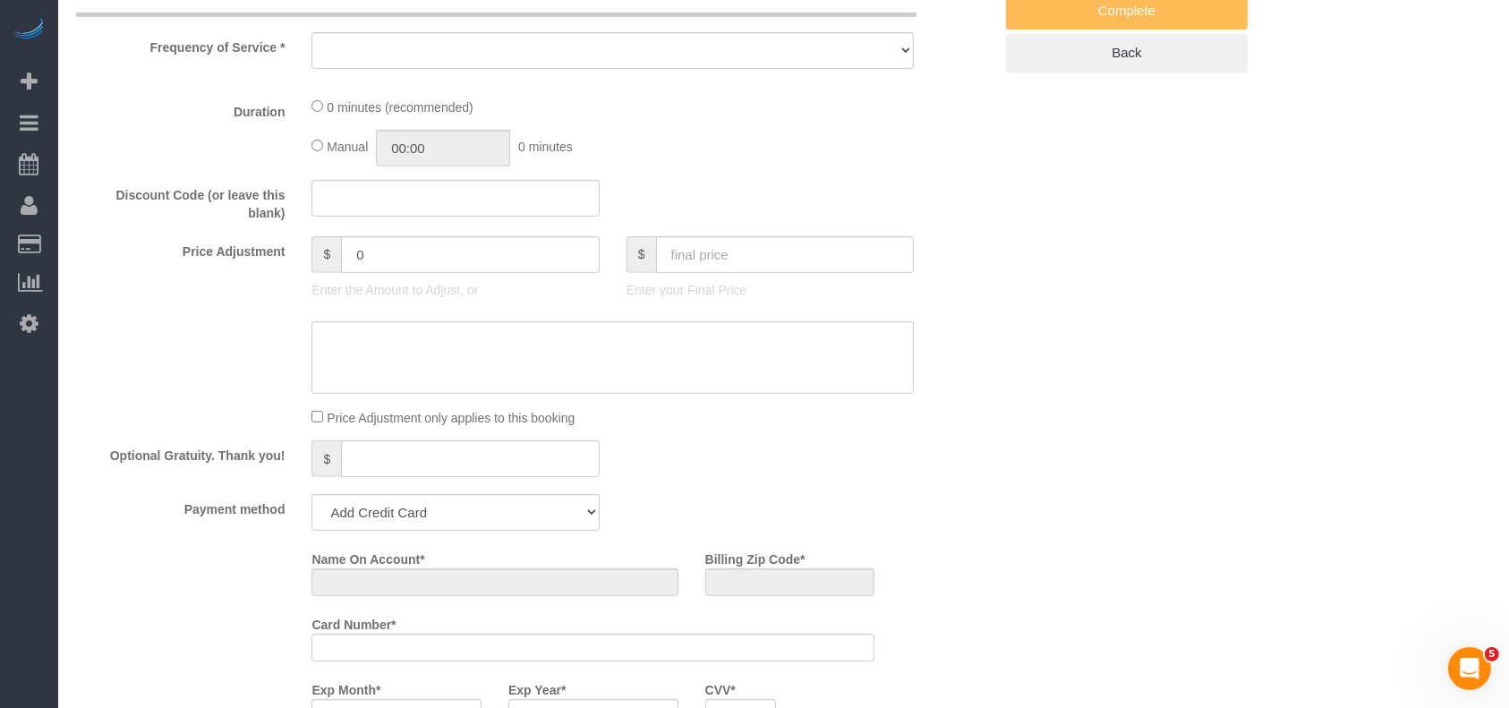
select select "object:4348"
select select "string:fspay-451ee181-e932-4d8d-9e3f-430176062e31"
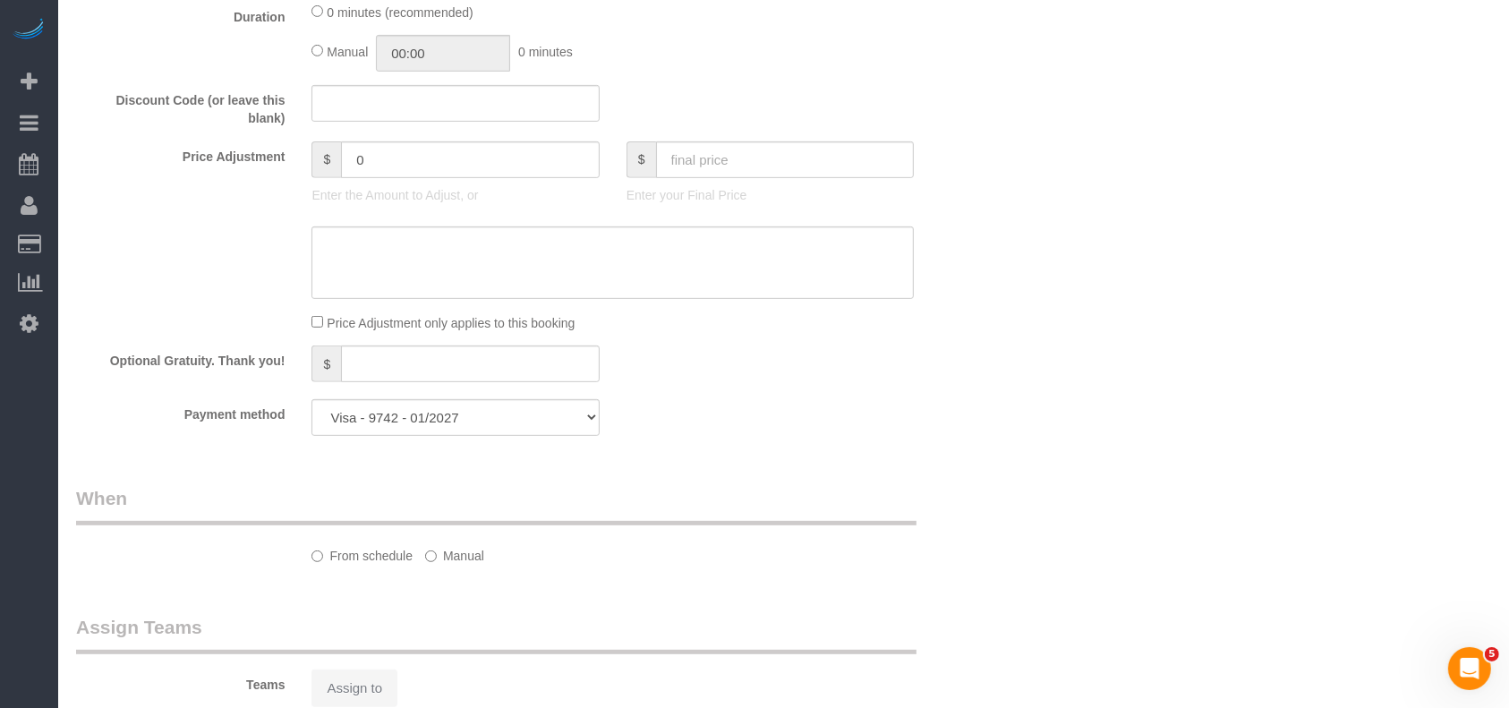
select select "object:4360"
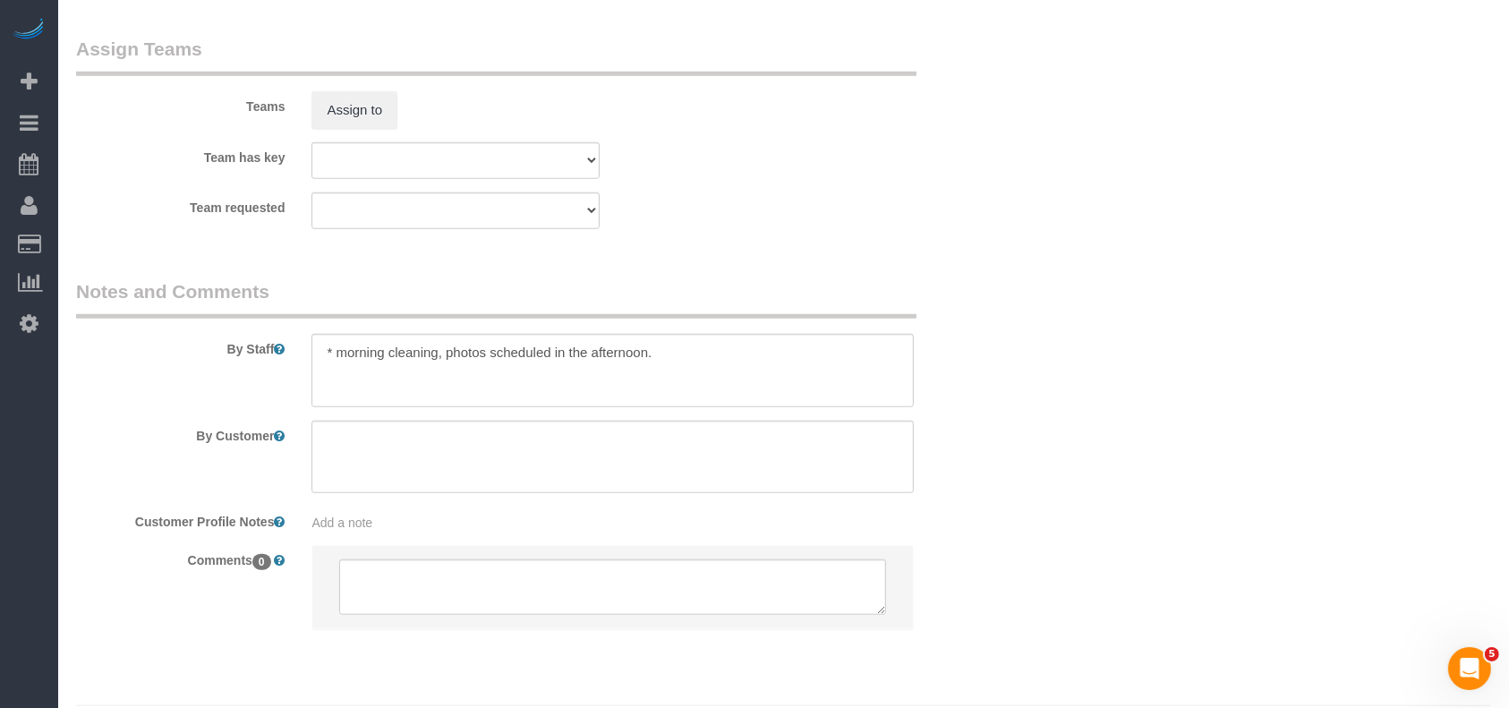
select select "3"
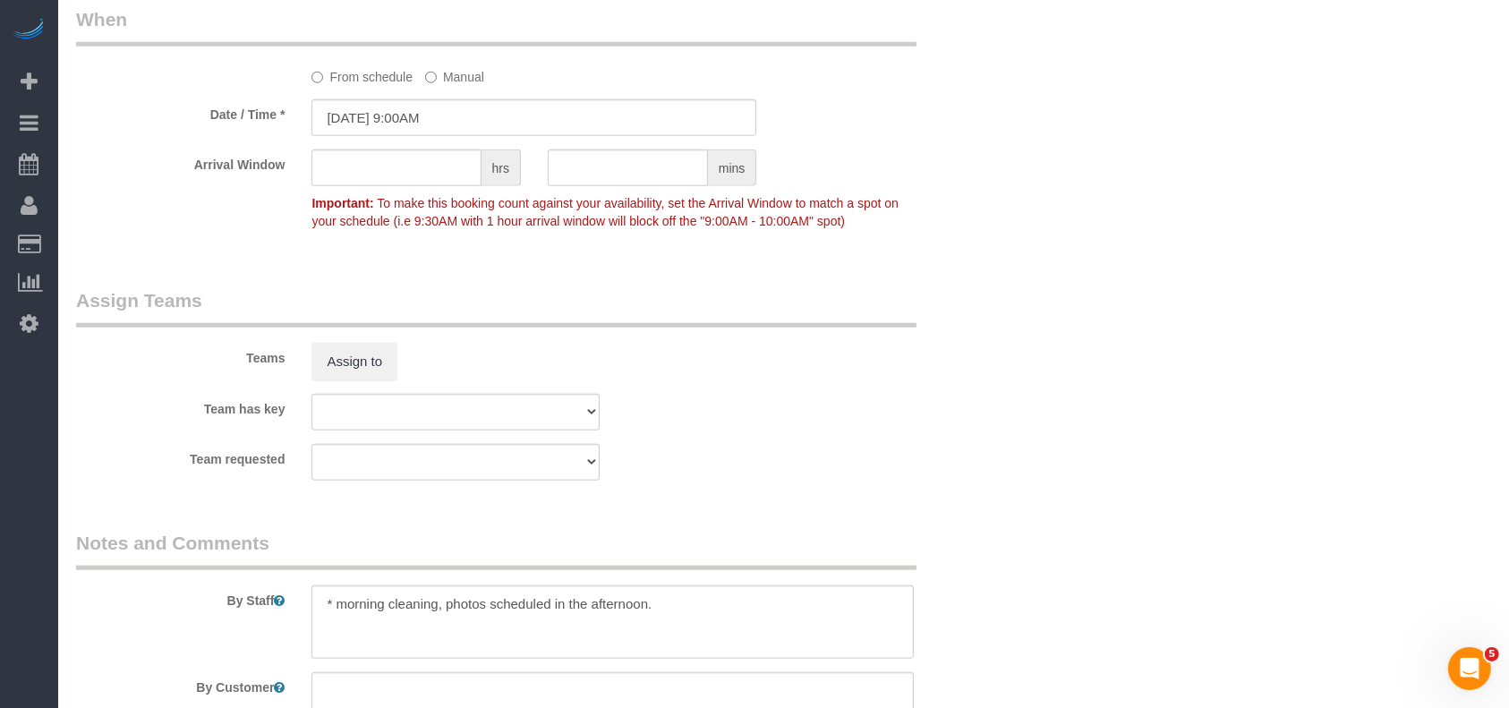
scroll to position [1893, 0]
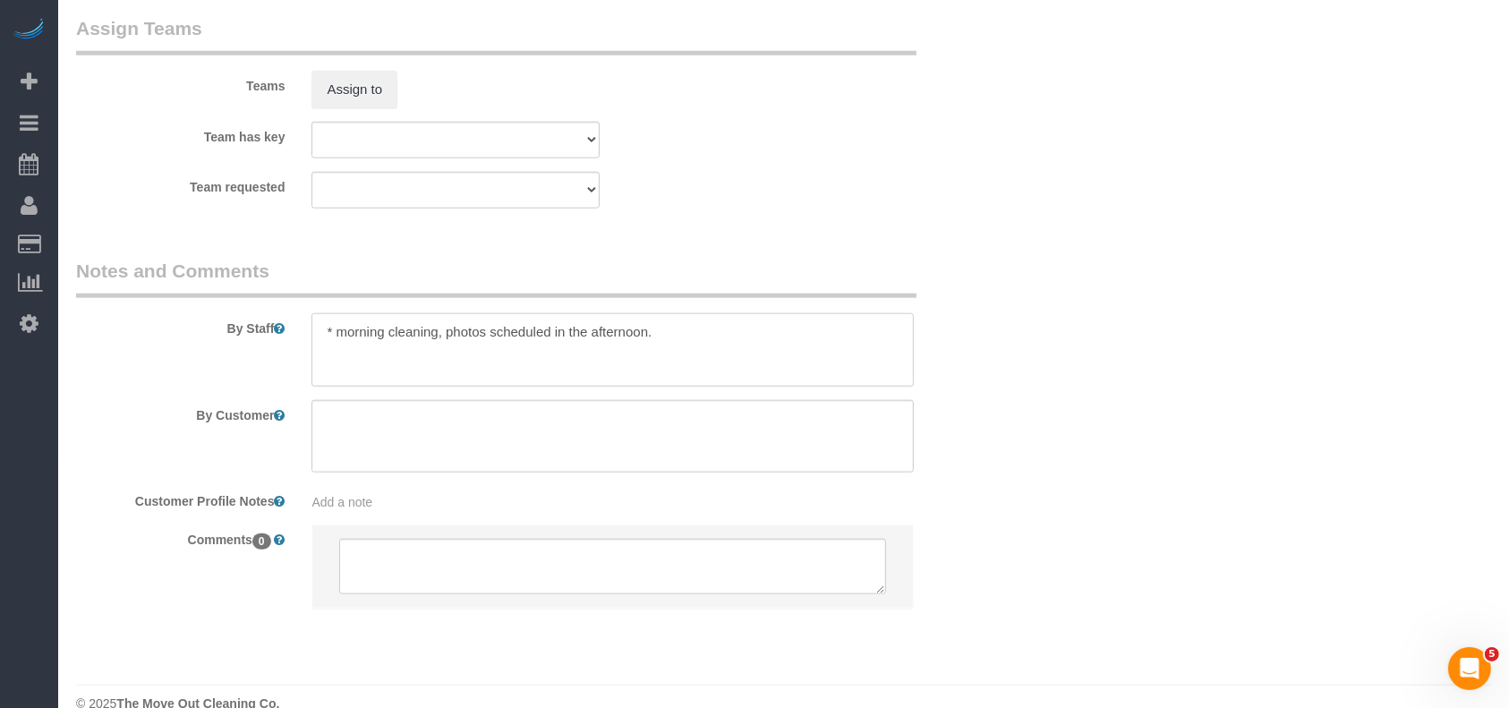
click at [702, 342] on textarea at bounding box center [613, 349] width 602 height 73
paste textarea "Code is 1239"
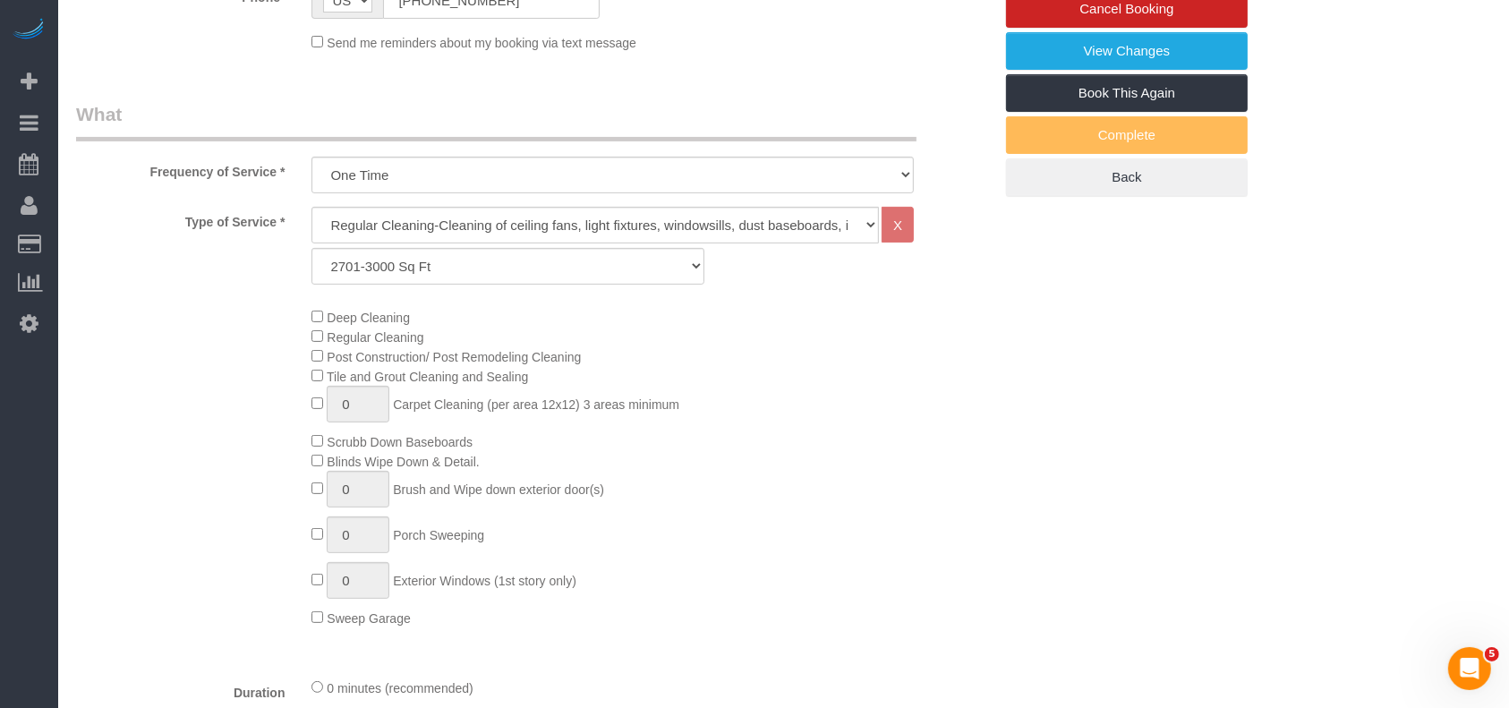
scroll to position [222, 0]
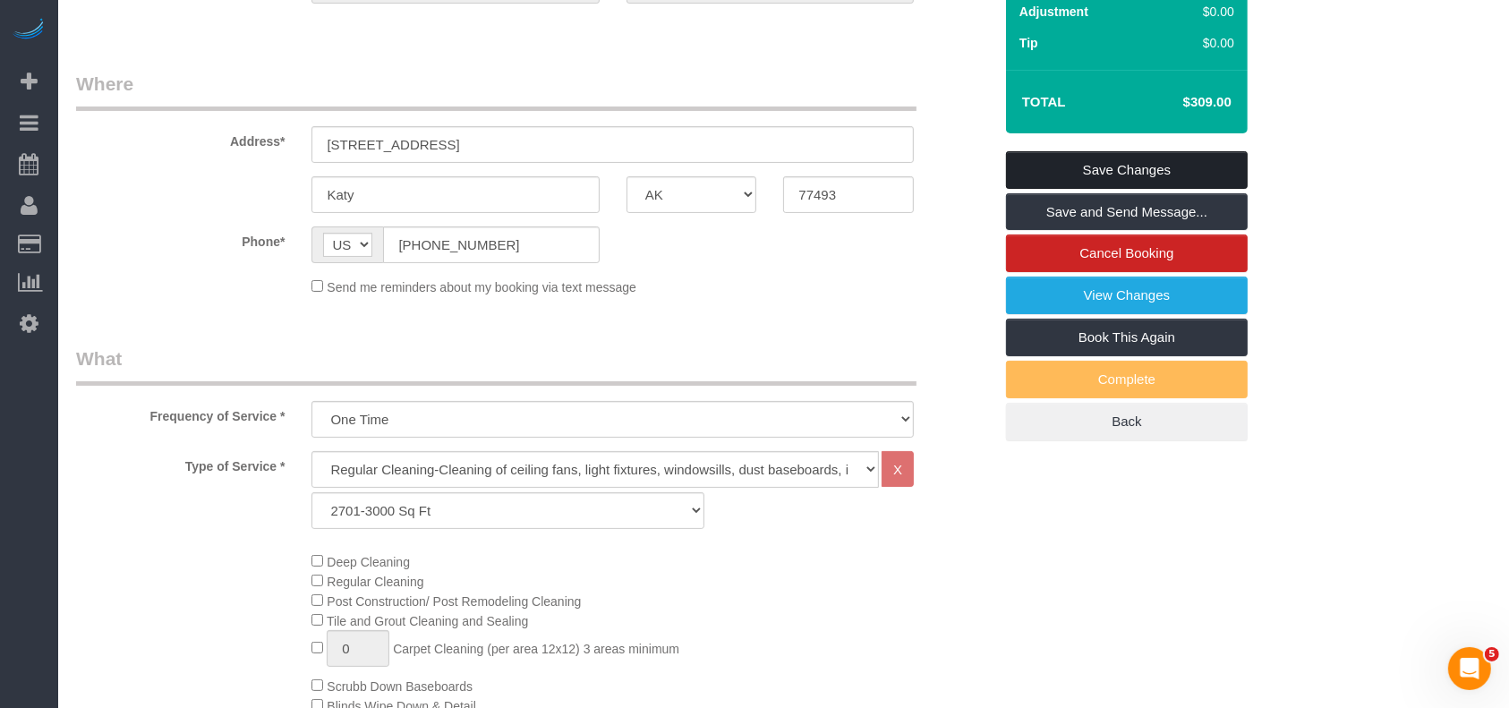
type textarea "* morning cleaning, photos scheduled in the afternoon. * Code is 1239, cleaning…"
click at [1216, 156] on link "Save Changes" at bounding box center [1127, 170] width 242 height 38
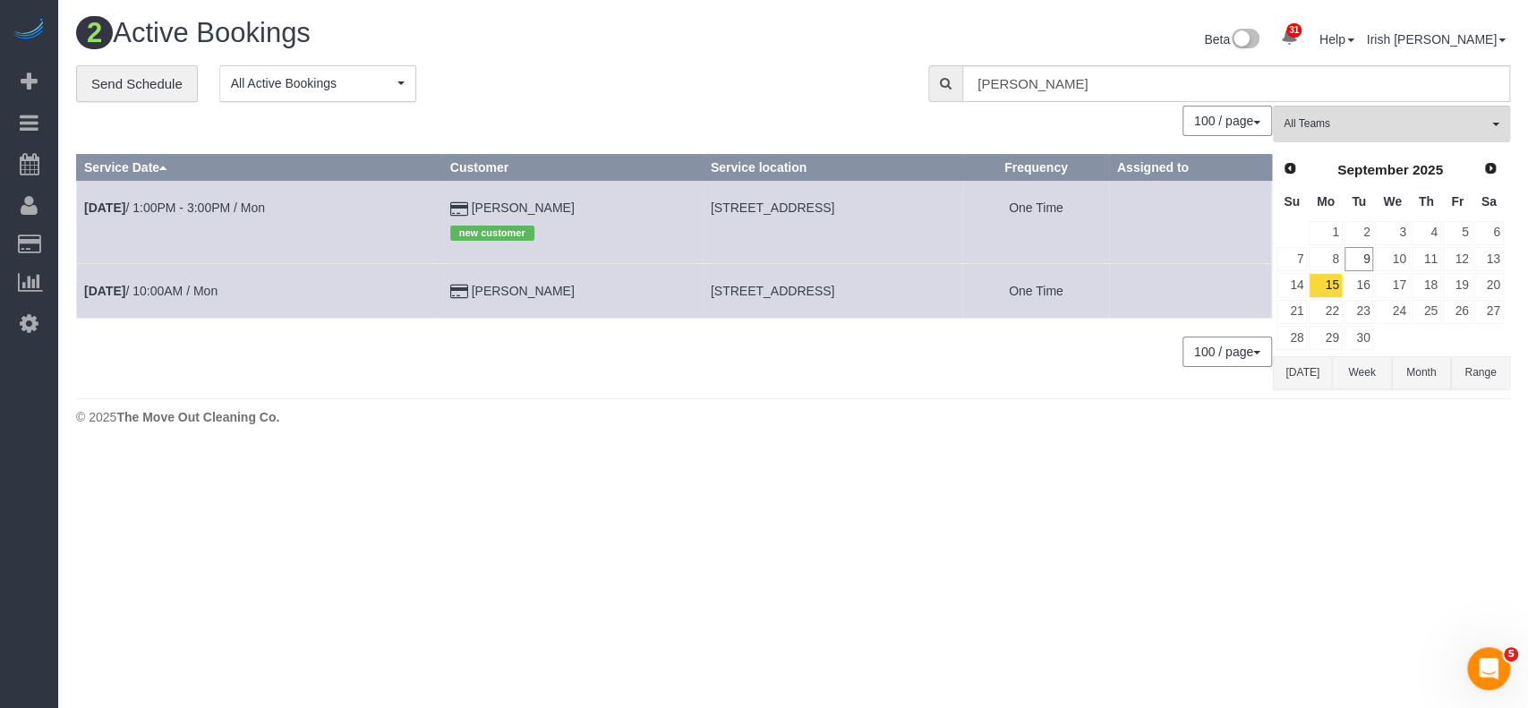
click at [1302, 383] on button "[DATE]" at bounding box center [1302, 372] width 59 height 33
